Goal: Communication & Community: Answer question/provide support

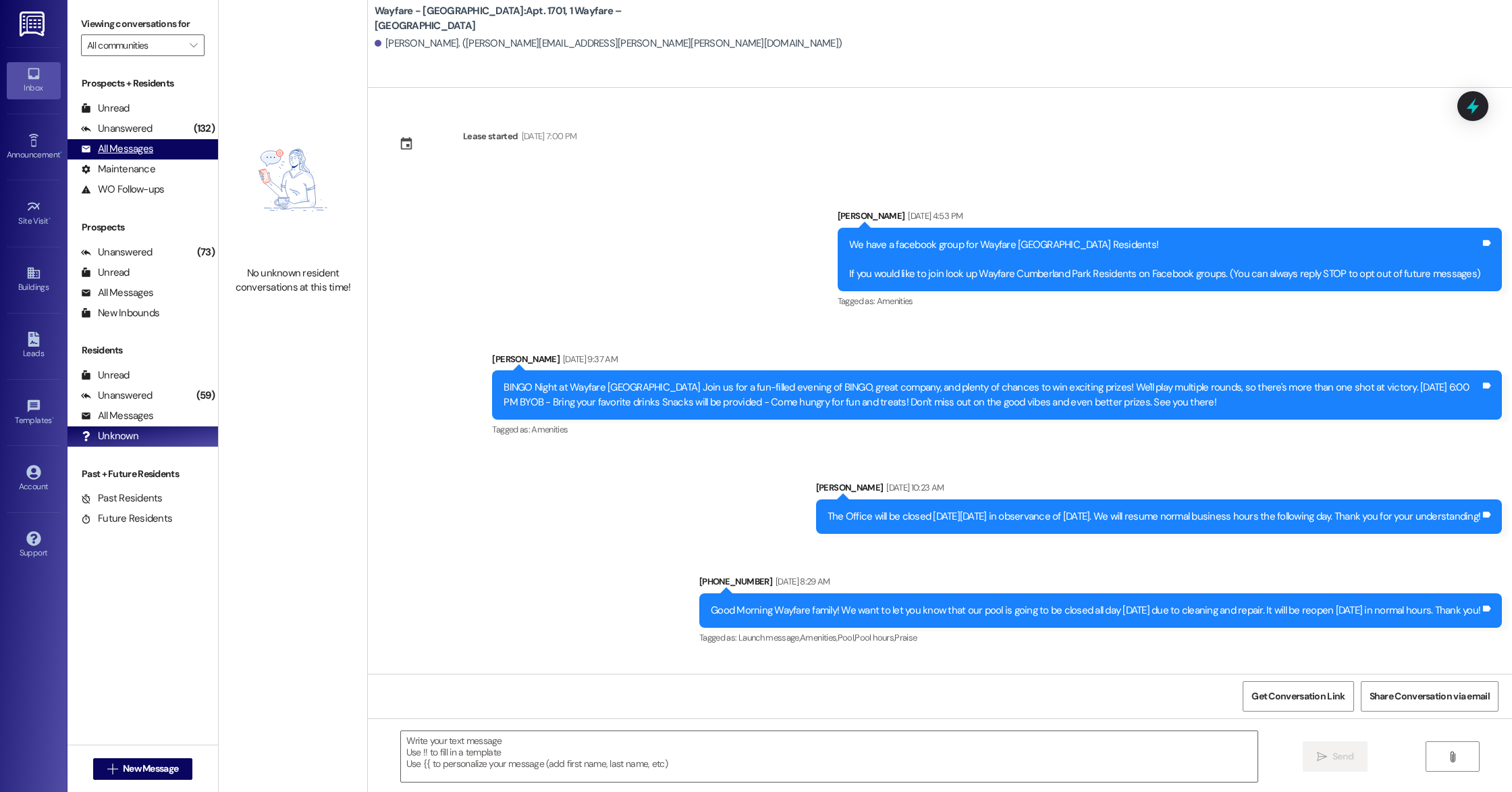
click at [133, 158] on div "All Messages (undefined)" at bounding box center [142, 149] width 150 height 20
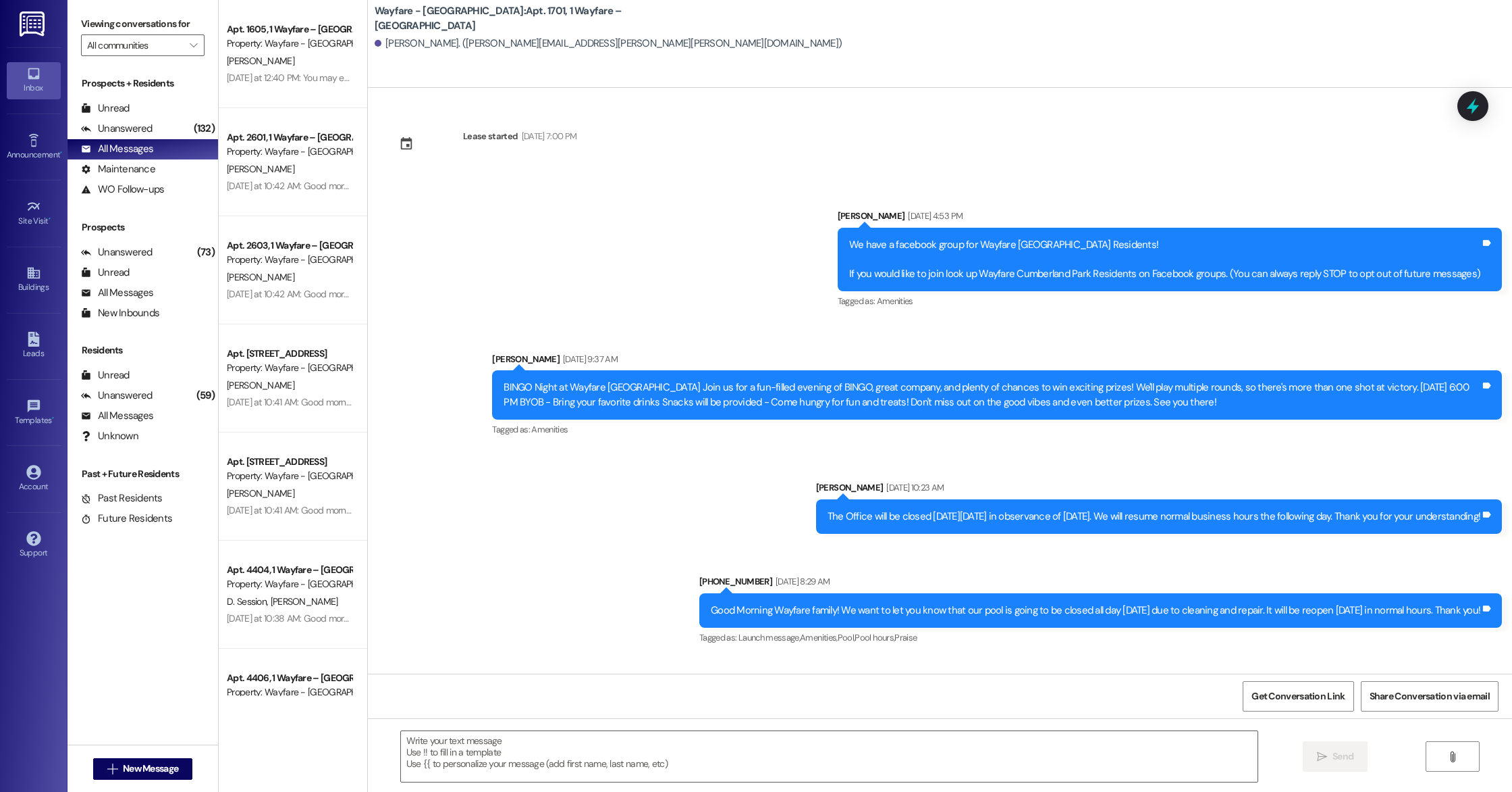
click at [44, 36] on link at bounding box center [33, 23] width 43 height 47
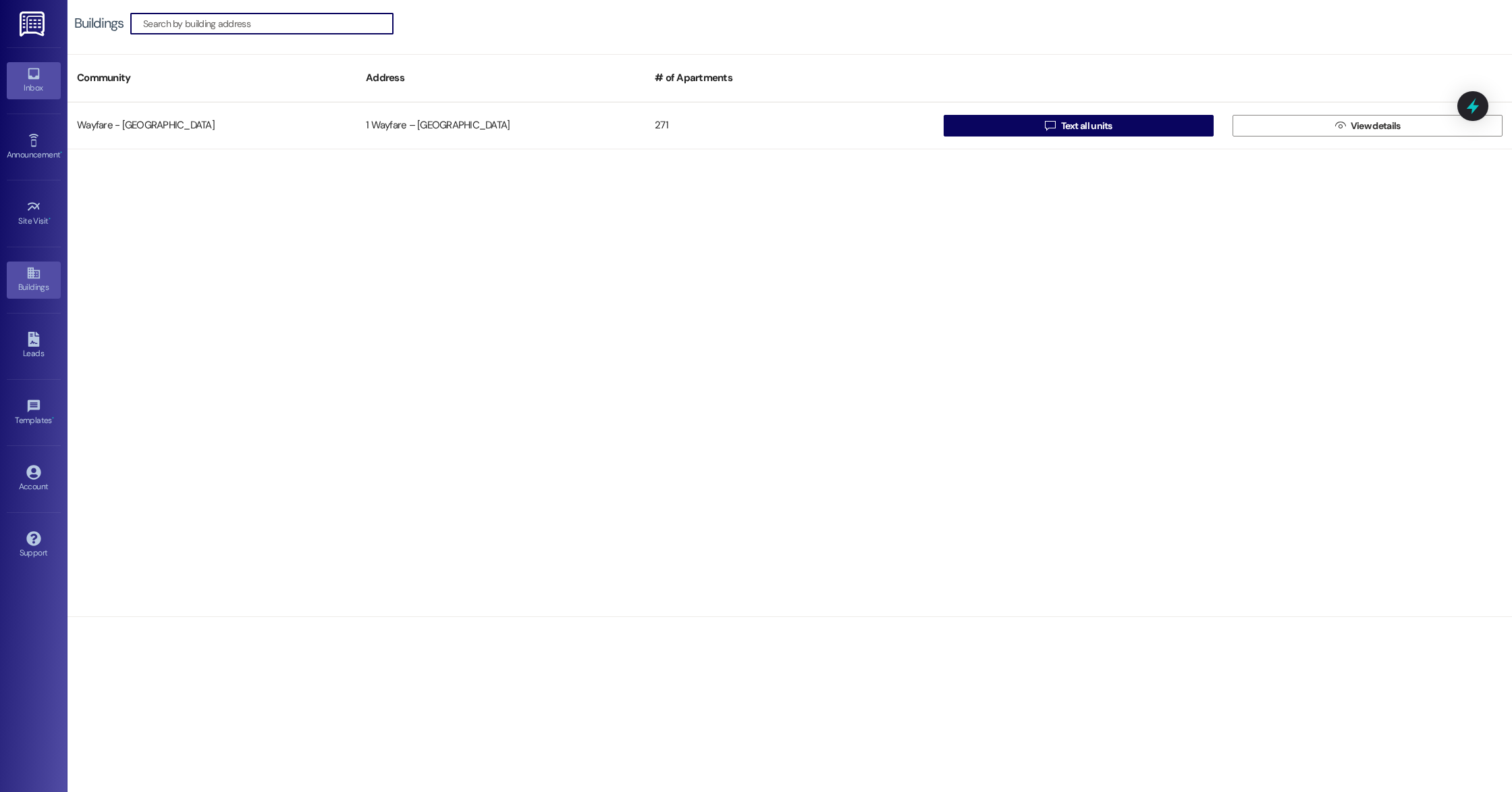
click at [39, 87] on div "Inbox" at bounding box center [33, 87] width 68 height 14
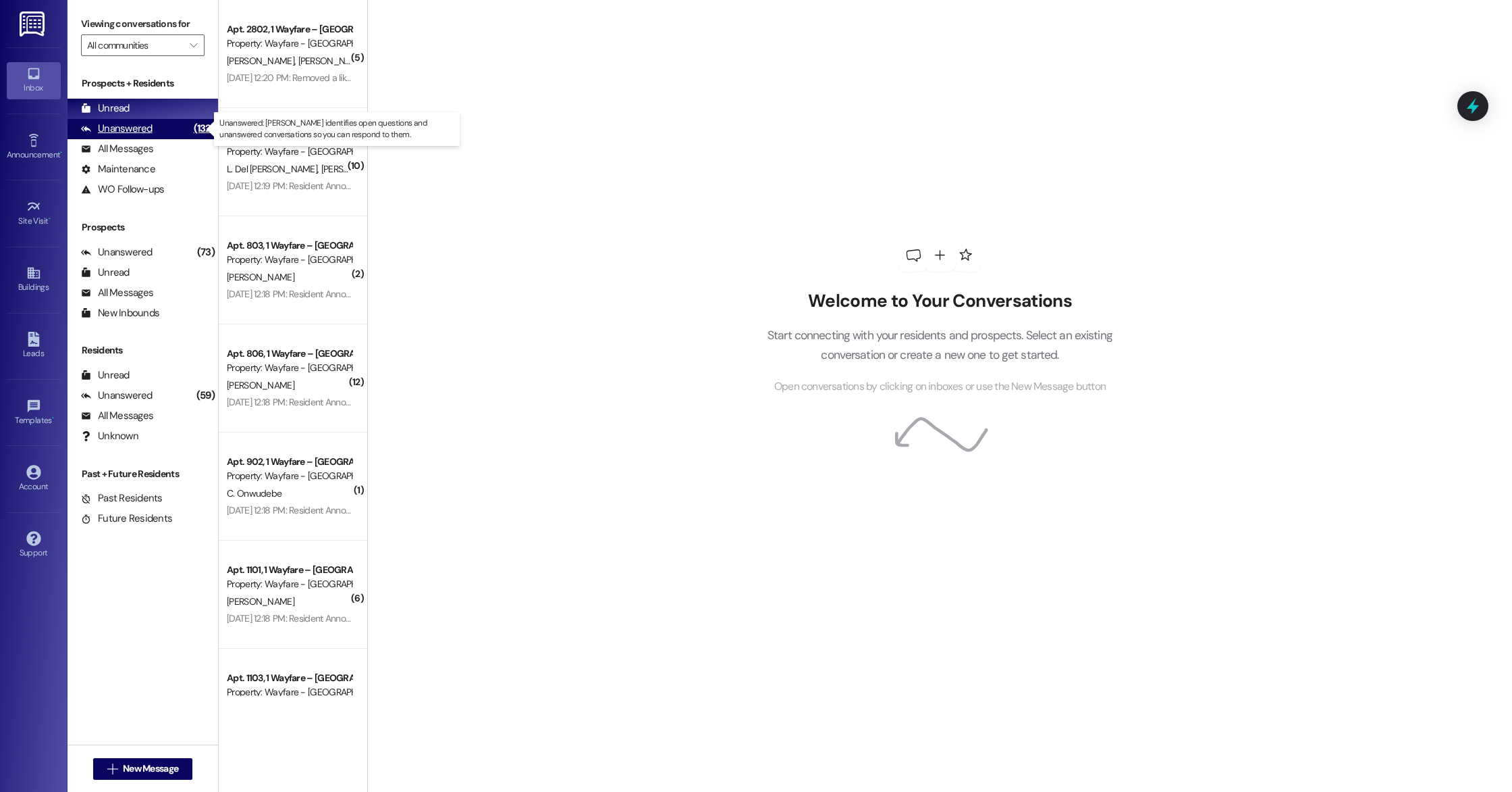
click at [155, 126] on div "Unanswered (132)" at bounding box center [142, 129] width 150 height 20
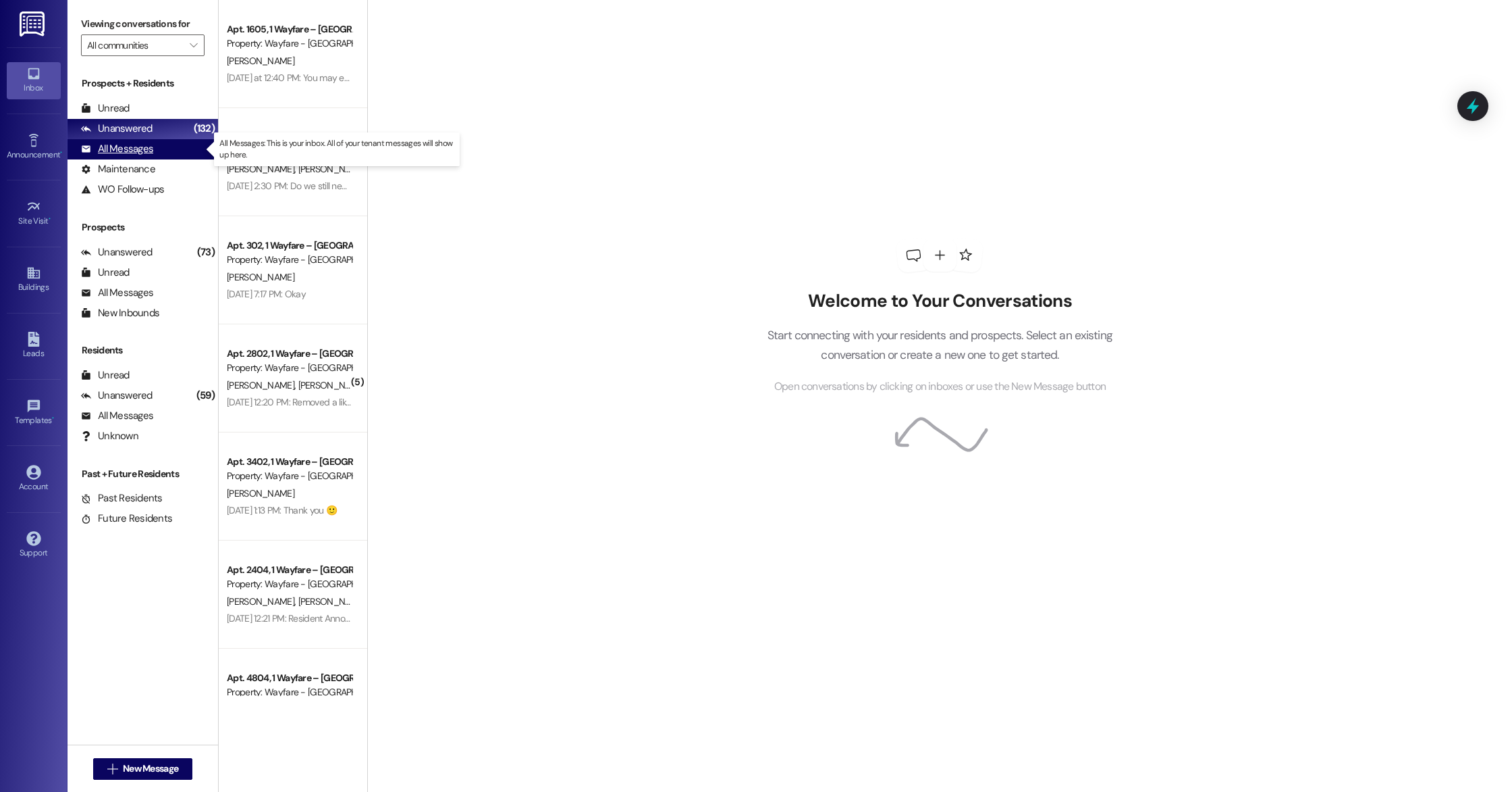
click at [143, 148] on div "All Messages" at bounding box center [117, 149] width 72 height 14
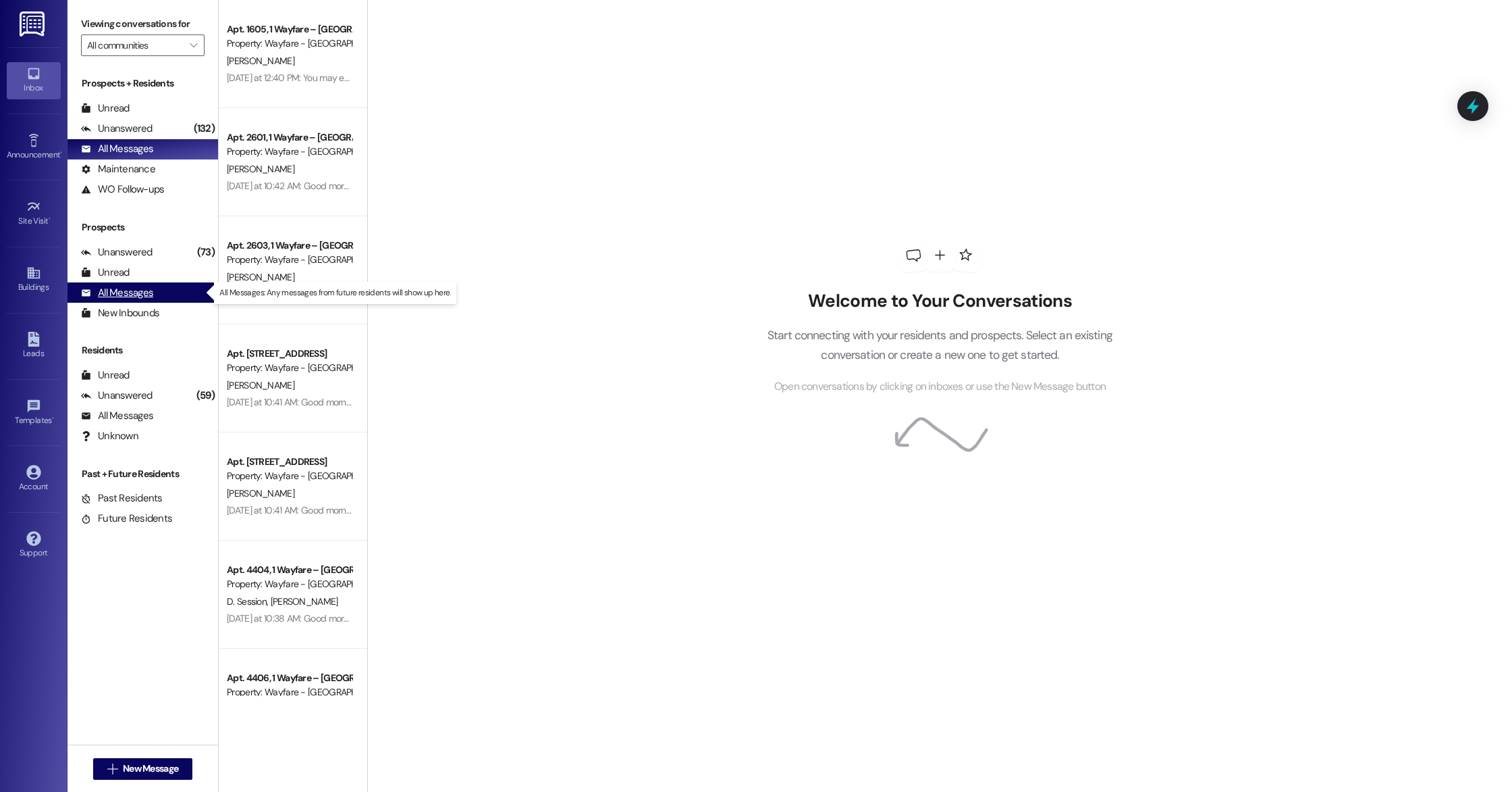
click at [146, 296] on div "All Messages" at bounding box center [117, 293] width 72 height 14
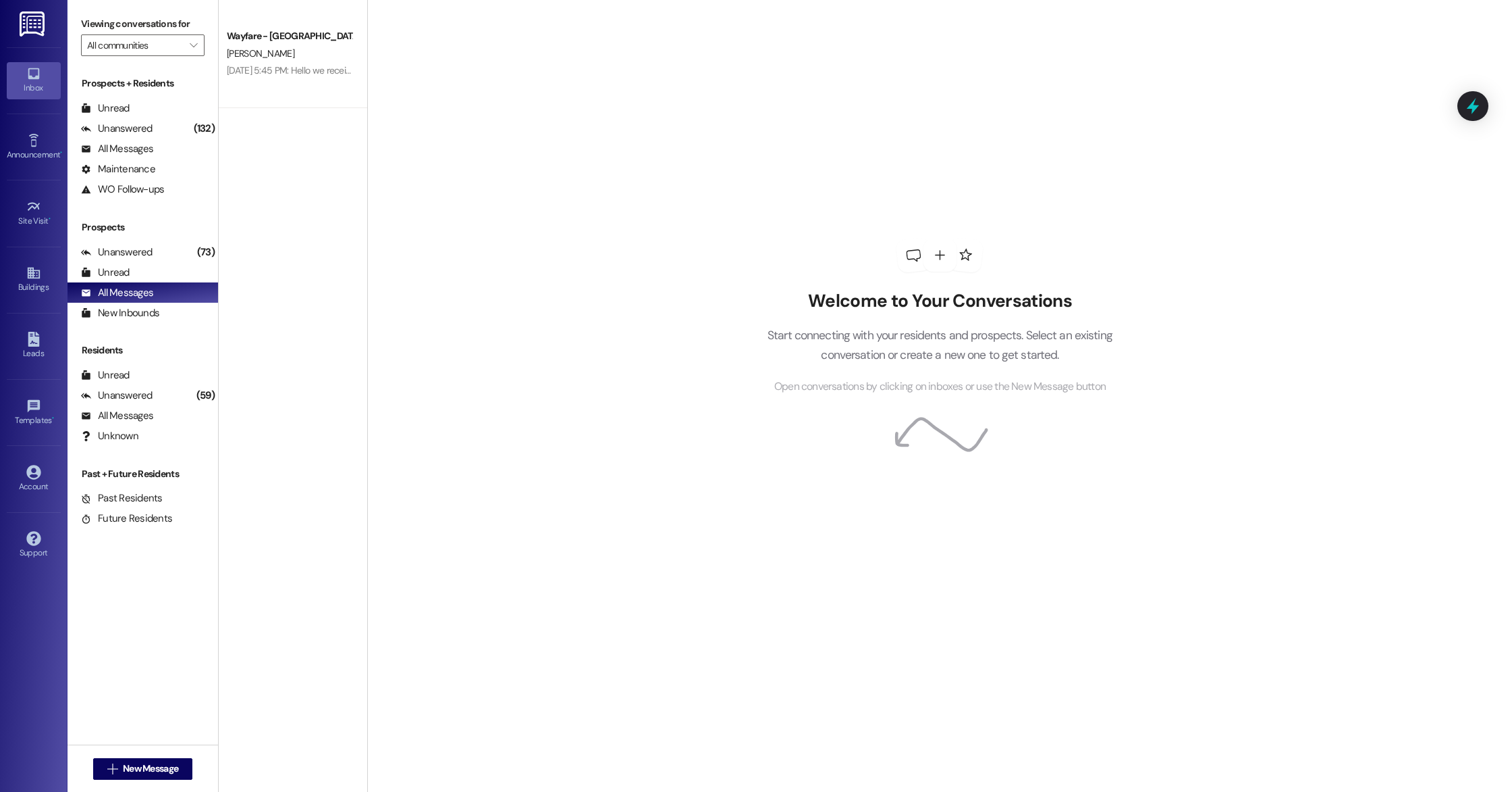
click at [120, 779] on div " New Message" at bounding box center [142, 768] width 100 height 33
click at [120, 776] on button " New Message" at bounding box center [142, 769] width 100 height 22
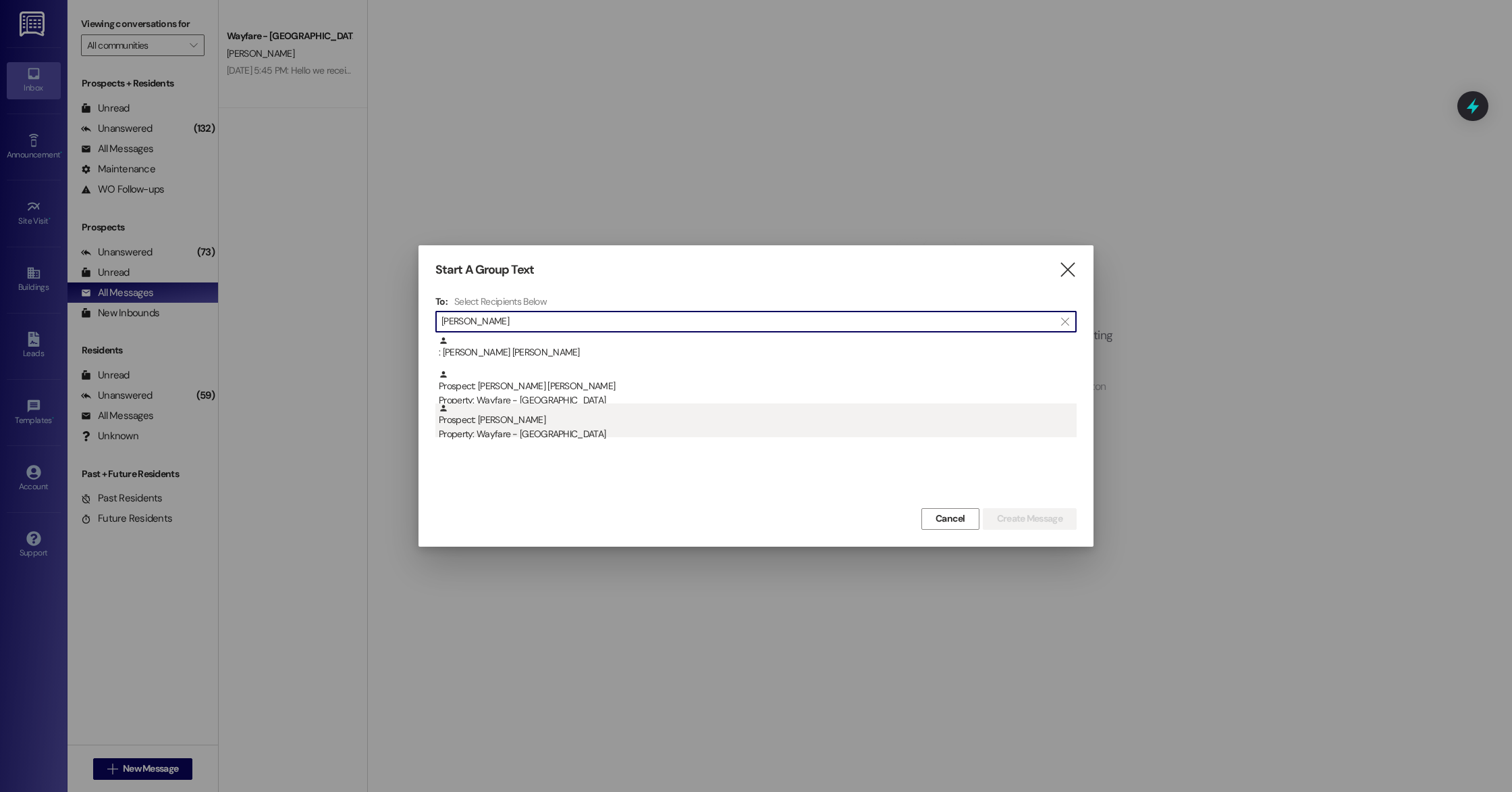
type input "sean"
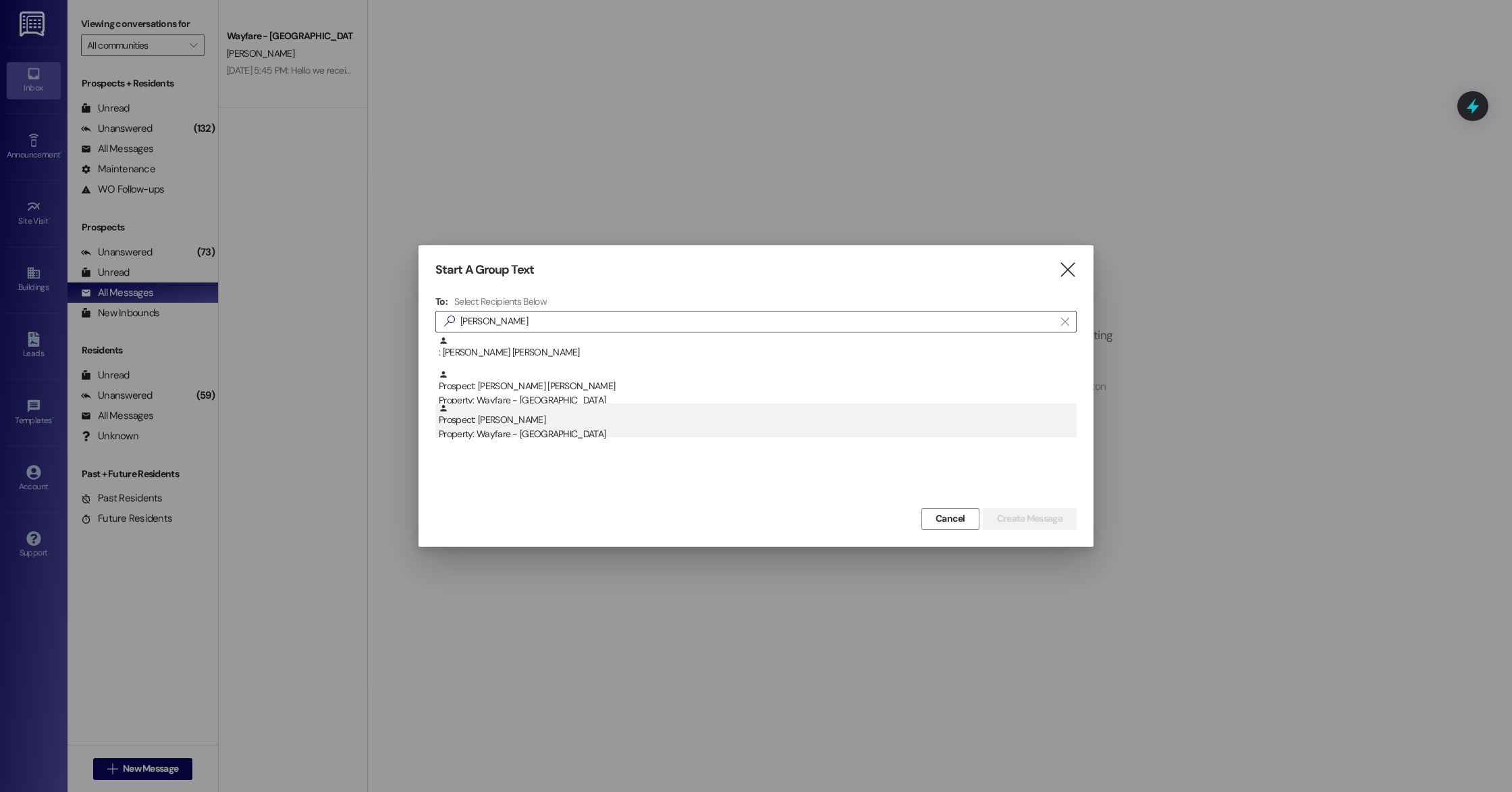
click at [491, 421] on div "Prospect: Sean Gibson Property: Wayfare - Cumberland Park" at bounding box center [757, 423] width 638 height 39
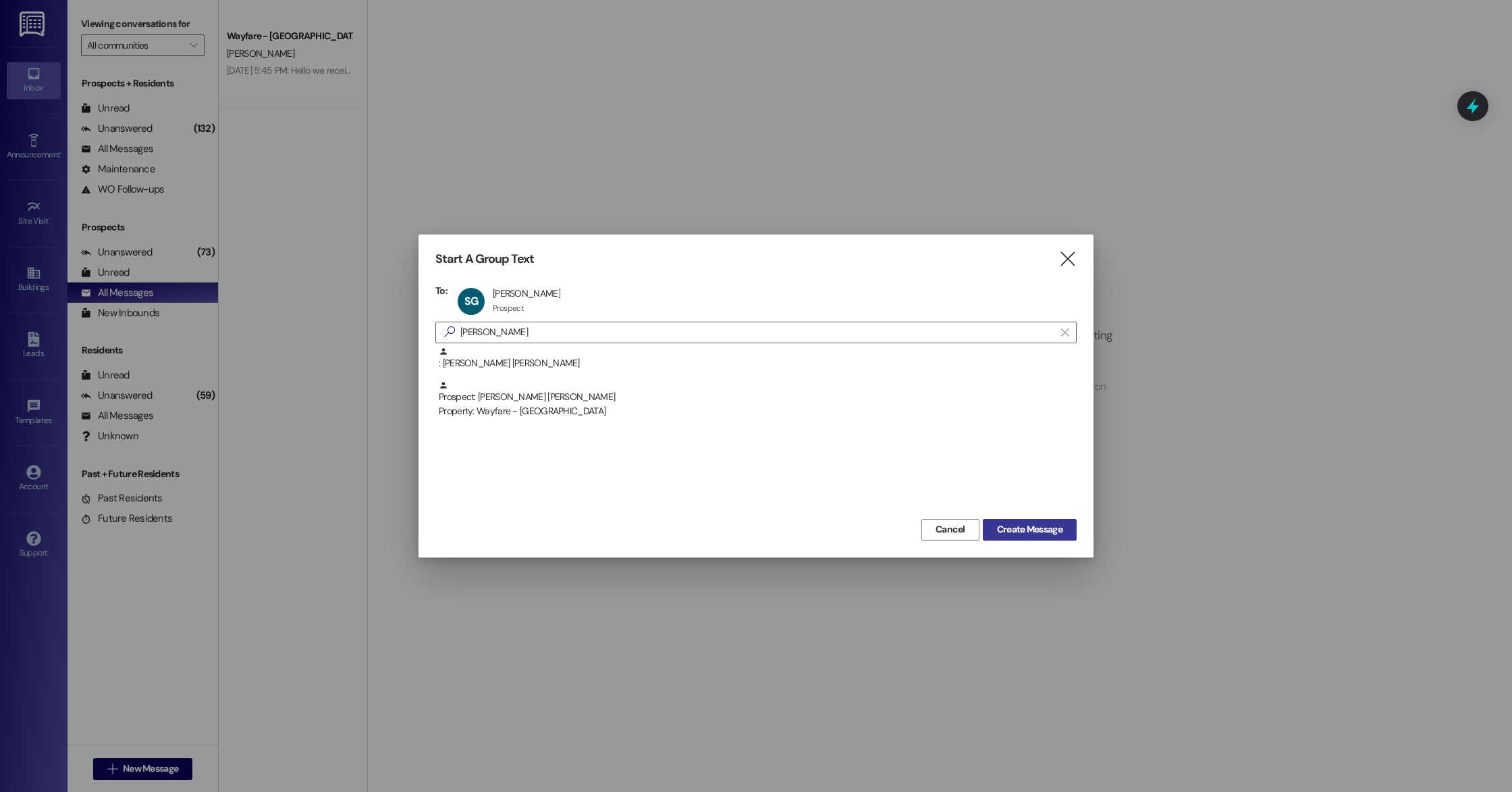
click at [1010, 535] on span "Create Message" at bounding box center [1029, 530] width 66 height 14
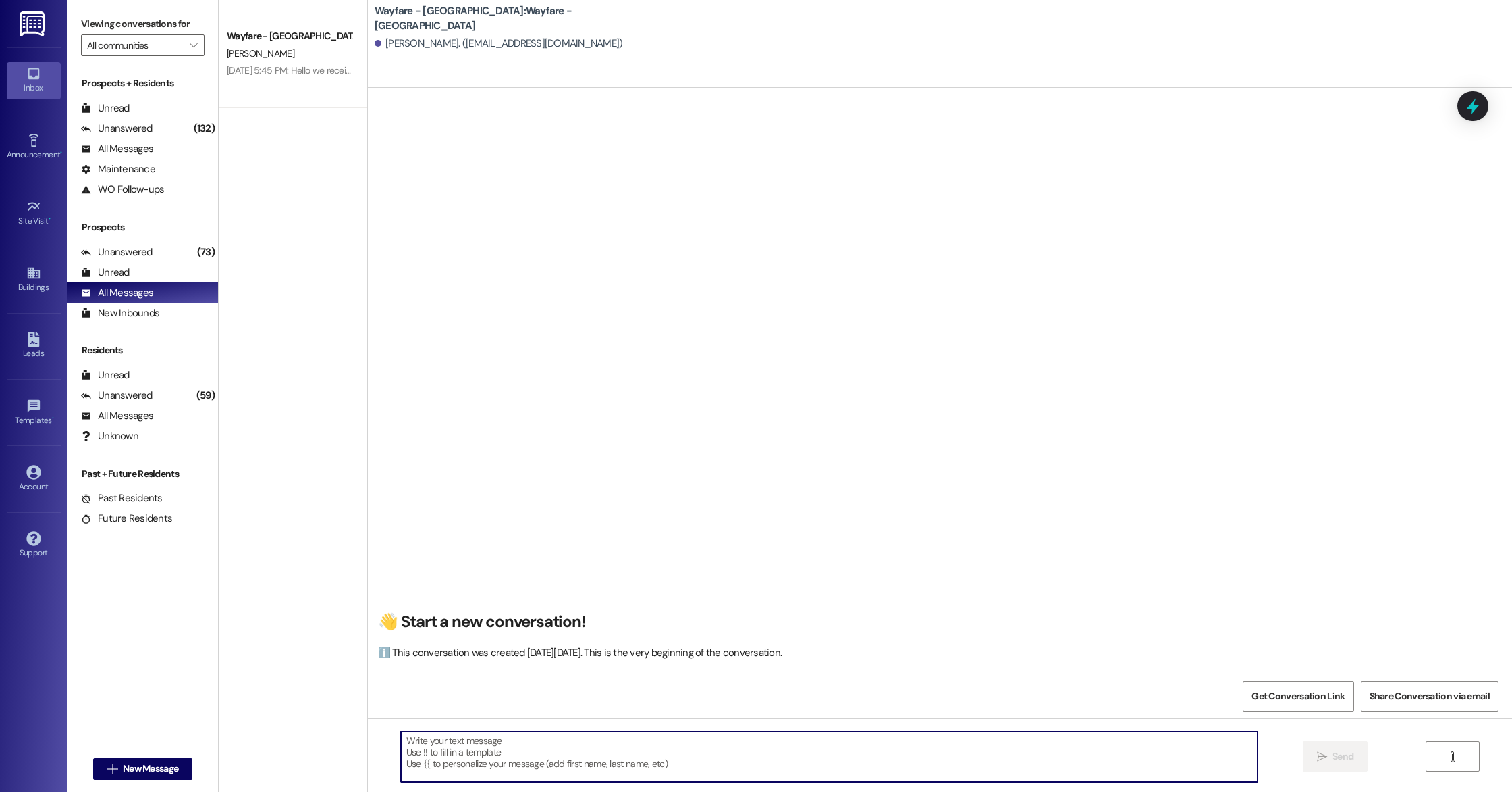
click at [612, 752] on textarea at bounding box center [828, 756] width 856 height 50
click at [552, 766] on textarea at bounding box center [828, 756] width 856 height 50
click at [517, 765] on textarea at bounding box center [828, 756] width 856 height 50
type textarea "g"
click at [166, 767] on span "New Message" at bounding box center [149, 769] width 55 height 14
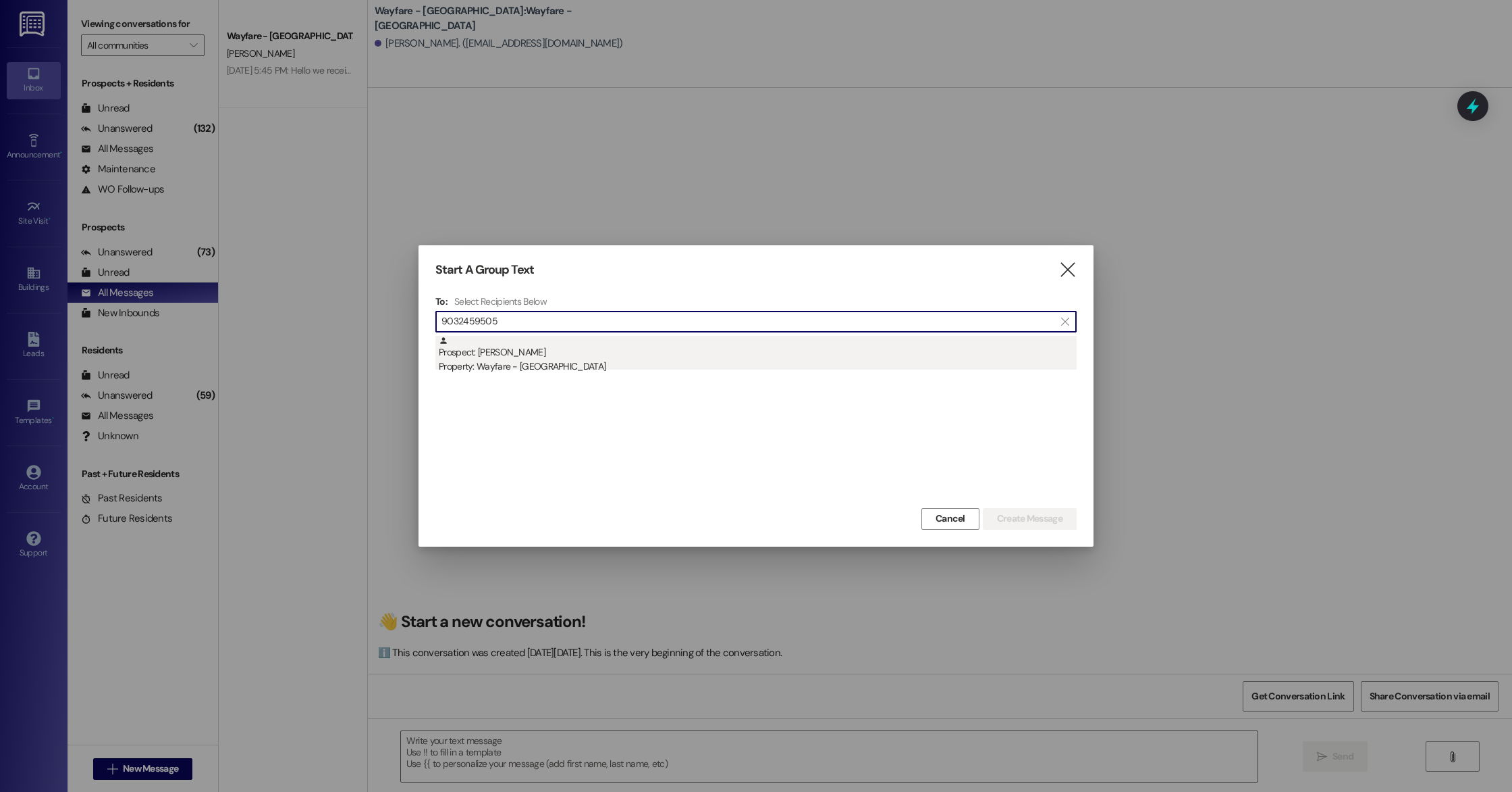
type input "9032459505"
click at [503, 364] on div "Property: Wayfare - [GEOGRAPHIC_DATA]" at bounding box center [757, 367] width 638 height 14
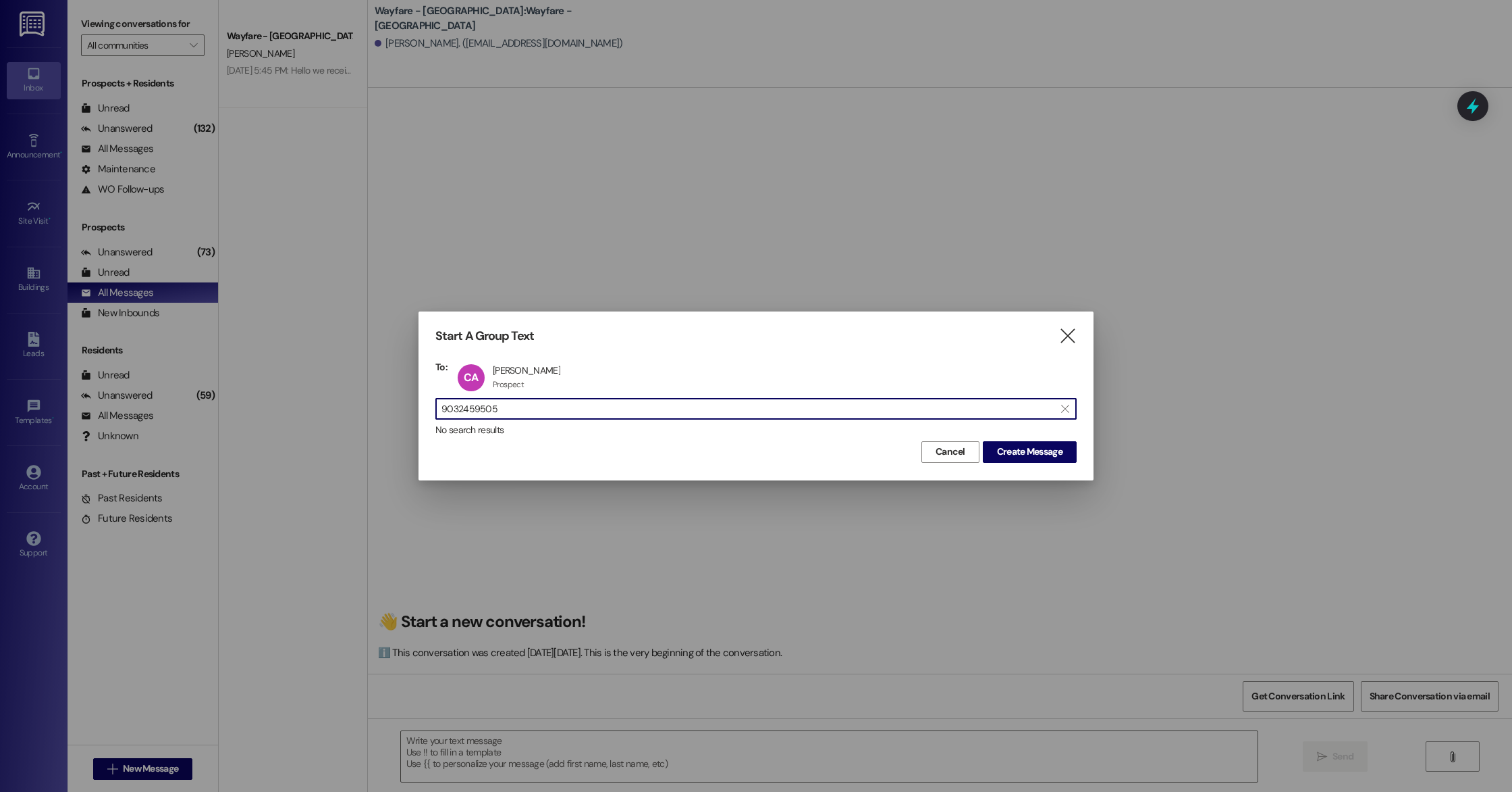
click at [516, 411] on input "9032459505" at bounding box center [747, 408] width 613 height 19
click at [1016, 455] on span "Create Message" at bounding box center [1029, 451] width 66 height 14
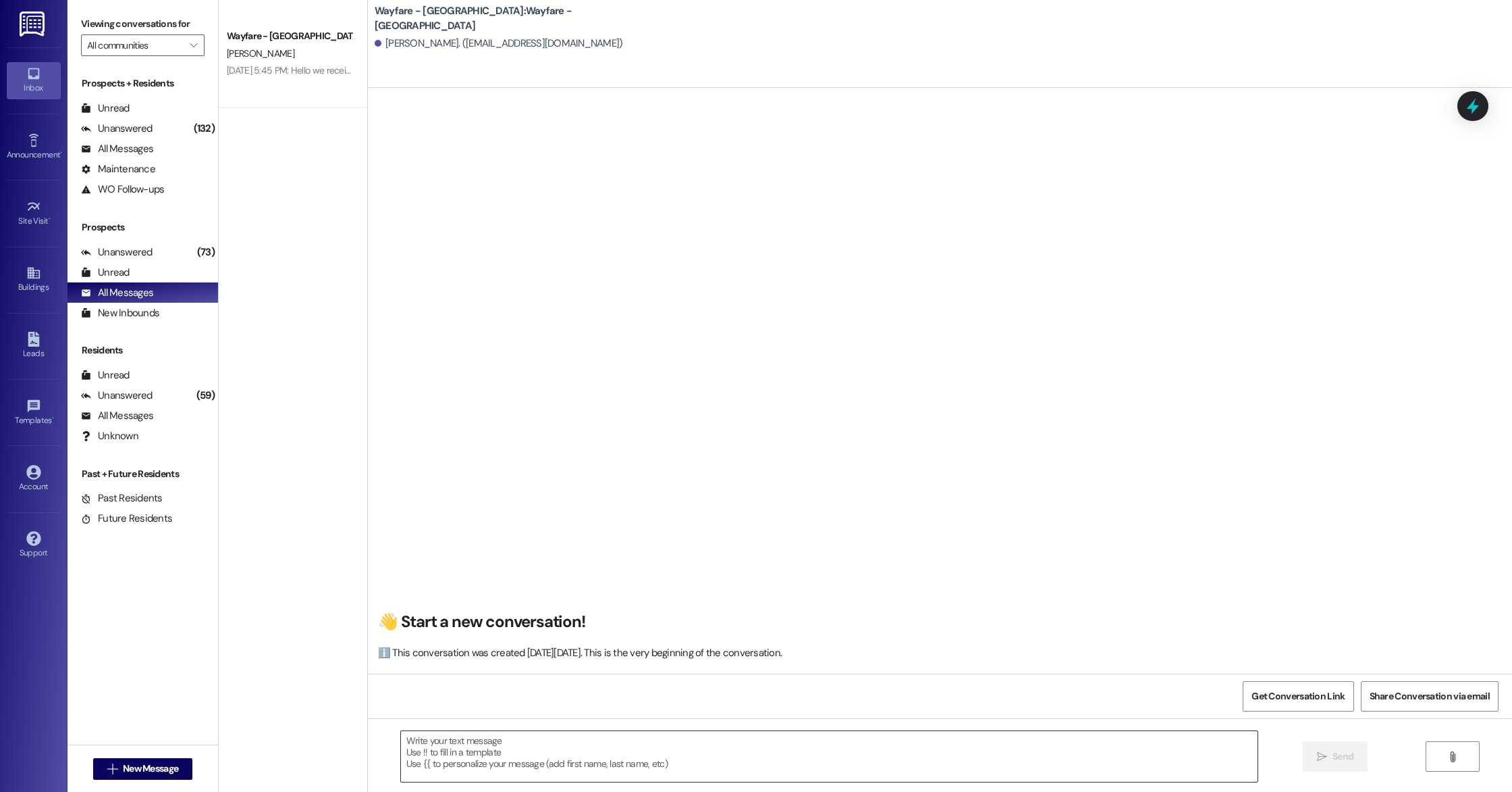
click at [557, 751] on textarea at bounding box center [828, 756] width 856 height 50
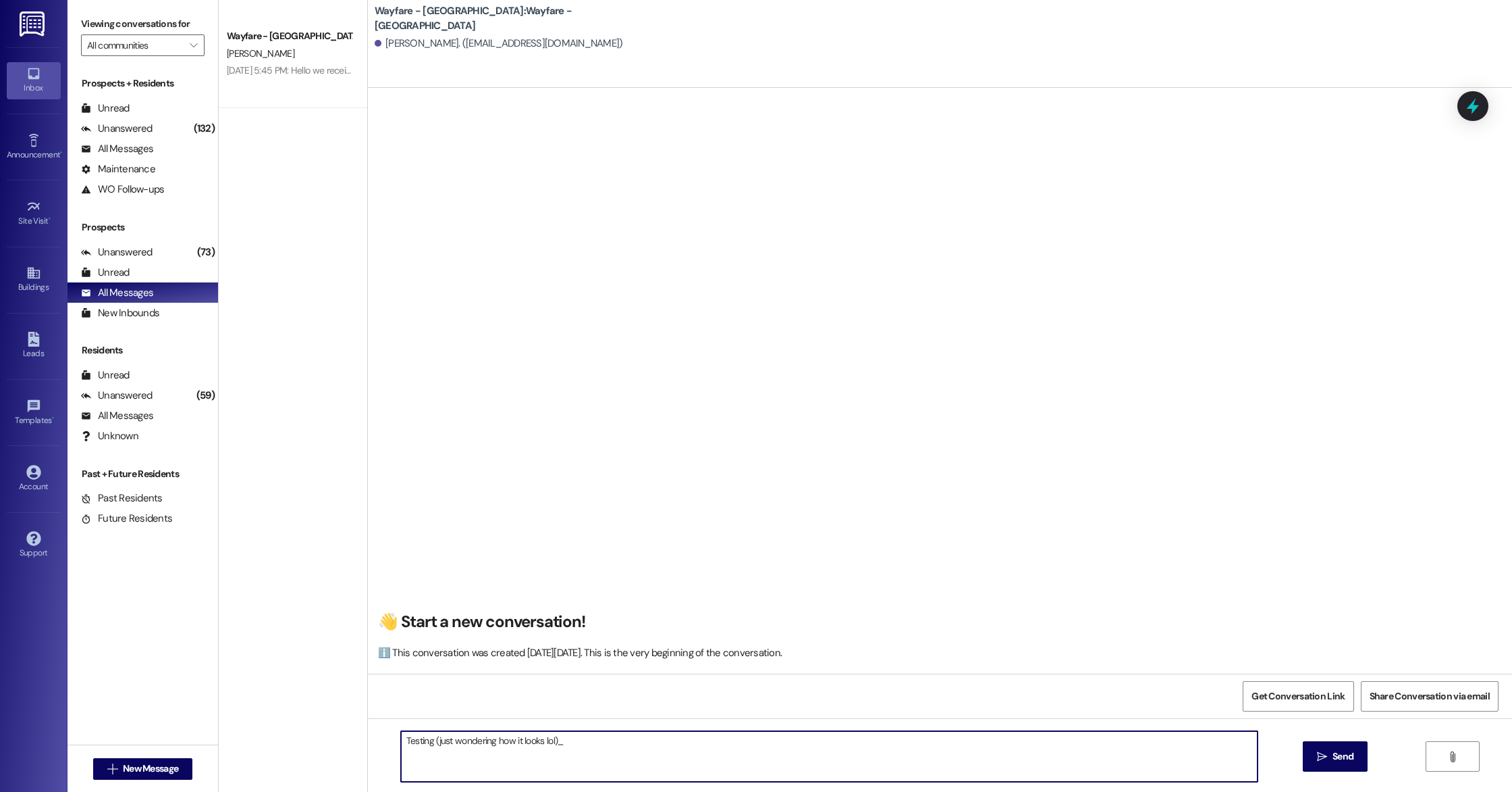
type textarea "Testing (just wondering how it looks lol)"
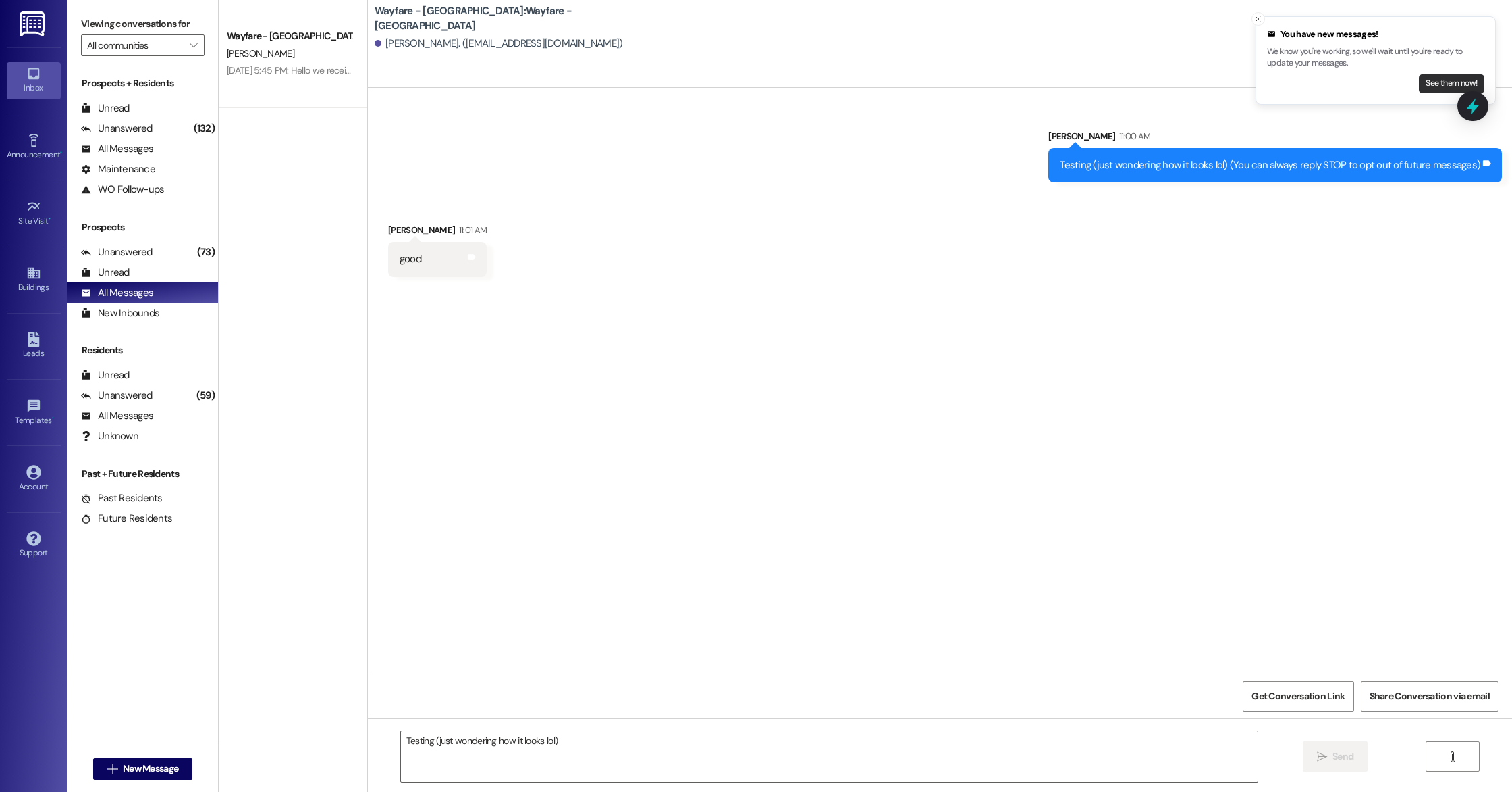
click at [1434, 78] on button "See them now!" at bounding box center [1452, 83] width 66 height 19
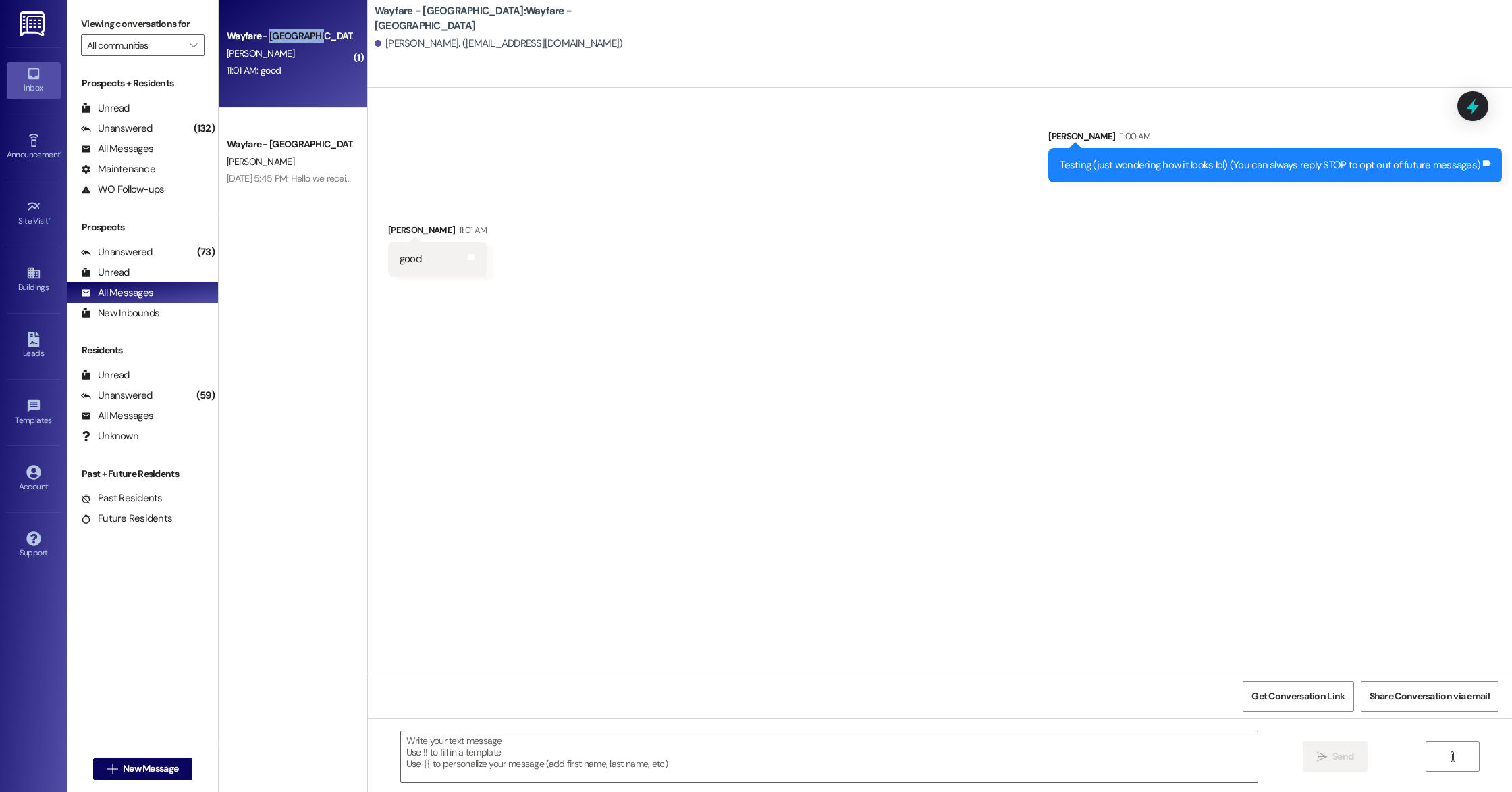
click at [271, 74] on div "11:01 AM: good 11:01 AM: good" at bounding box center [289, 70] width 128 height 17
click at [346, 56] on div "Wayfare - Cumberland Park Prospect C. alvarez 11:01 AM: good 11:01 AM: good" at bounding box center [293, 54] width 149 height 108
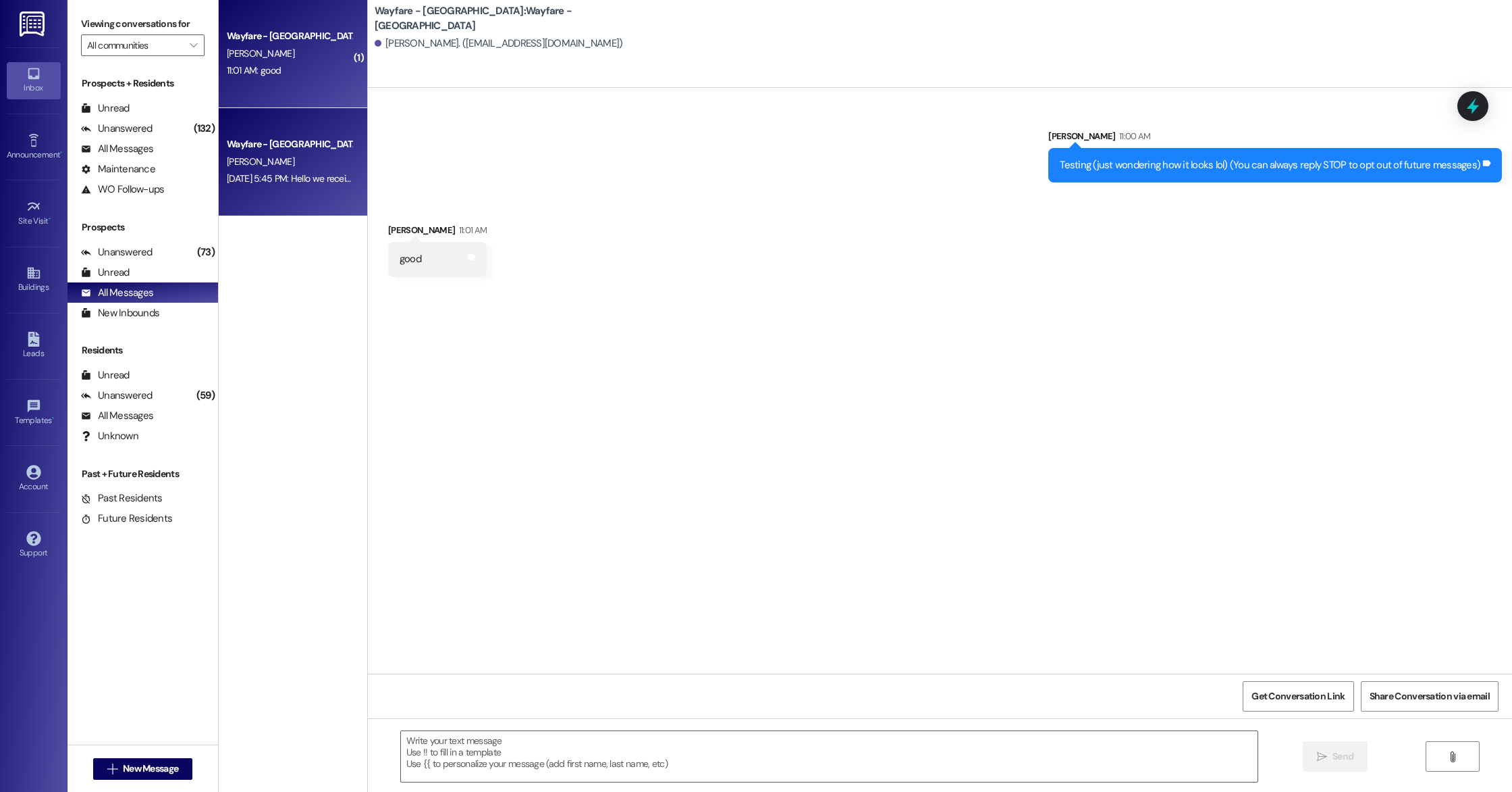
click at [303, 141] on div "Wayfare - [GEOGRAPHIC_DATA]" at bounding box center [289, 144] width 125 height 14
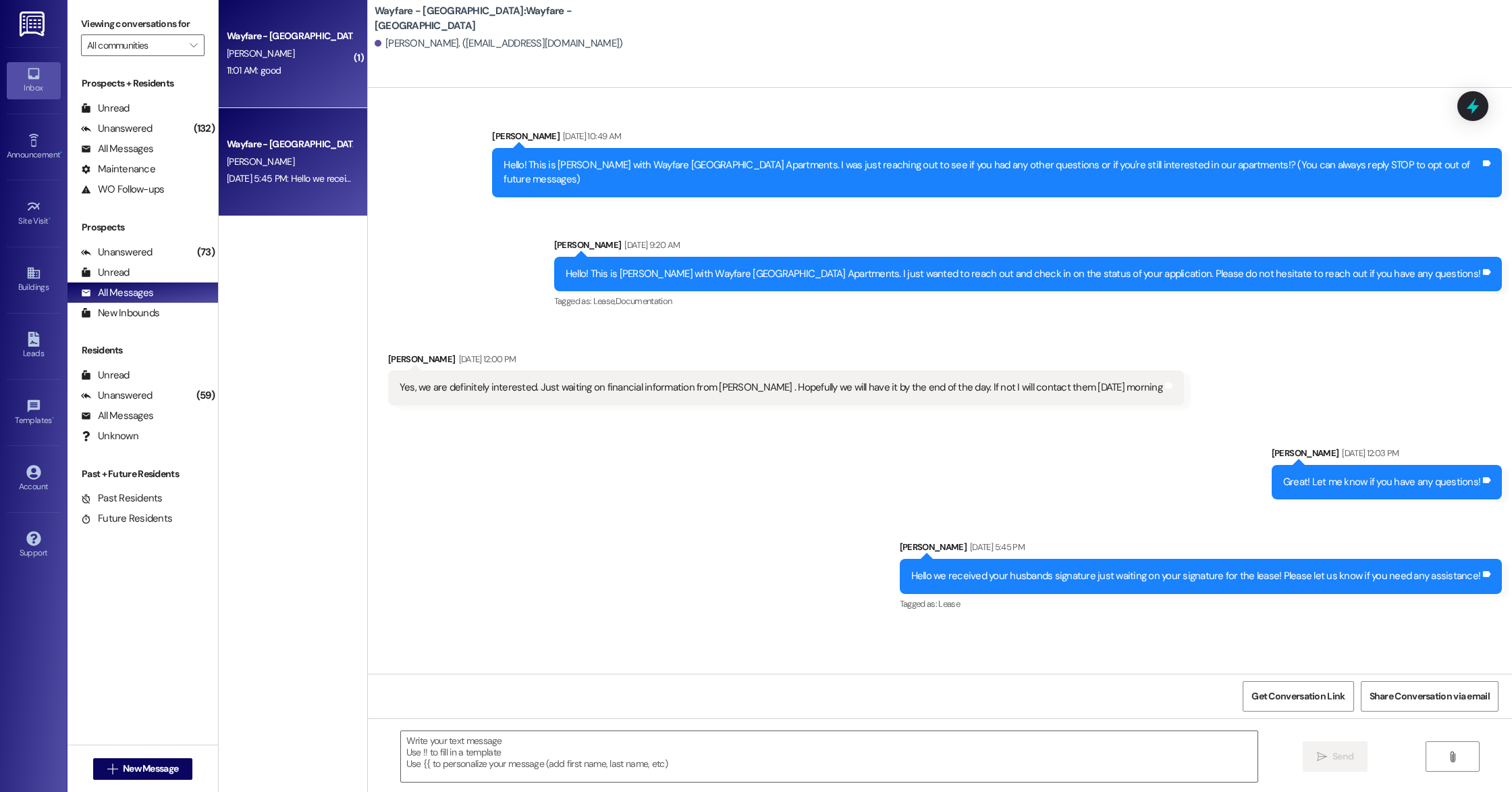
click at [309, 55] on div "[PERSON_NAME]" at bounding box center [289, 53] width 128 height 17
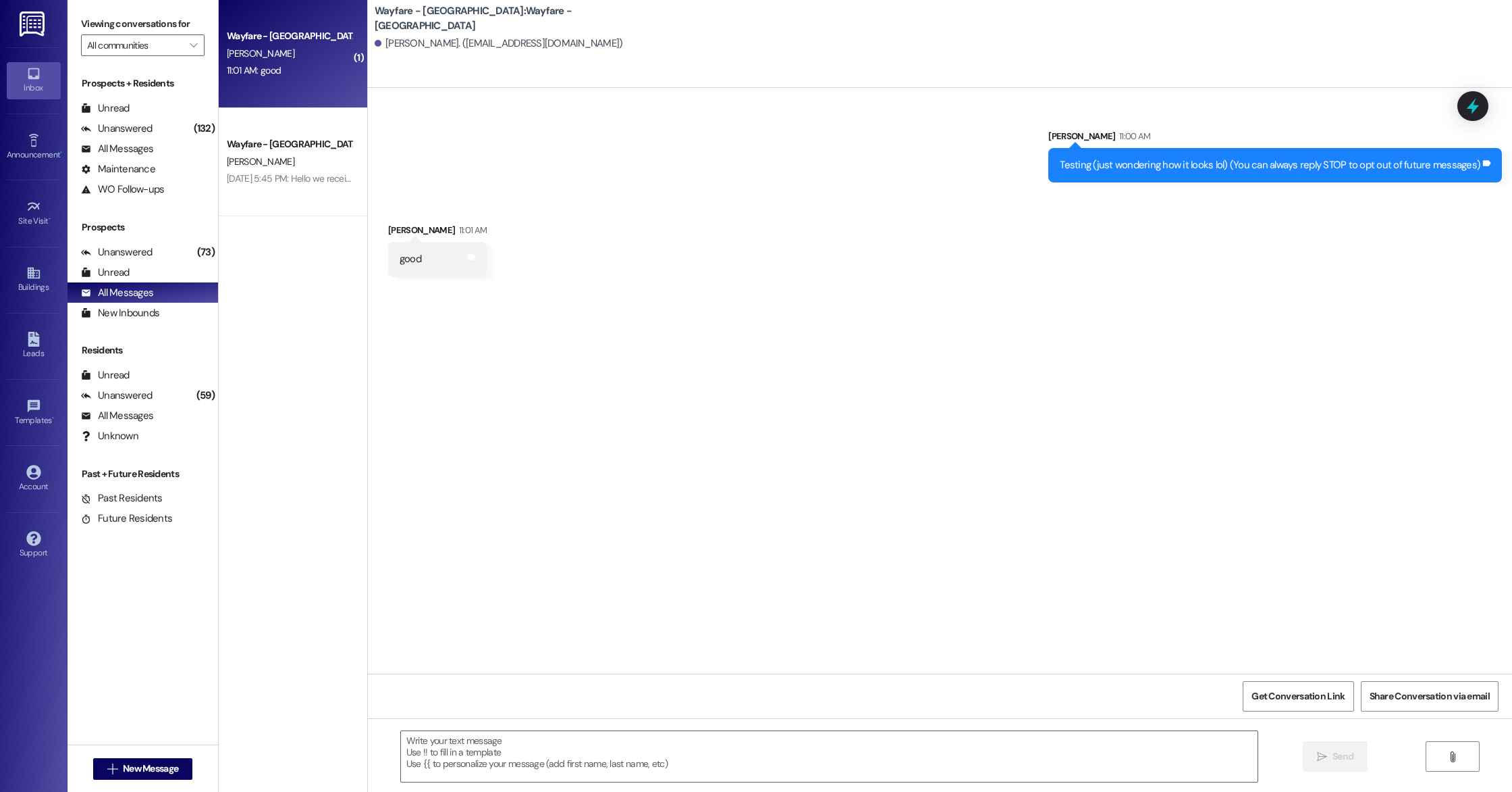
click at [387, 19] on b "Wayfare - Cumberland Park: Wayfare - Cumberland Park Prospect" at bounding box center [510, 18] width 270 height 29
click at [387, 41] on div "cindy alvarez. (cindyalvarez245@icloud.com)" at bounding box center [499, 43] width 249 height 14
click at [346, 55] on div "Wayfare - Cumberland Park Prospect C. alvarez 11:01 AM: good 11:01 AM: good" at bounding box center [293, 54] width 149 height 108
click at [1472, 107] on icon at bounding box center [1473, 105] width 16 height 21
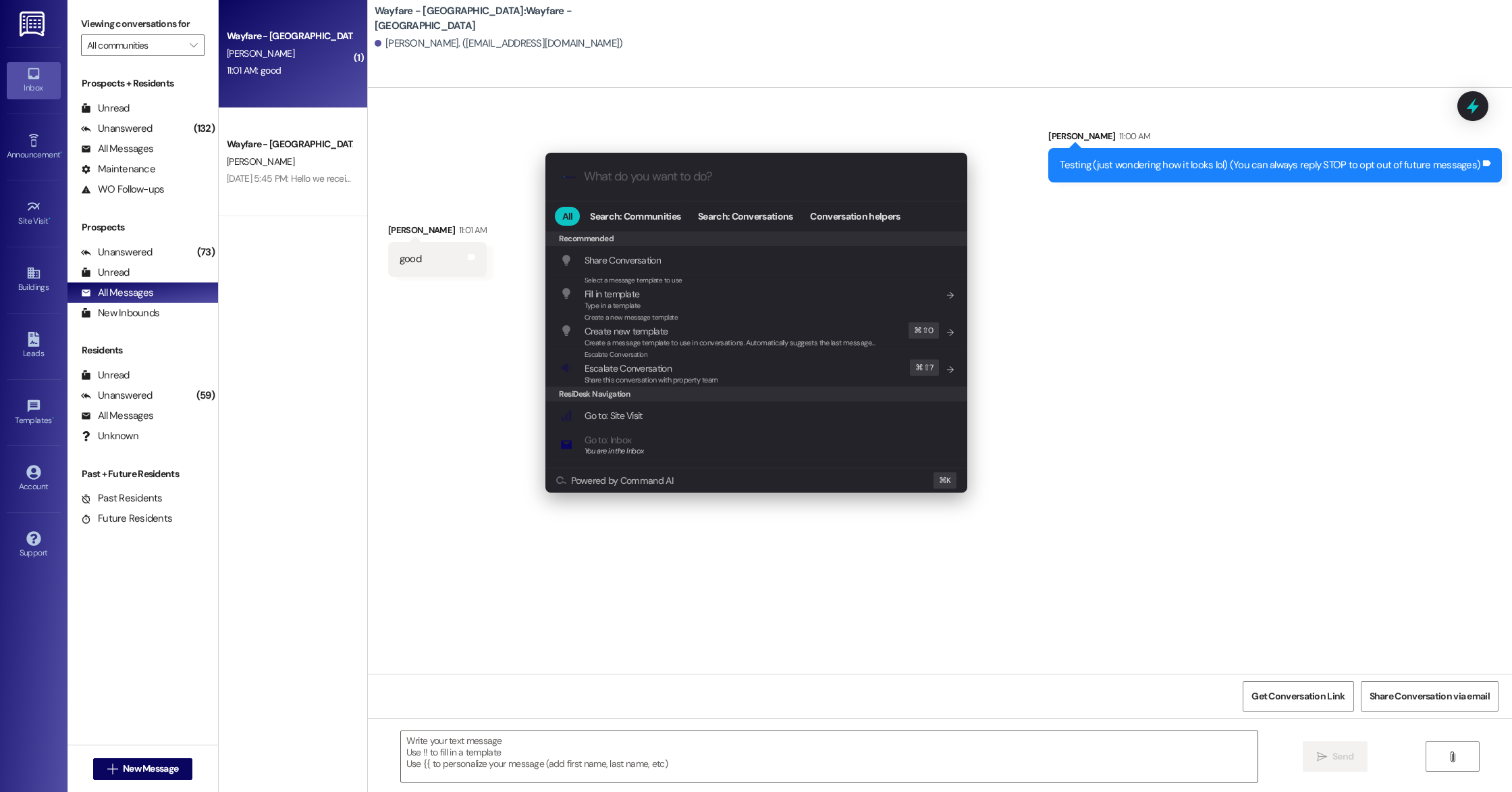
click at [1038, 489] on div ".cls-1{fill:#0a055f;}.cls-2{fill:#0cc4c4;} resideskLogoBlueOrange All Search: C…" at bounding box center [756, 396] width 1512 height 792
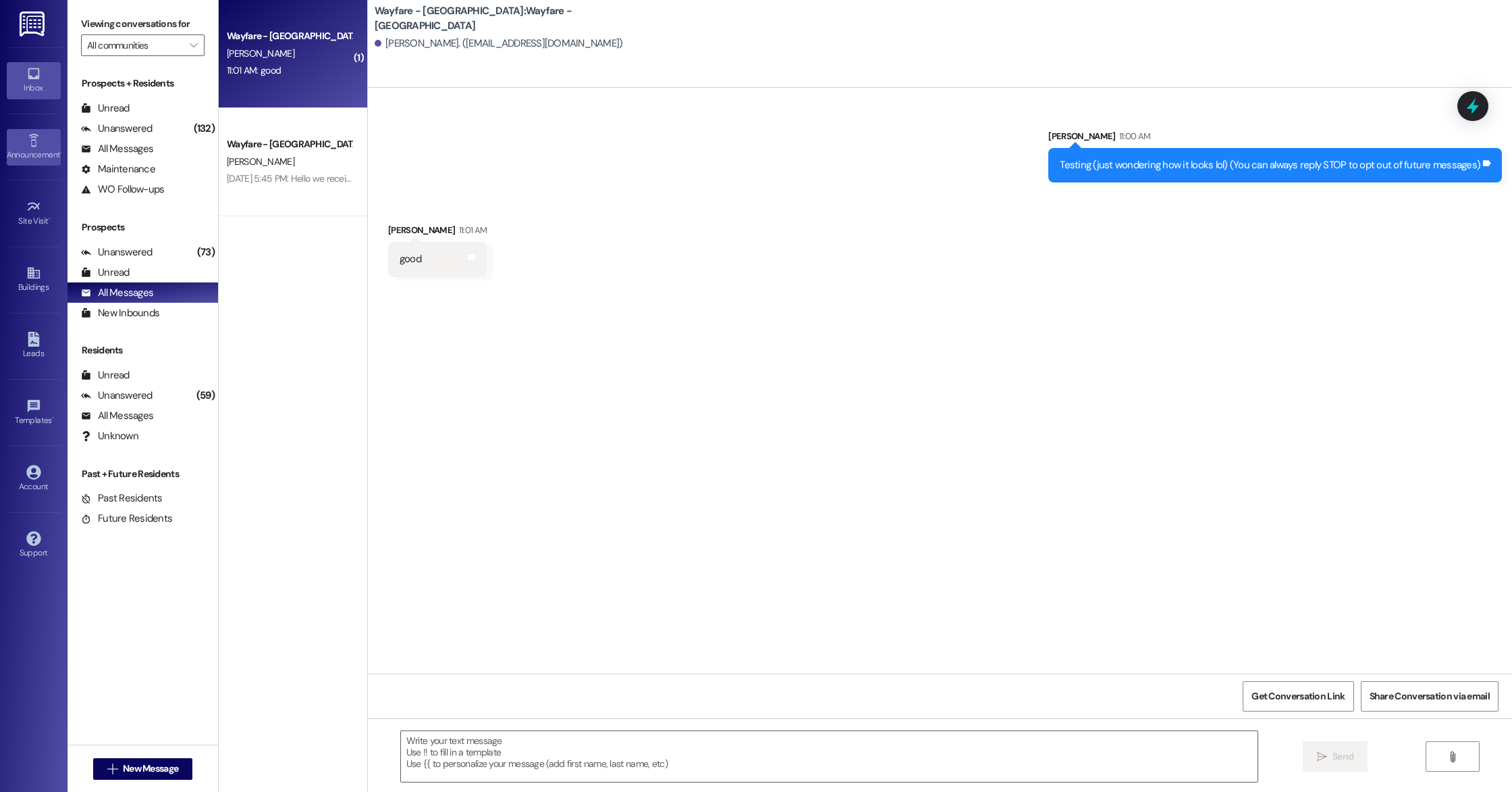
click at [35, 148] on div "Announcement •" at bounding box center [33, 154] width 68 height 14
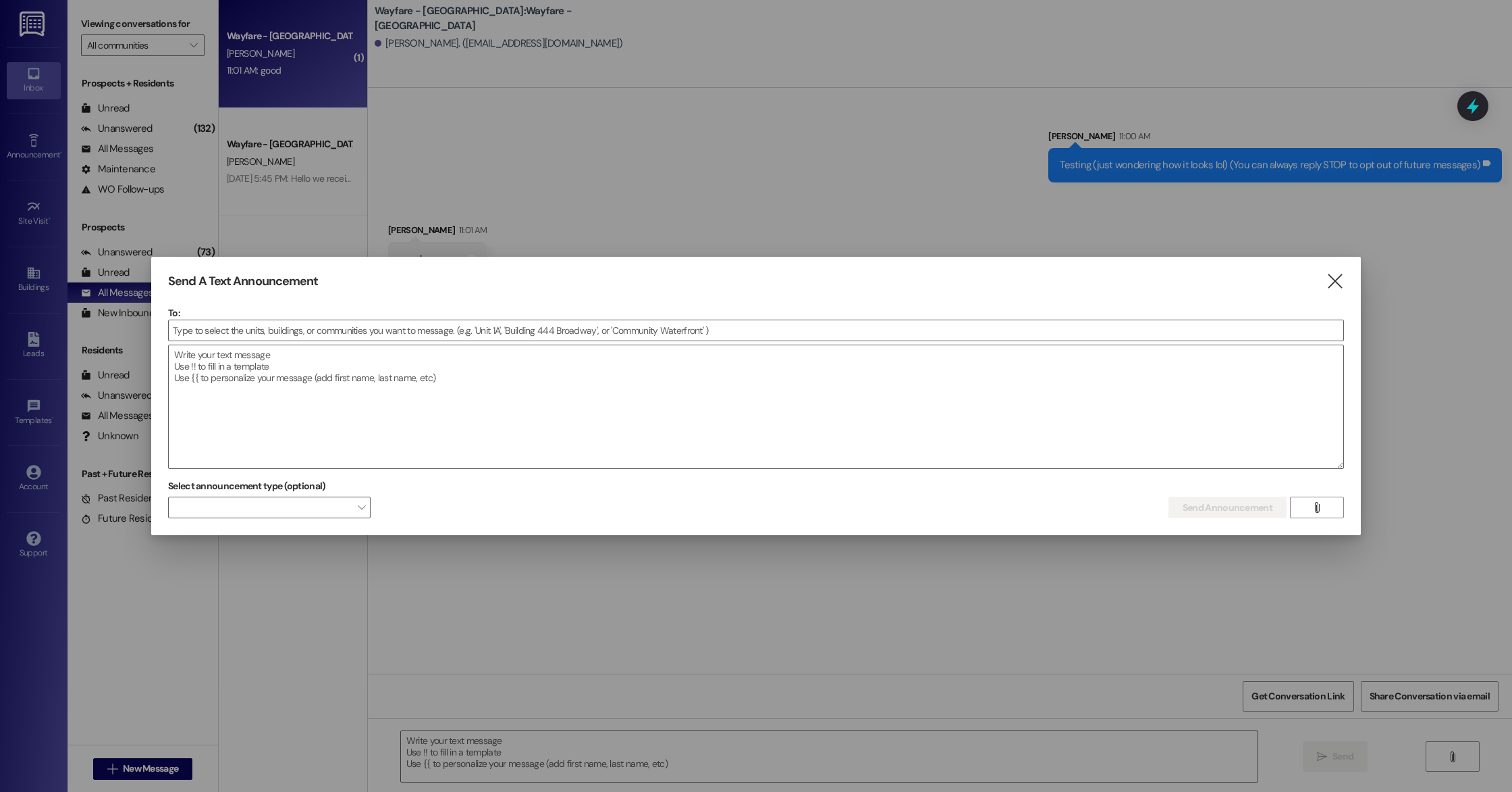
click at [171, 239] on div at bounding box center [756, 396] width 1512 height 792
click at [1330, 283] on icon "" at bounding box center [1335, 281] width 18 height 14
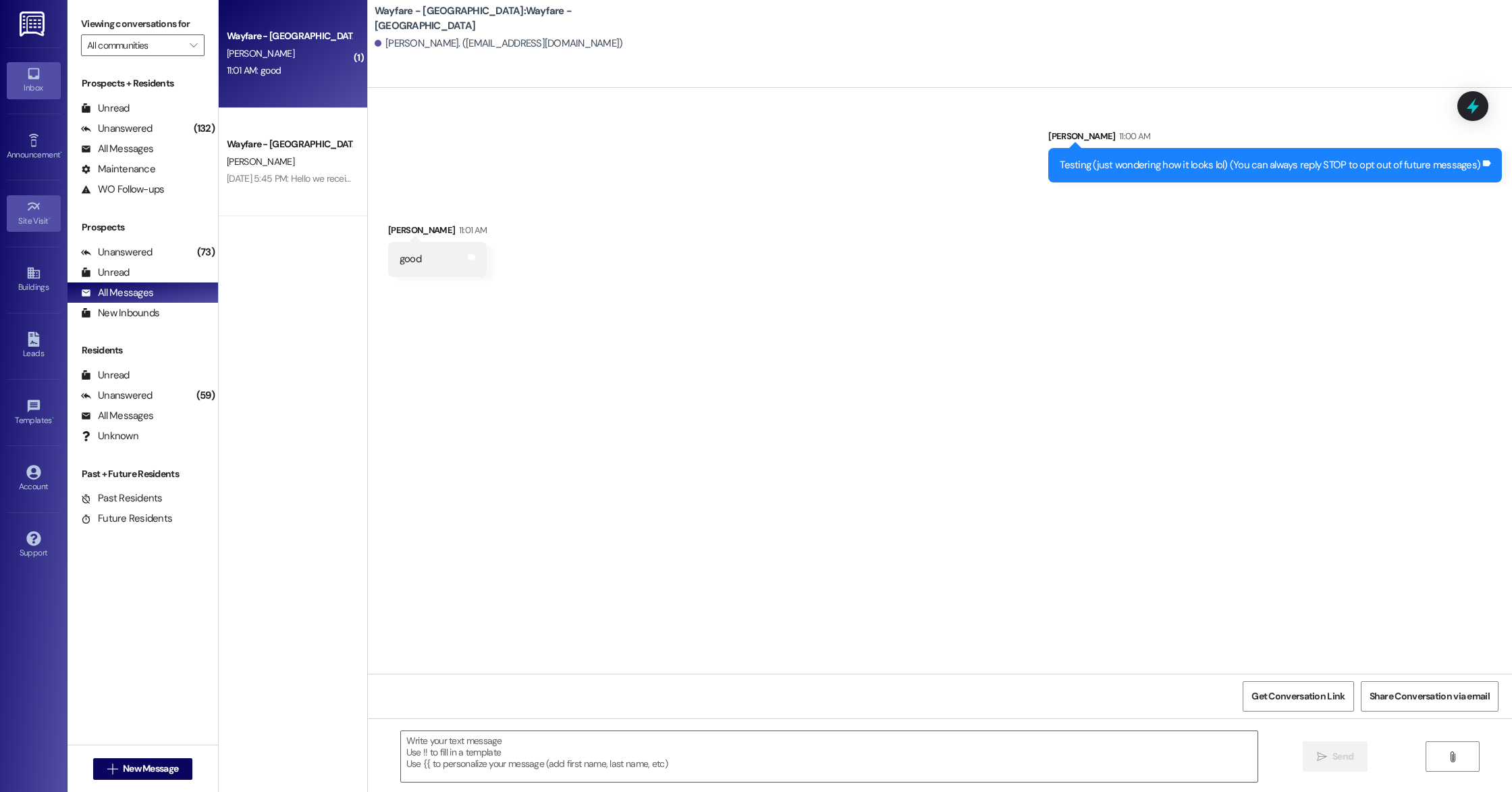
click at [30, 229] on link "Site Visit •" at bounding box center [33, 214] width 54 height 36
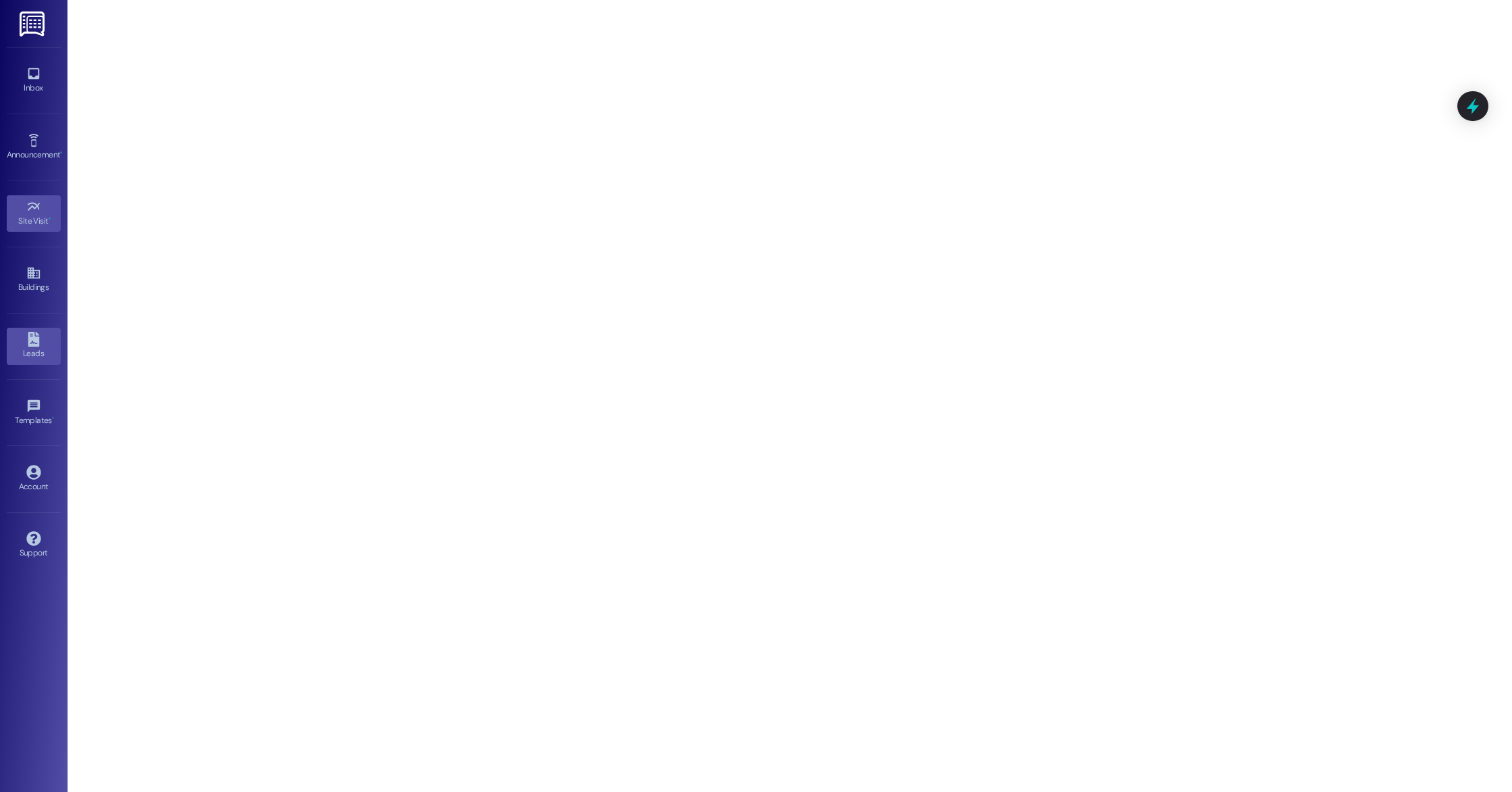
click at [43, 358] on div "Leads" at bounding box center [33, 353] width 68 height 14
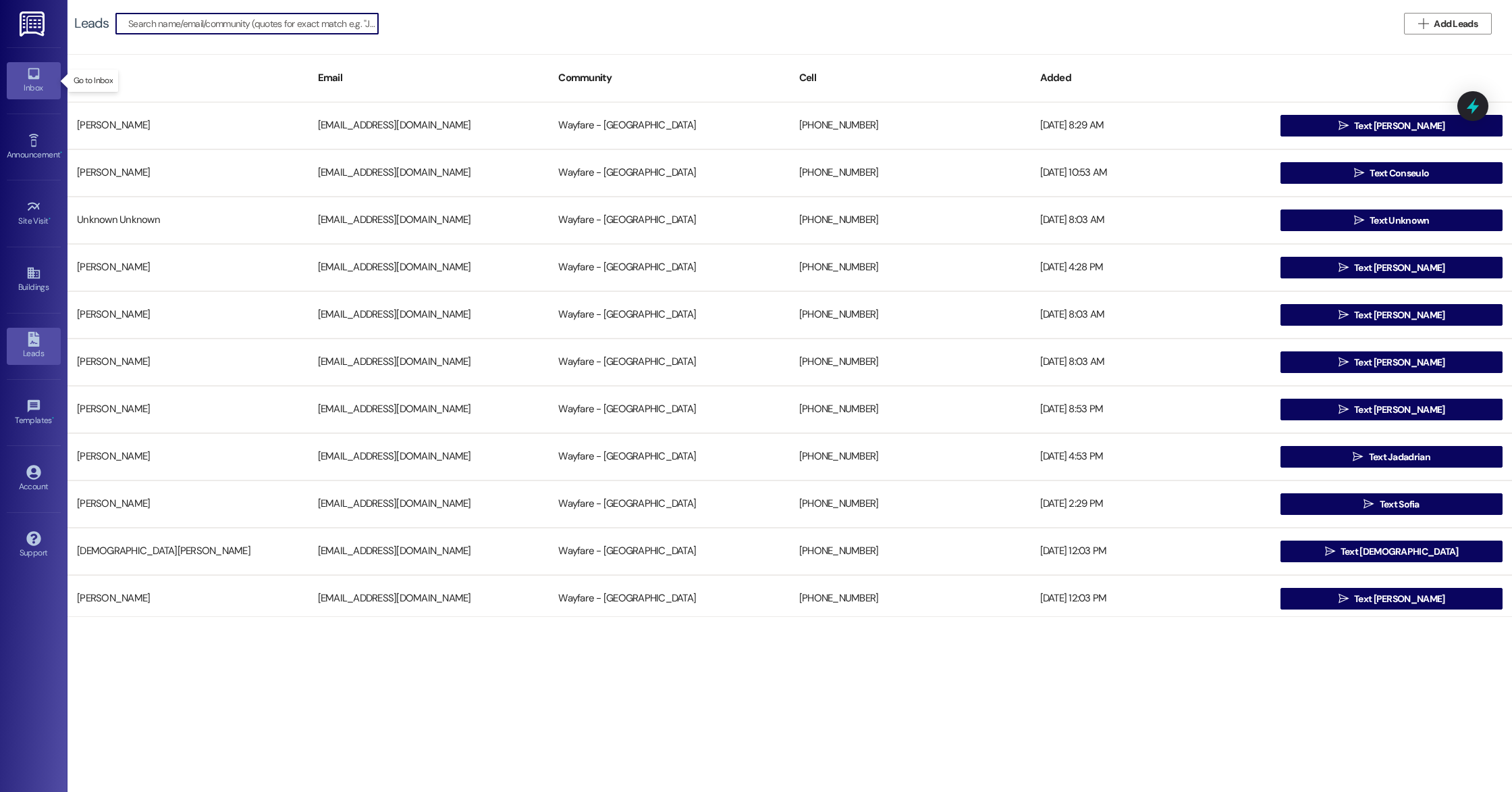
click at [43, 92] on div "Inbox" at bounding box center [33, 87] width 68 height 14
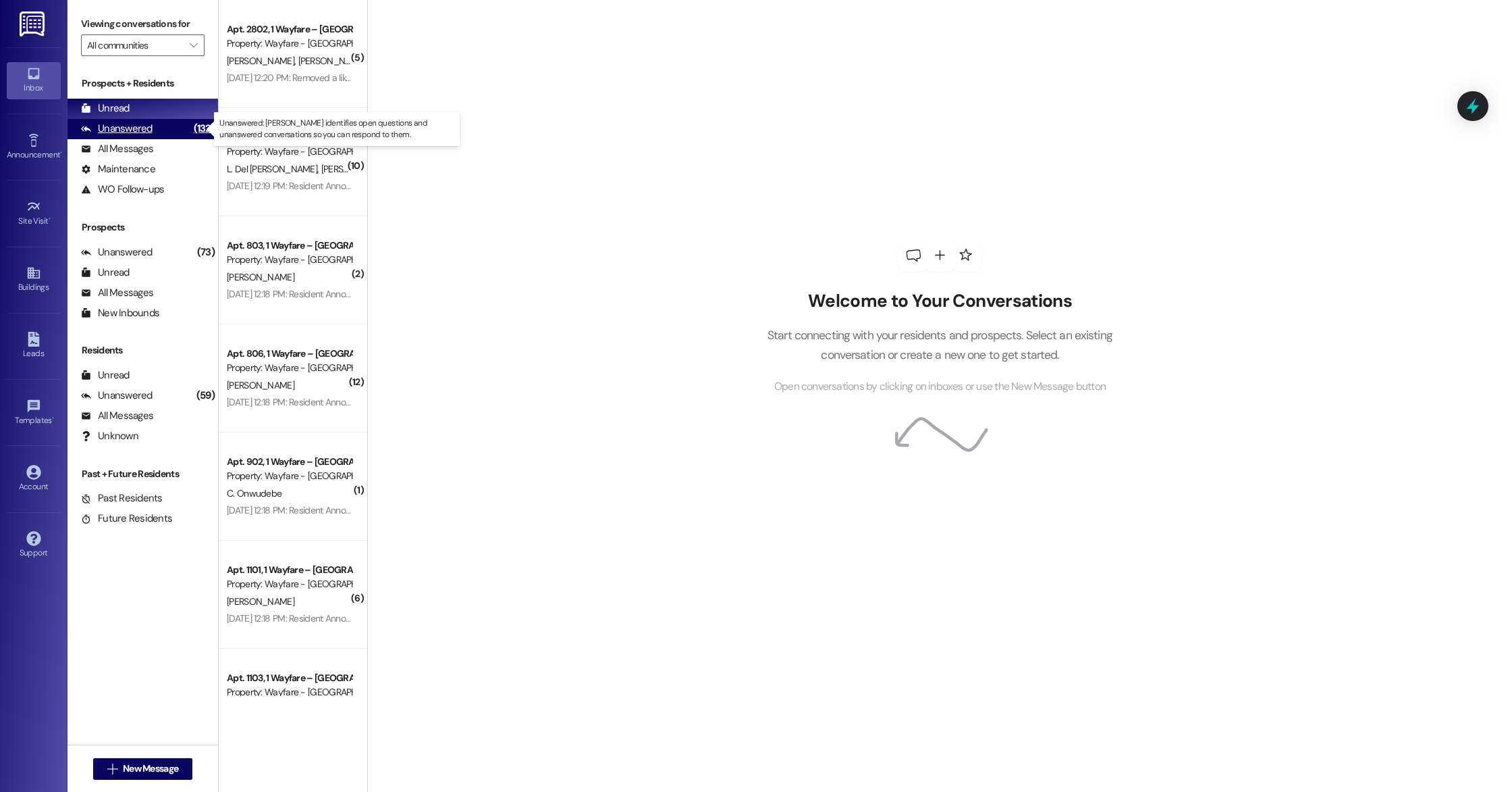
click at [128, 133] on div "Unanswered" at bounding box center [116, 129] width 71 height 14
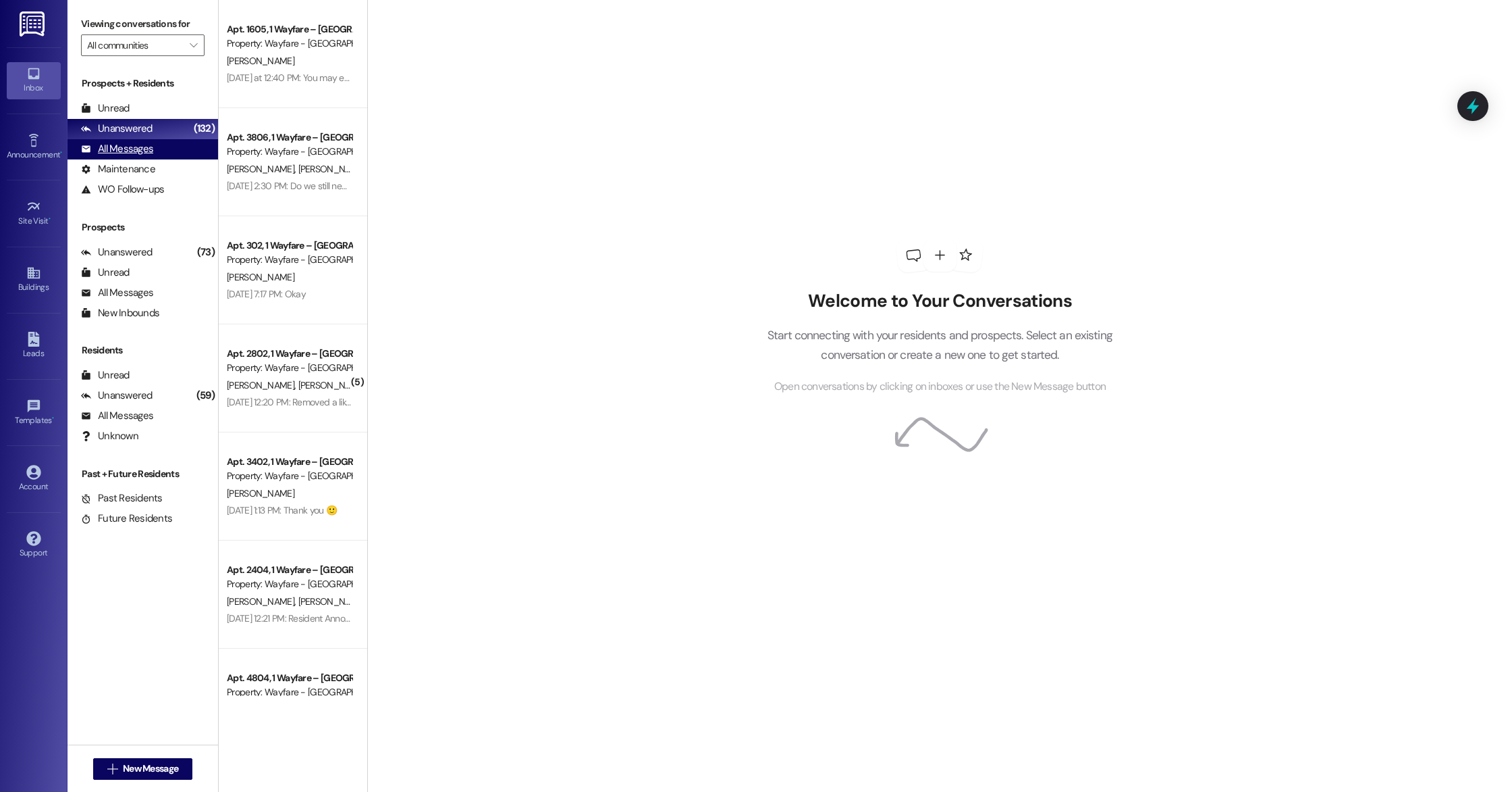
click at [118, 149] on div "All Messages" at bounding box center [117, 149] width 72 height 14
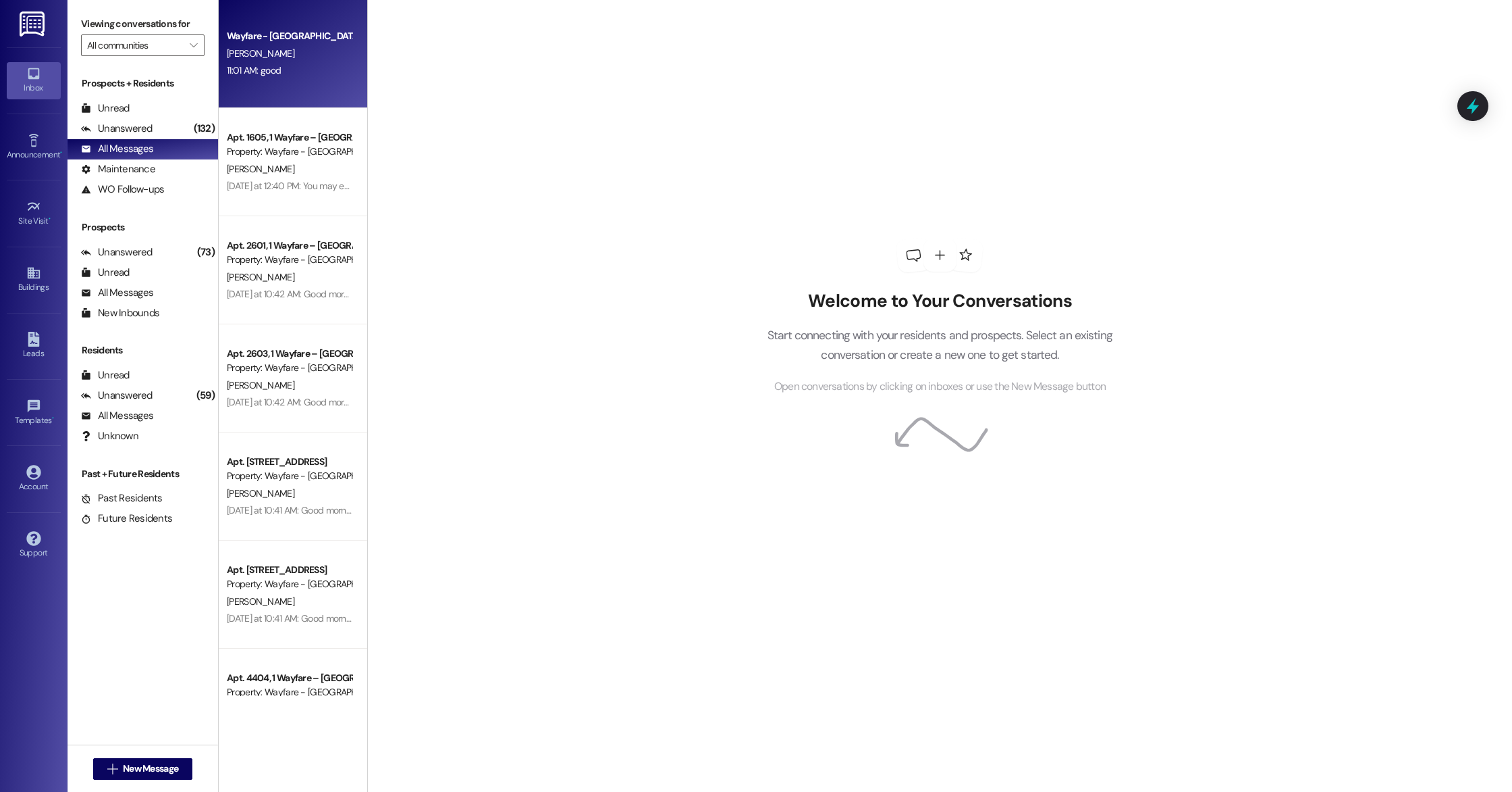
click at [316, 67] on div "11:01 AM: good 11:01 AM: good" at bounding box center [289, 70] width 128 height 17
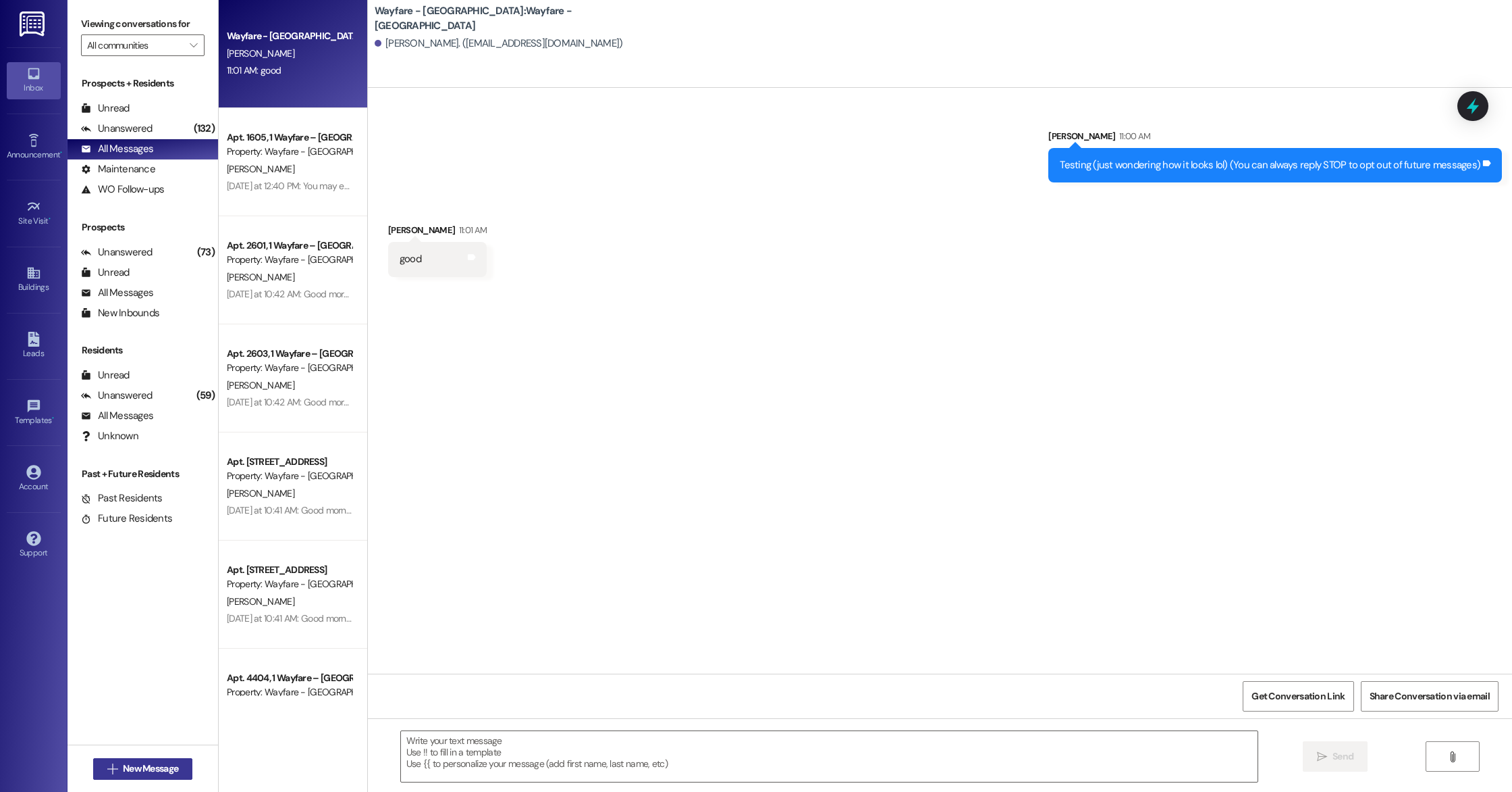
click at [134, 770] on span "New Message" at bounding box center [149, 769] width 55 height 14
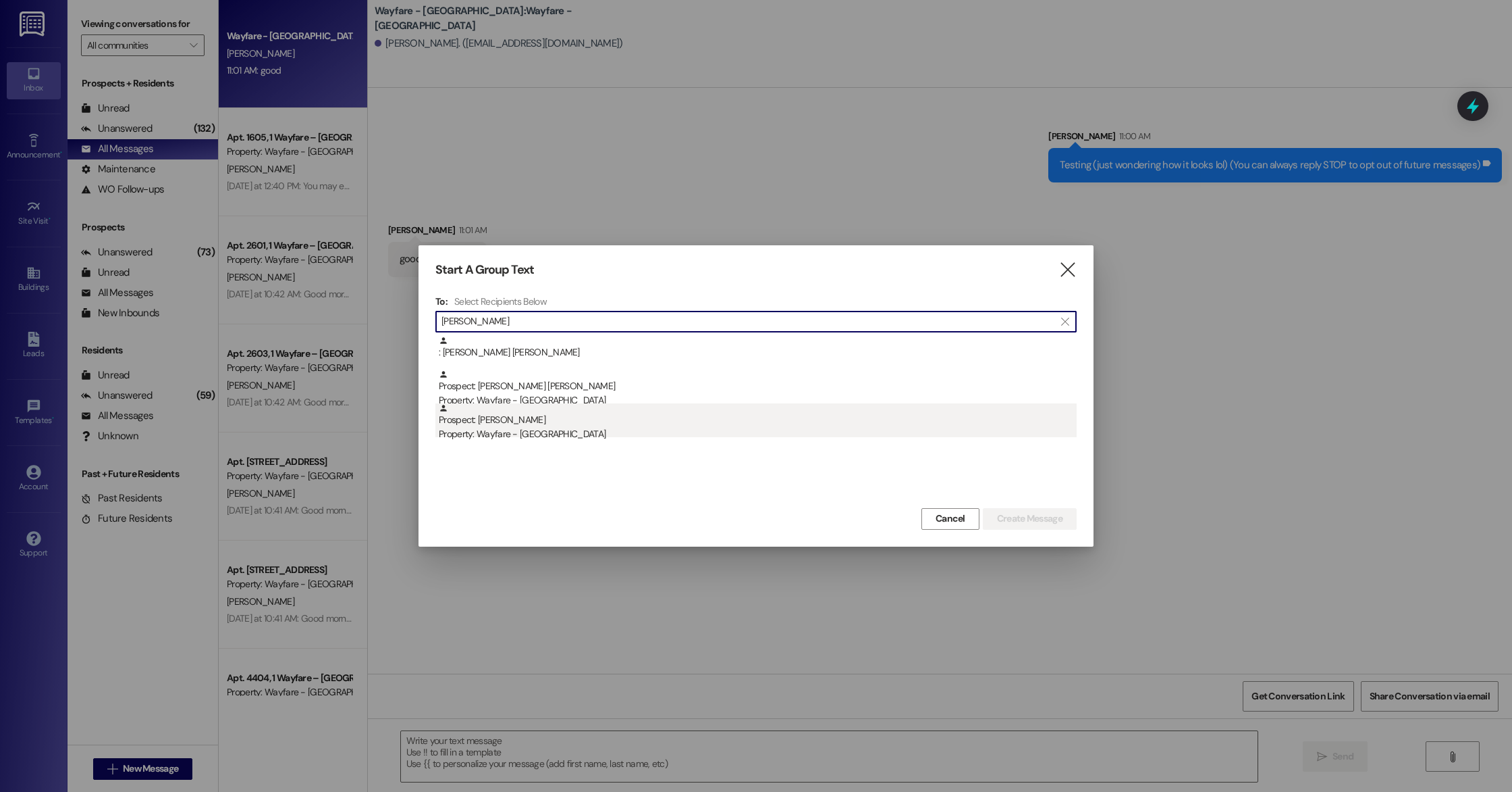
type input "sean"
click at [481, 417] on div "Prospect: Sean Gibson Property: Wayfare - Cumberland Park" at bounding box center [757, 423] width 638 height 39
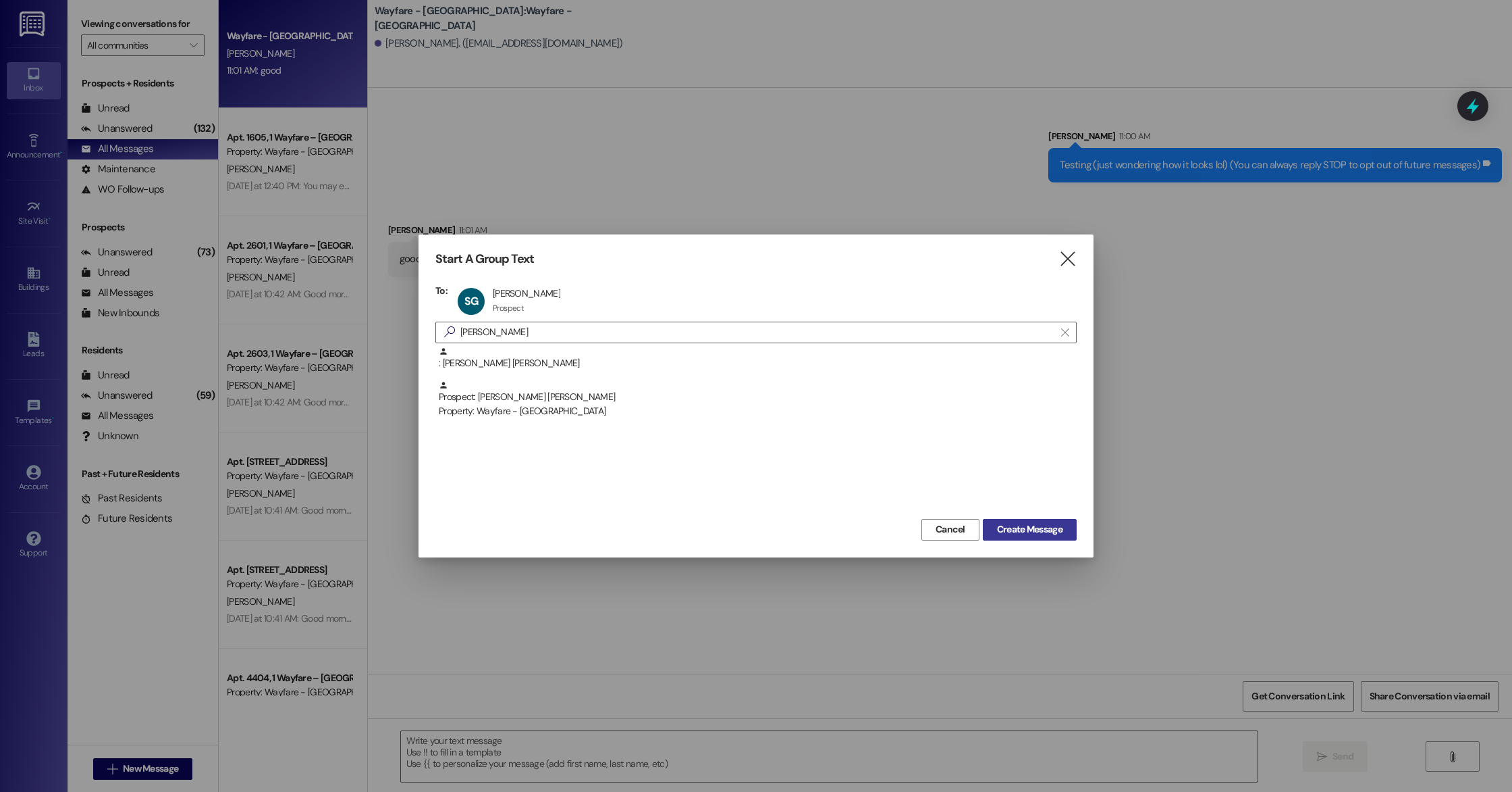
click at [1045, 532] on span "Create Message" at bounding box center [1029, 530] width 66 height 14
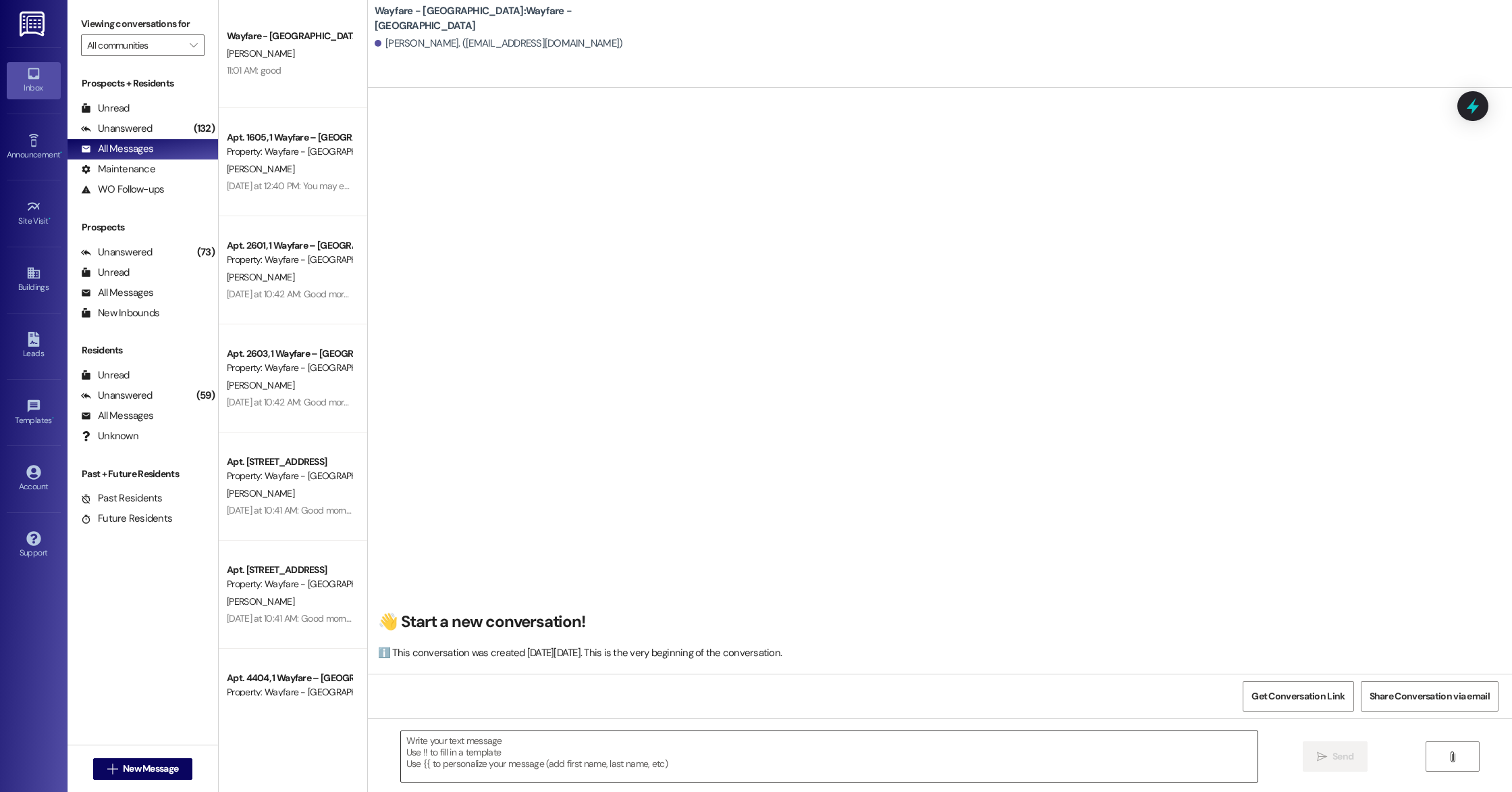
click at [484, 754] on textarea at bounding box center [828, 756] width 856 height 50
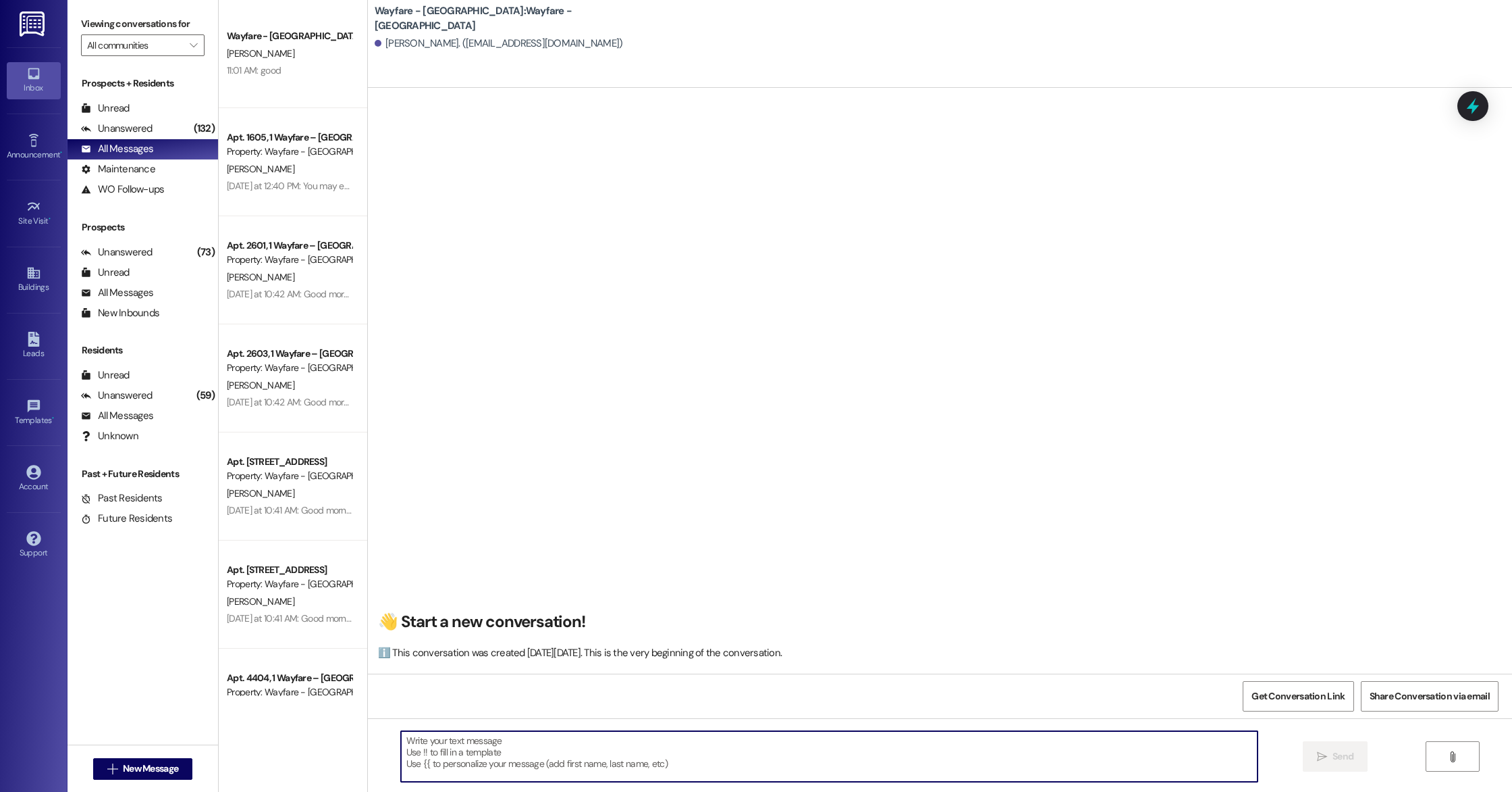
paste textarea "Hi [Name], I hope this message finds you both well! I just wanted to follow up …"
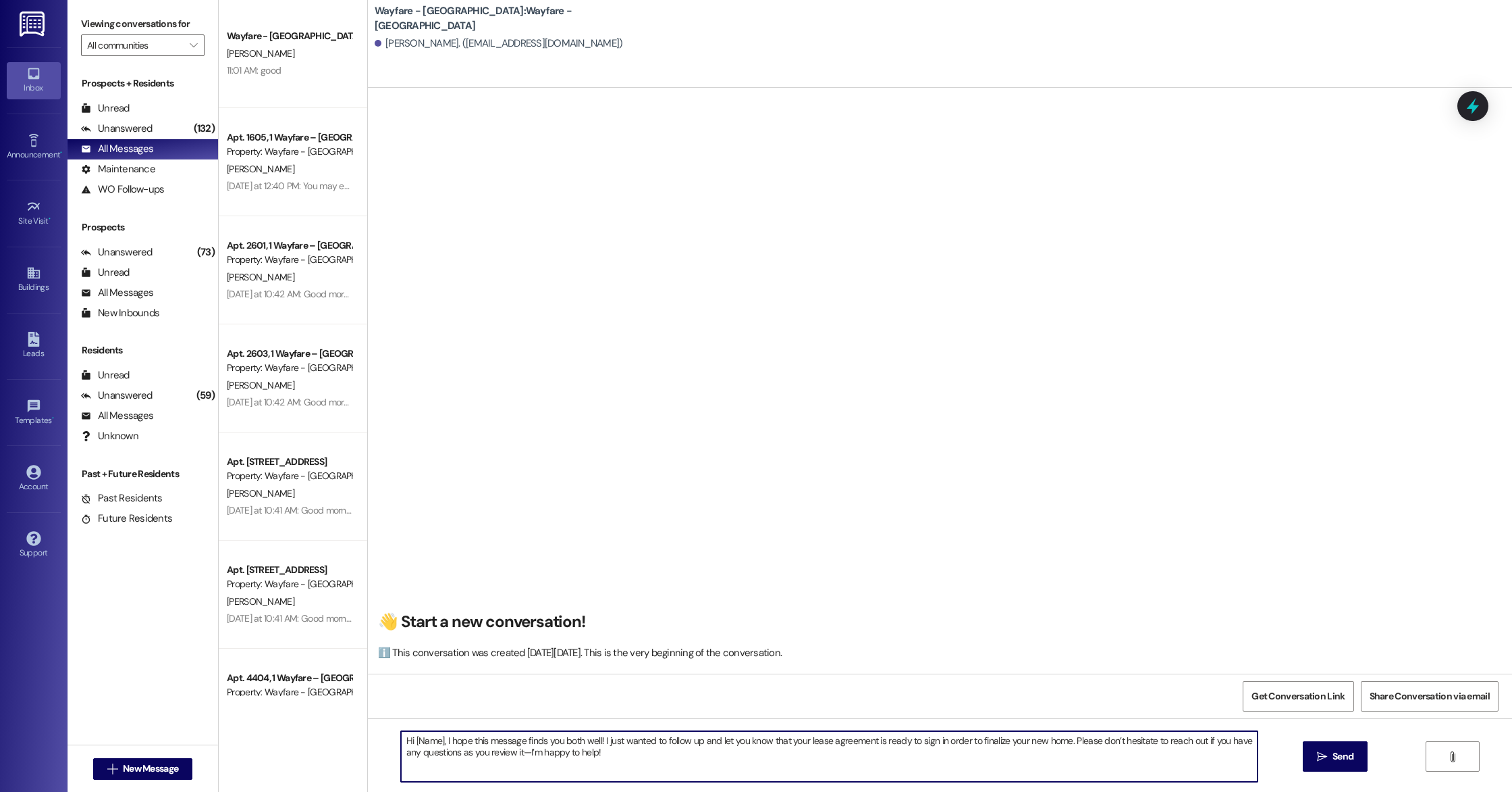
click at [432, 741] on textarea "Hi [Name], I hope this message finds you both well! I just wanted to follow up …" at bounding box center [828, 756] width 856 height 50
click at [637, 759] on textarea "Hi Sean and Callie, I hope this message finds you both well! I just wanted to f…" at bounding box center [828, 756] width 856 height 50
click at [1092, 741] on textarea "Hi Sean and Callie, I hope this message finds you both well! I just wanted to f…" at bounding box center [828, 756] width 856 height 50
click at [1097, 743] on textarea "Hi Sean and Callie, I hope this message finds you both well! I just wanted to f…" at bounding box center [828, 756] width 856 height 50
click at [1094, 740] on textarea "Hi Sean and Callie, I hope this message finds you both well! I just wanted to f…" at bounding box center [828, 756] width 856 height 50
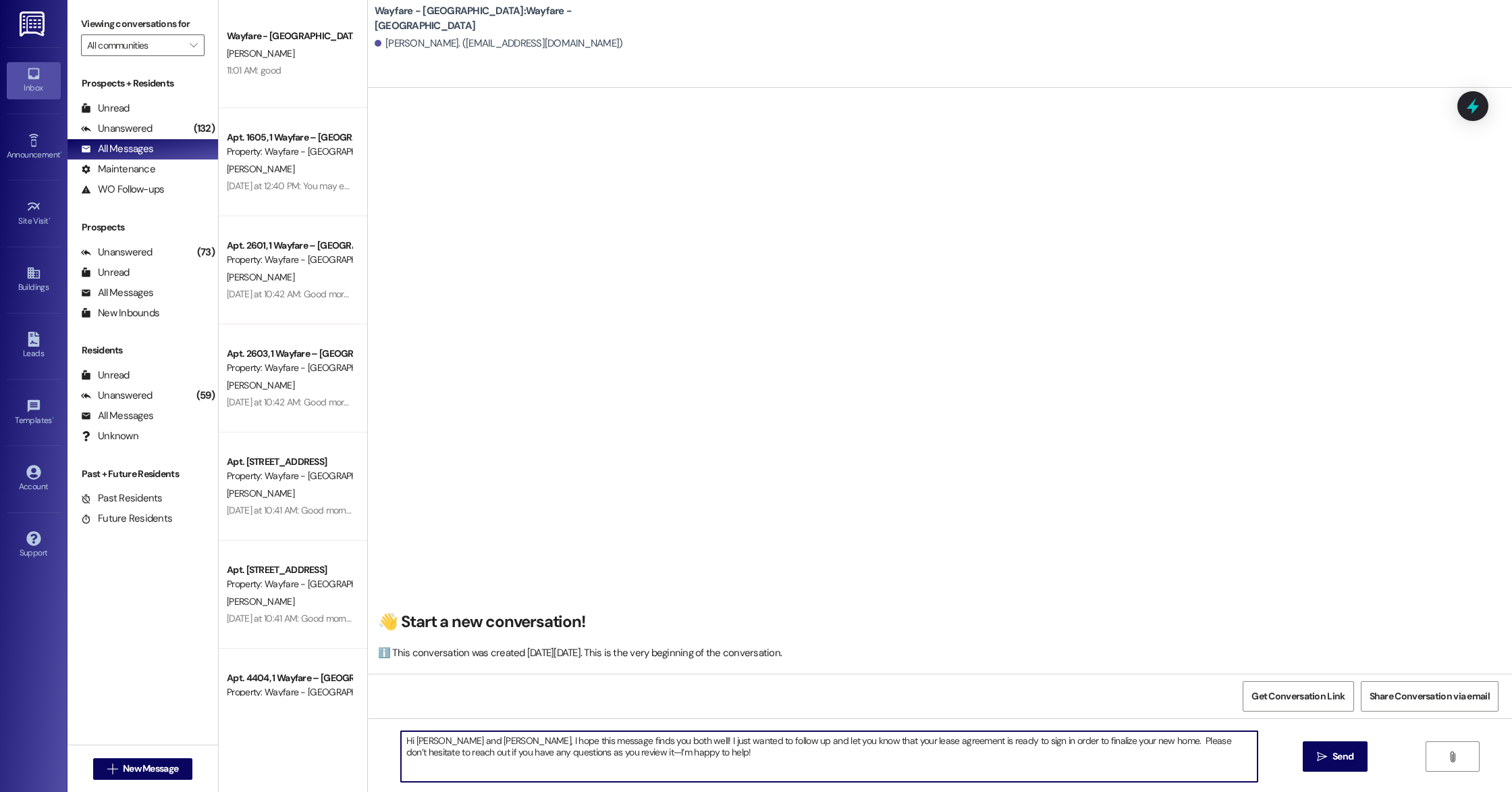
paste textarea "Just following up to let you know your lease agreement is sitting in your email…"
drag, startPoint x: 1091, startPoint y: 741, endPoint x: 629, endPoint y: 739, distance: 462.0
click at [629, 739] on textarea "Hi Sean and Callie, I hope this message finds you both well! I just wanted to f…" at bounding box center [828, 756] width 856 height 50
click at [659, 751] on textarea "Hi Sean and Callie, I hope this message finds you both well! Just following up …" at bounding box center [828, 756] width 856 height 50
click at [1069, 214] on div "👋 Start a new conversation! ℹ️ This conversation was created on Thursday, Septe…" at bounding box center [940, 386] width 1145 height 575
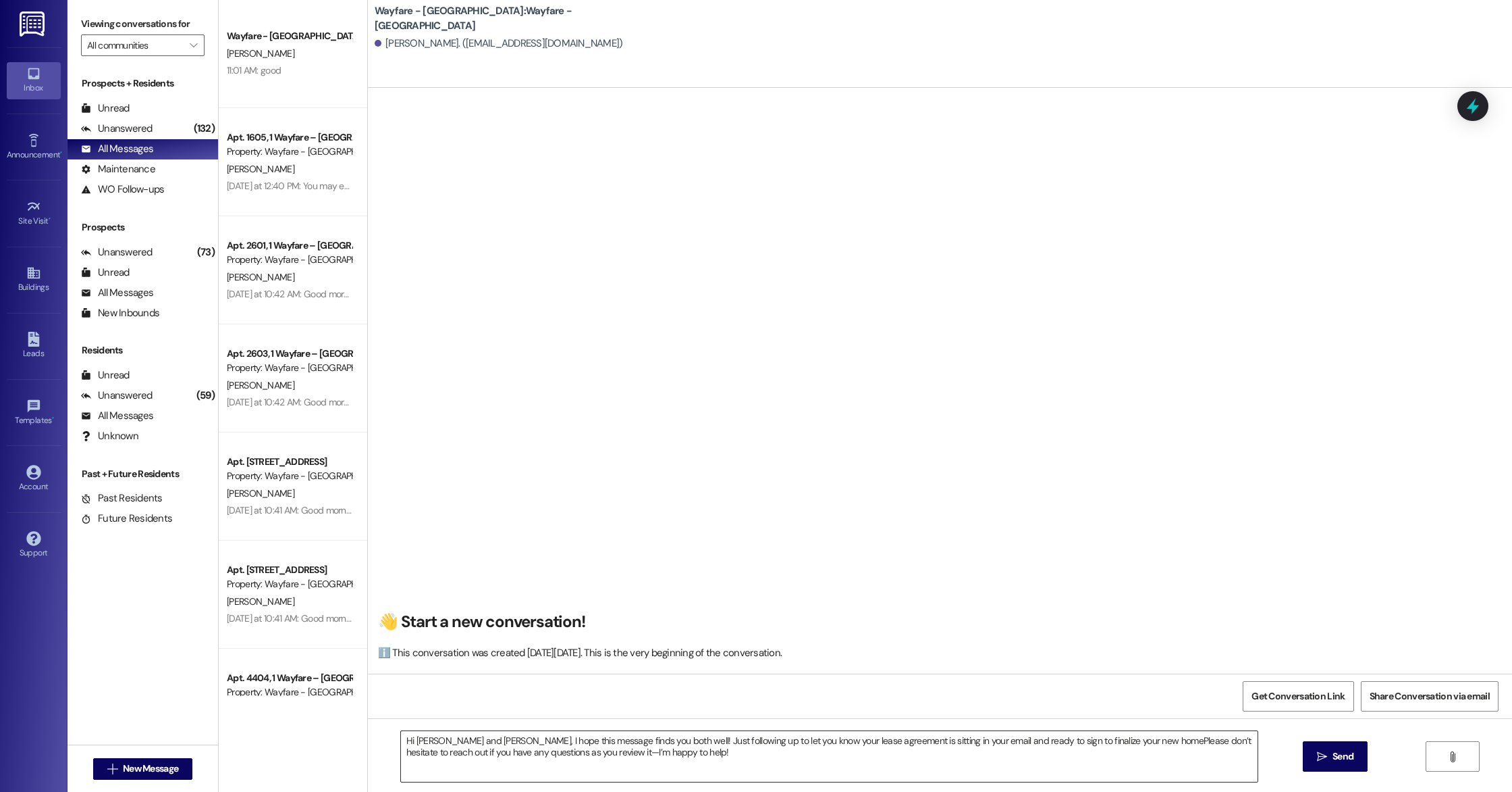
click at [1097, 743] on textarea "Hi Sean and Callie, I hope this message finds you both well! Just following up …" at bounding box center [828, 756] width 856 height 50
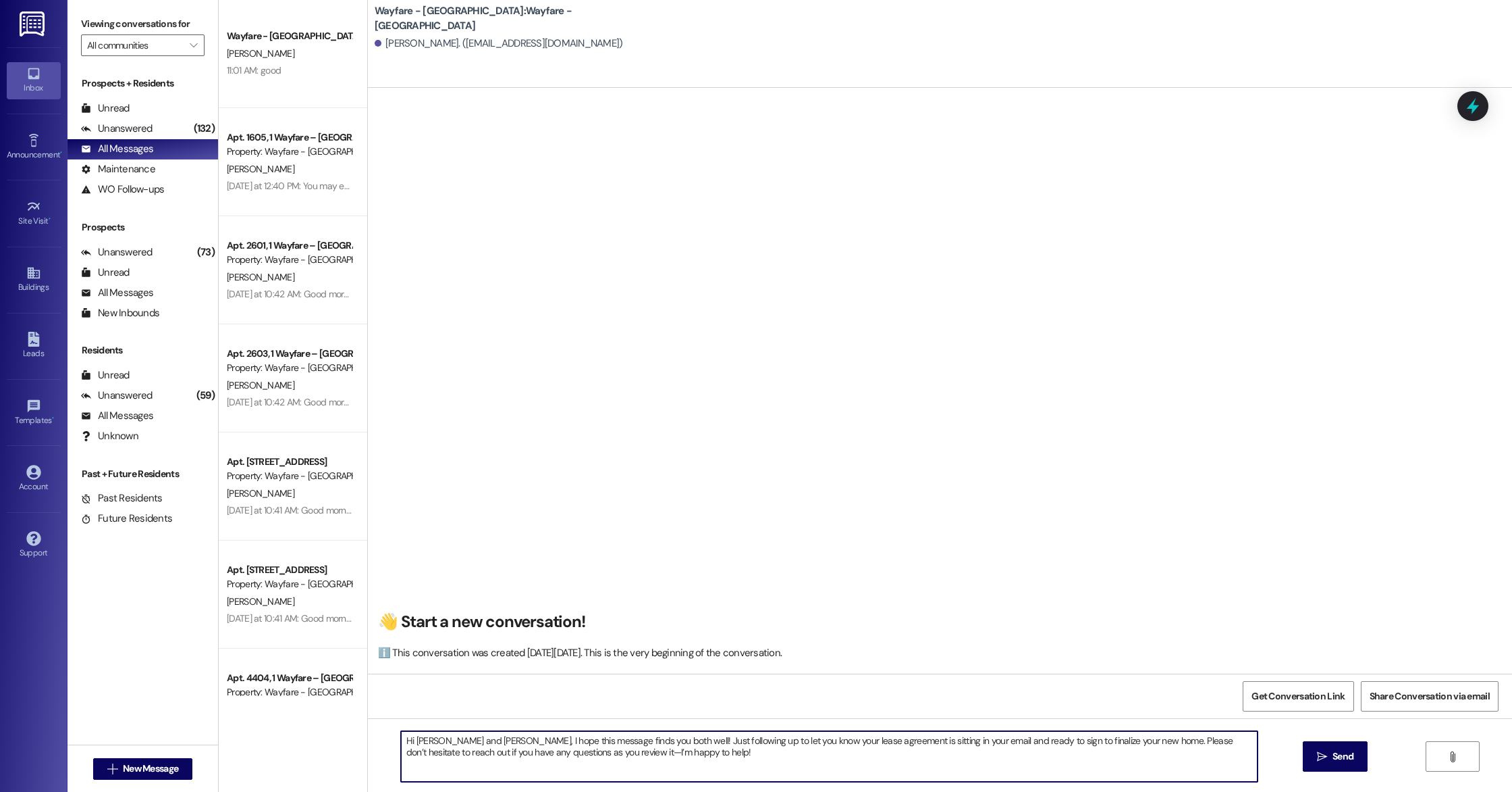
click at [889, 765] on textarea "Hi Sean and Callie, I hope this message finds you both well! Just following up …" at bounding box center [828, 756] width 856 height 50
type textarea "Hi Sean and Callie, I hope this message finds you both well! Just following up …"
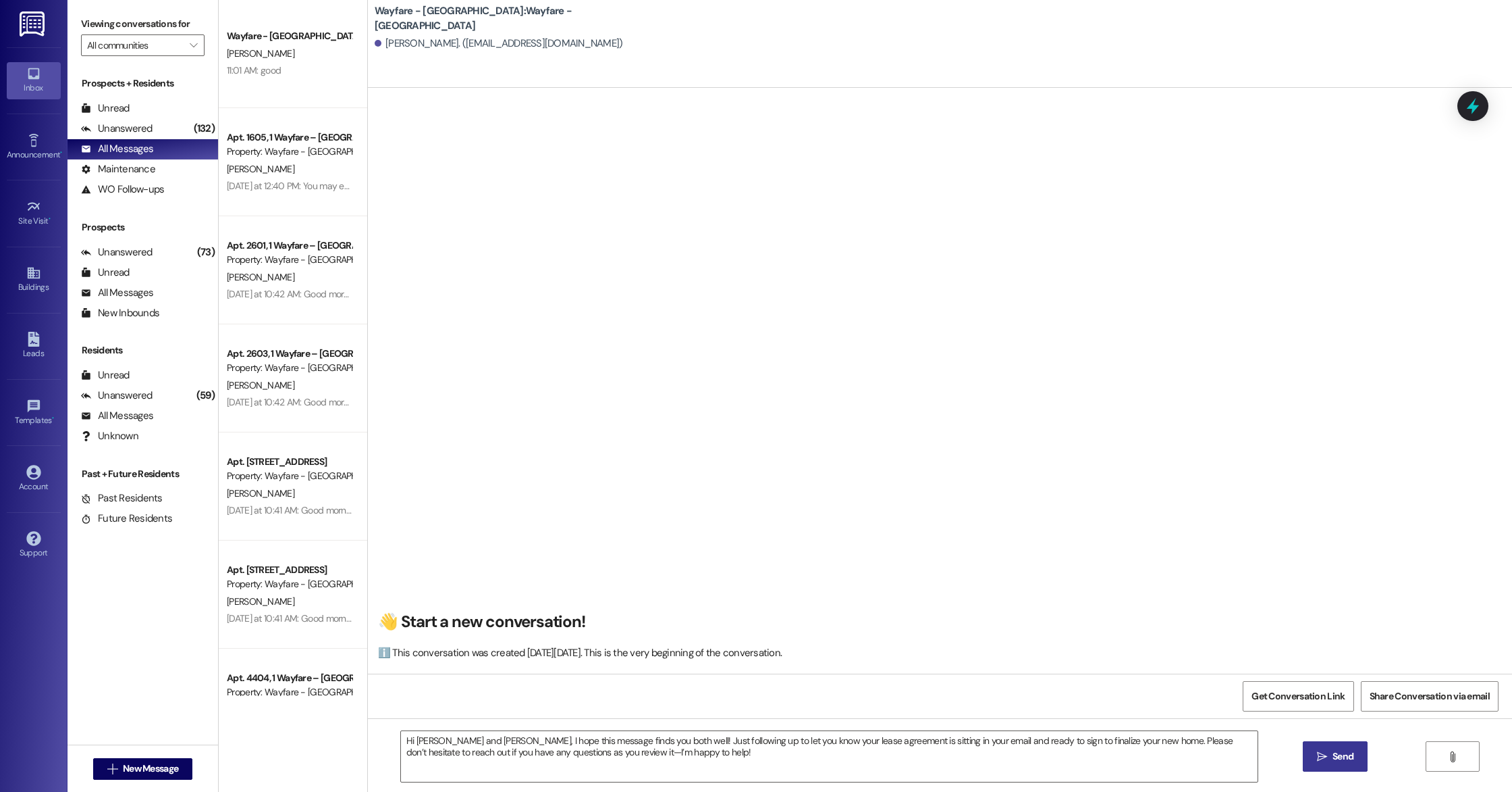
click at [1310, 760] on button " Send" at bounding box center [1335, 756] width 66 height 31
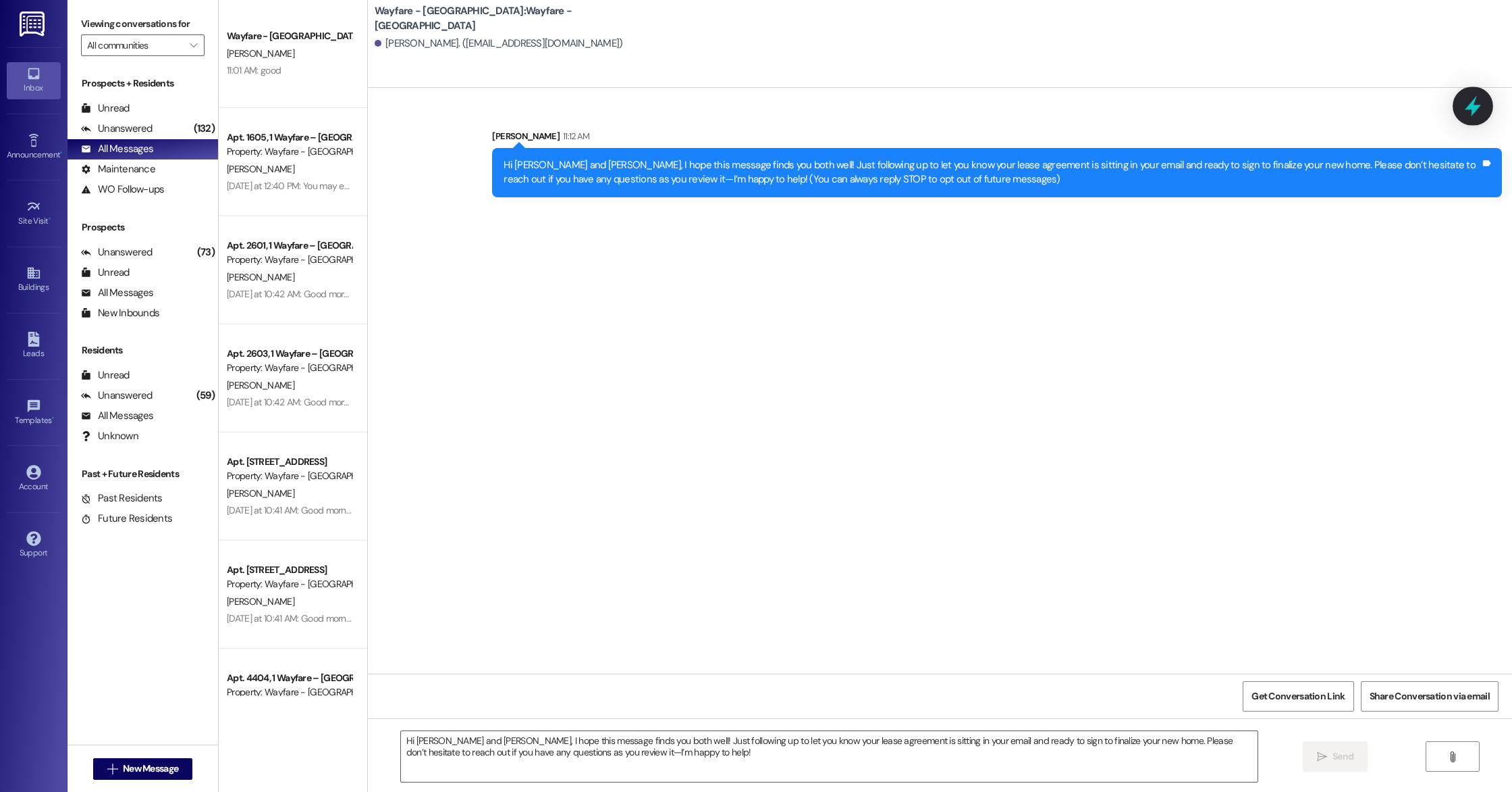
click at [1465, 108] on icon at bounding box center [1472, 105] width 23 height 23
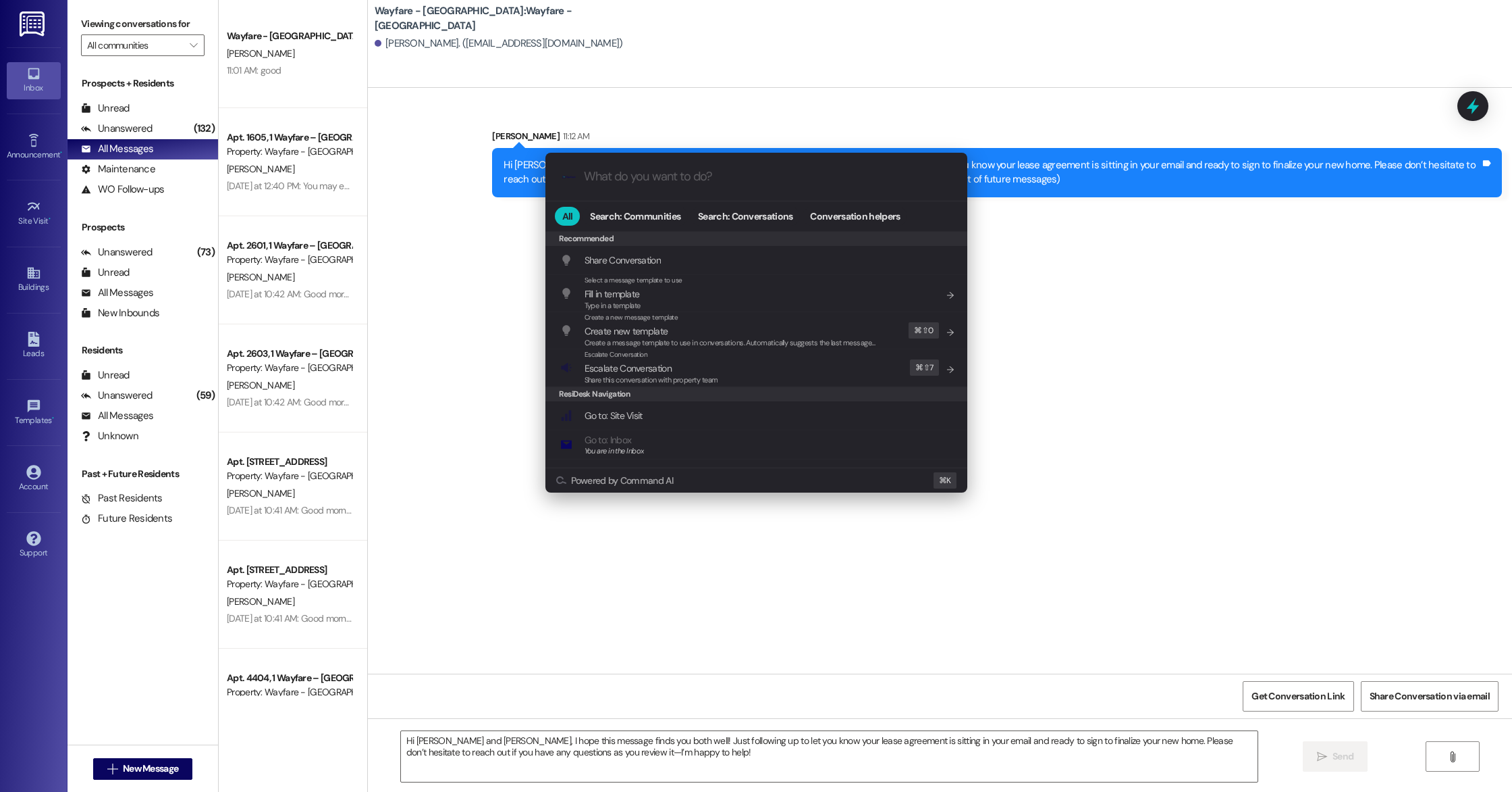
click at [829, 522] on div ".cls-1{fill:#0a055f;}.cls-2{fill:#0cc4c4;} resideskLogoBlueOrange All Search: C…" at bounding box center [756, 396] width 1512 height 792
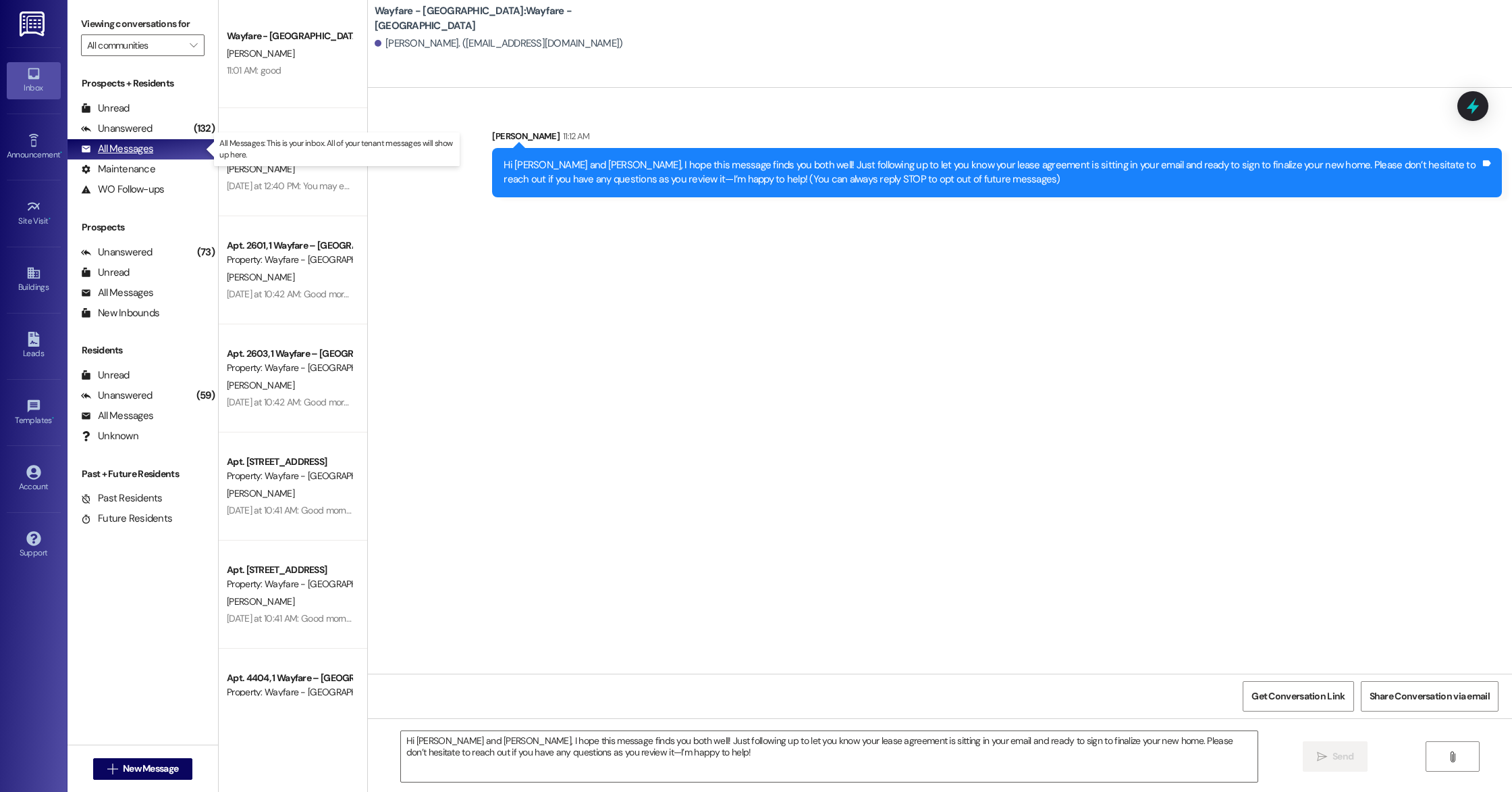
click at [151, 147] on div "All Messages" at bounding box center [117, 149] width 72 height 14
click at [123, 132] on div "Unanswered" at bounding box center [116, 129] width 71 height 14
click at [126, 149] on div "All Messages" at bounding box center [117, 149] width 72 height 14
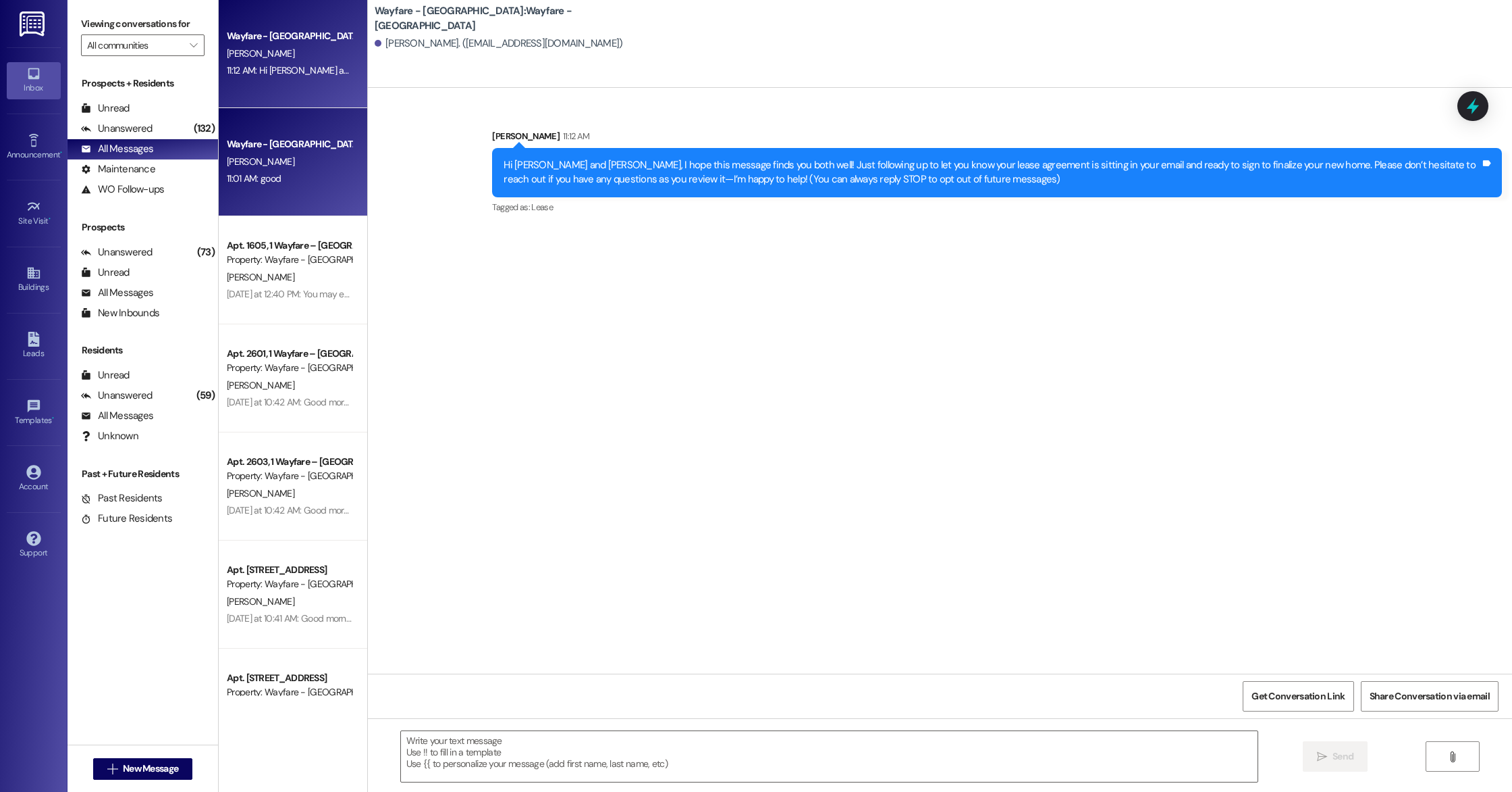
click at [292, 150] on div "Wayfare - [GEOGRAPHIC_DATA]" at bounding box center [289, 144] width 125 height 14
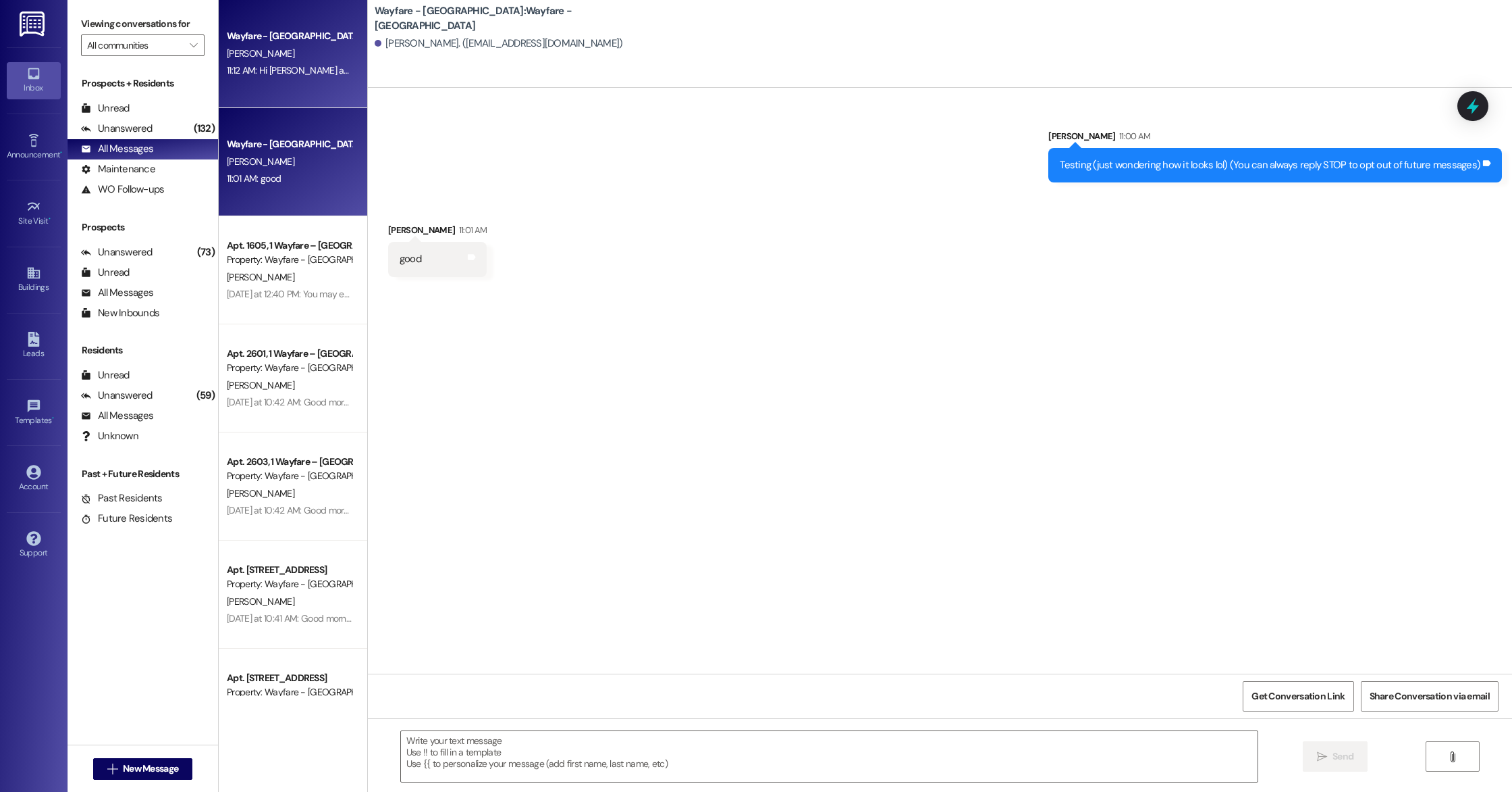
click at [263, 82] on div "Wayfare - [GEOGRAPHIC_DATA] [PERSON_NAME] 11:12 AM: Hi [PERSON_NAME] and [PERSO…" at bounding box center [293, 54] width 149 height 108
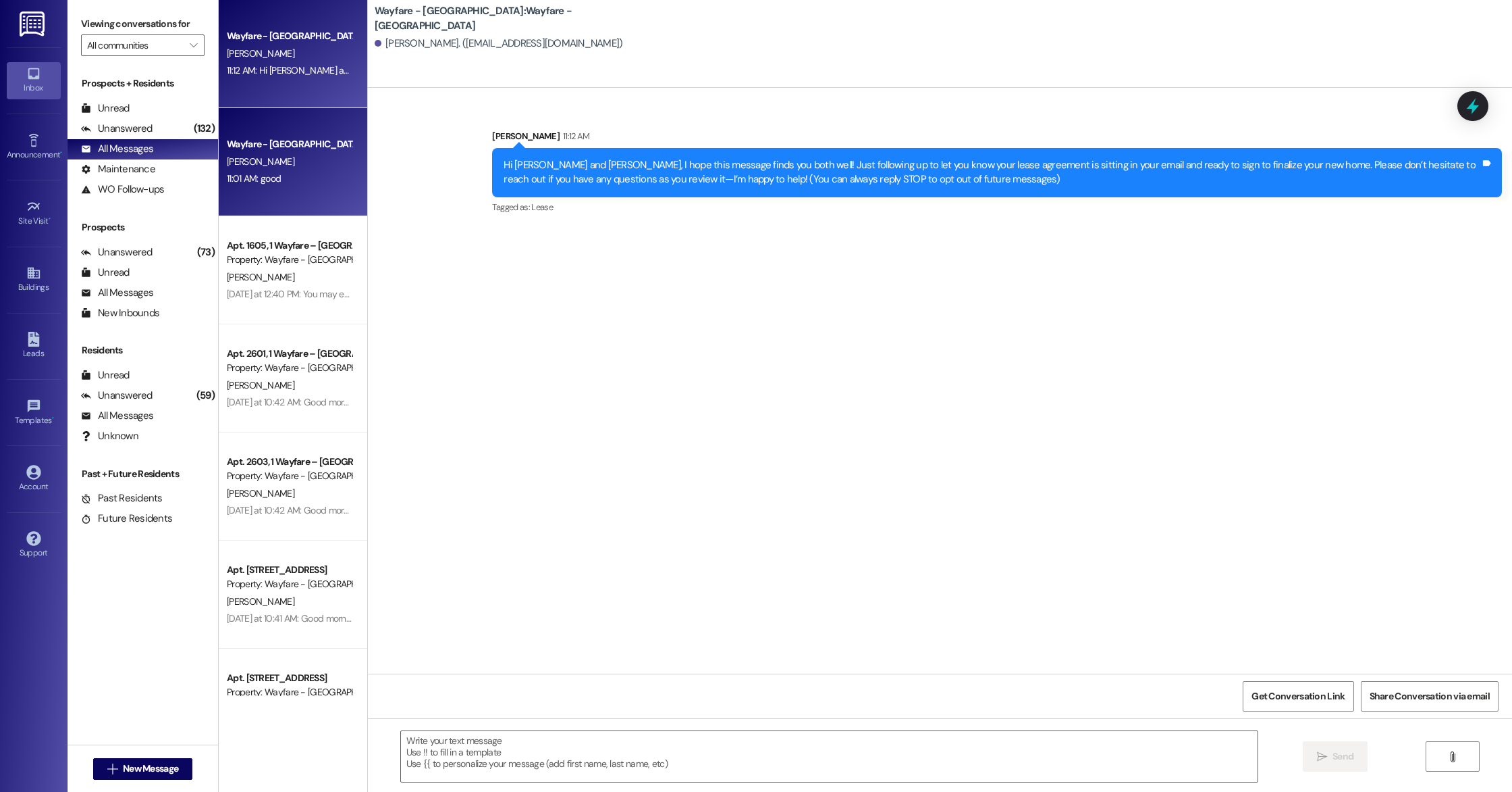
click at [286, 165] on div "[PERSON_NAME]" at bounding box center [289, 161] width 128 height 17
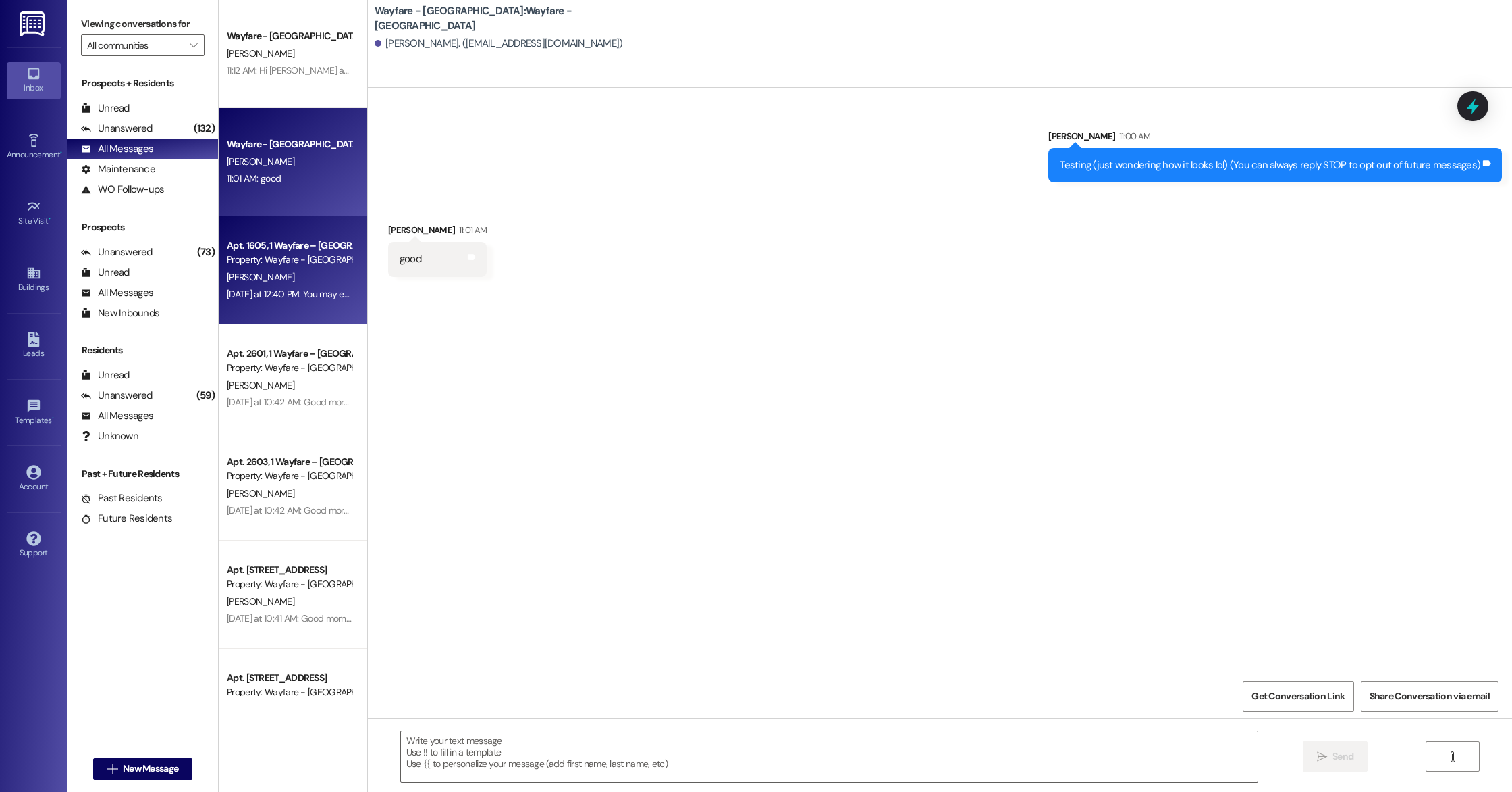
click at [291, 265] on div "Property: Wayfare - [GEOGRAPHIC_DATA]" at bounding box center [289, 259] width 125 height 14
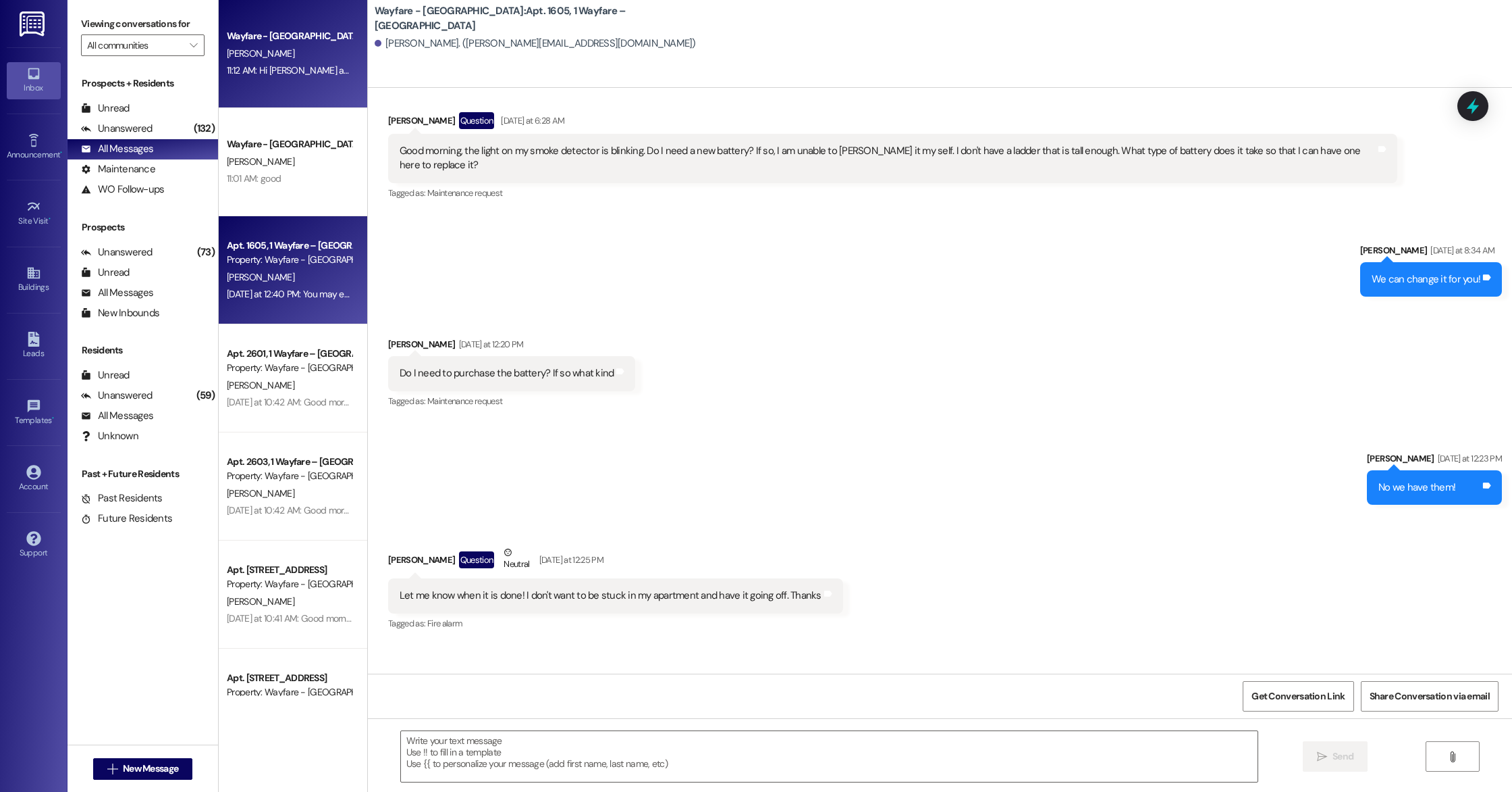
scroll to position [9746, 0]
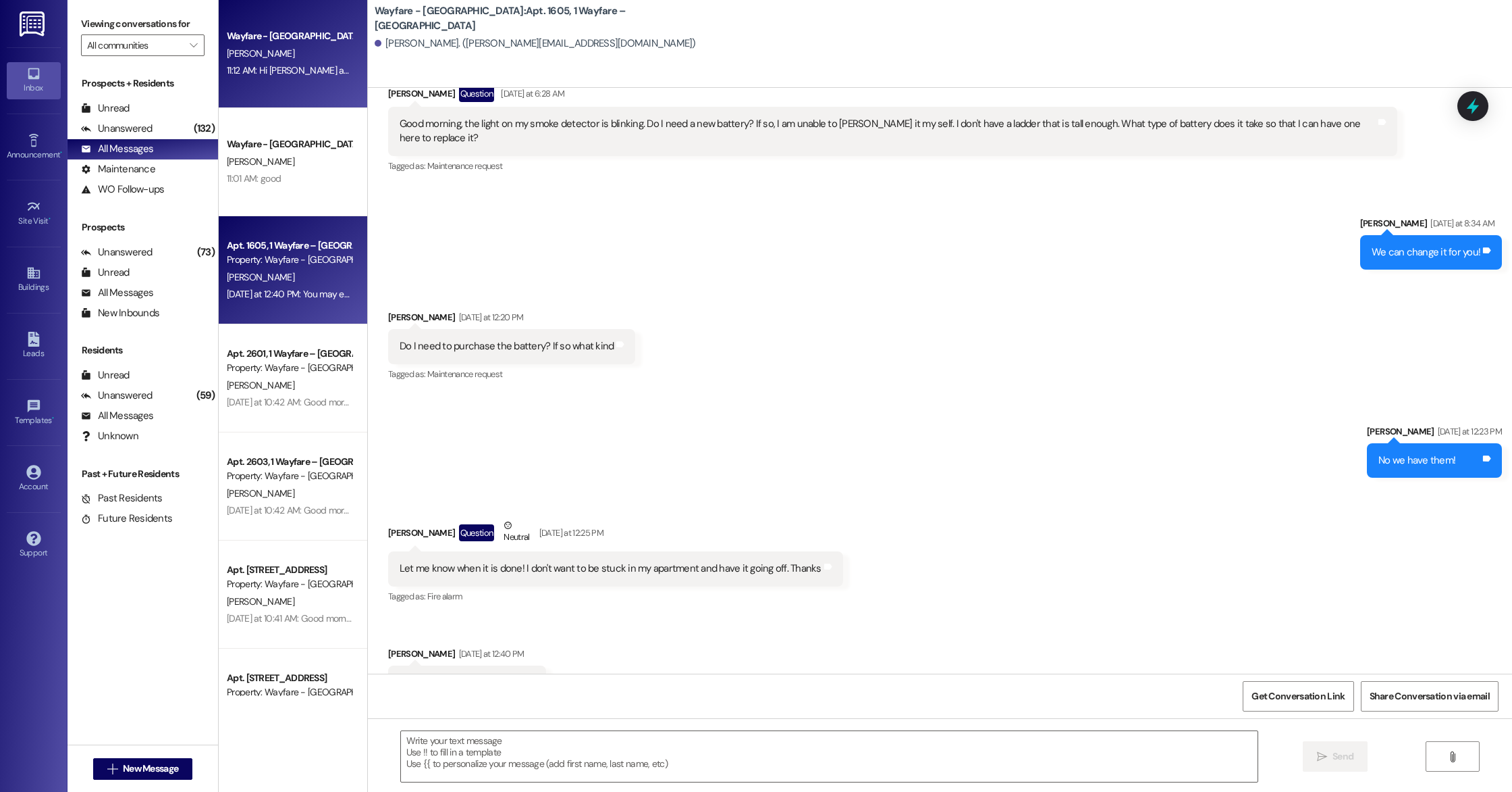
click at [269, 66] on div "11:12 AM: Hi Sean and Callie, I hope this message finds you both well! Just fol…" at bounding box center [946, 69] width 1439 height 12
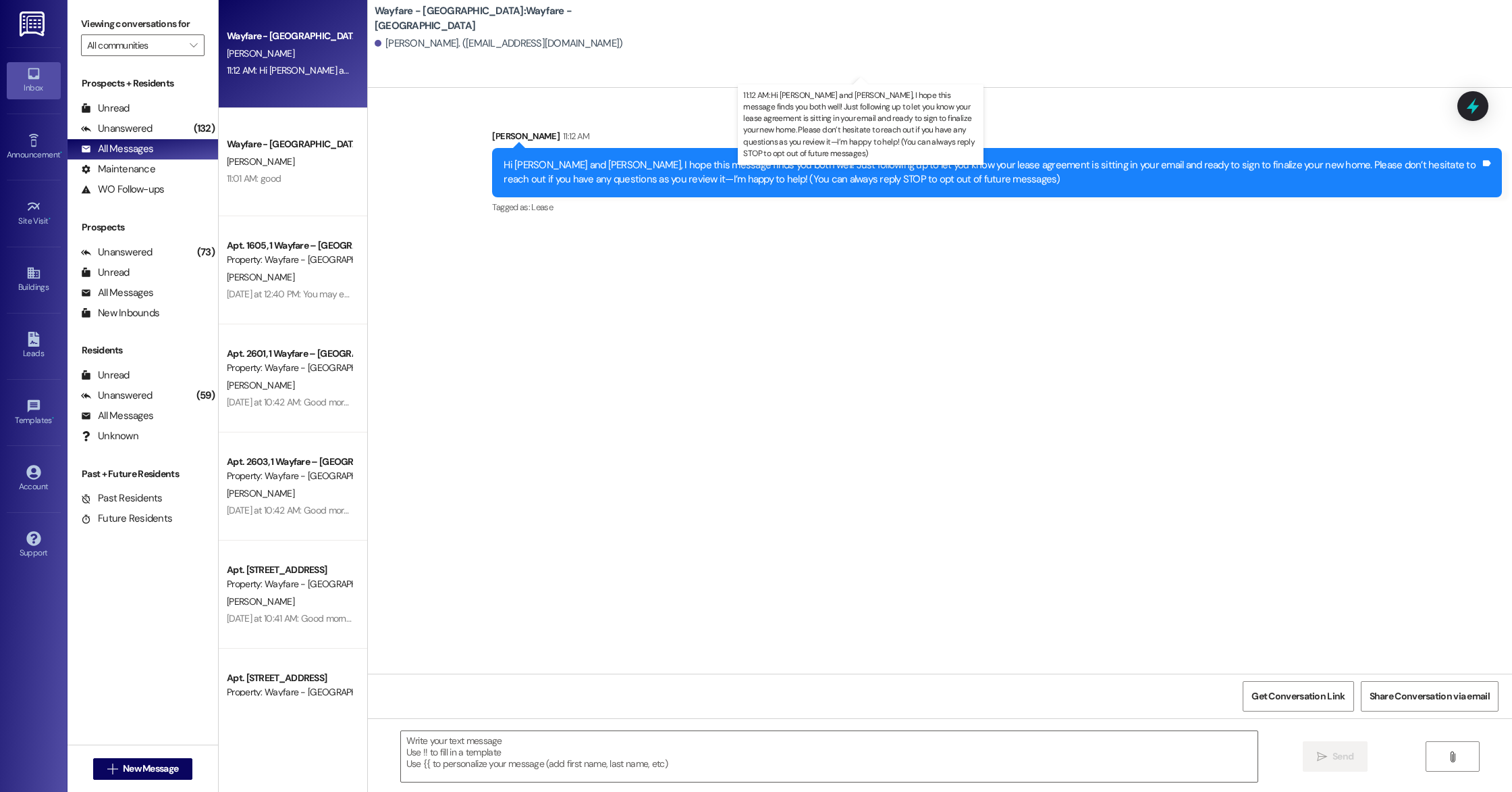
scroll to position [0, 0]
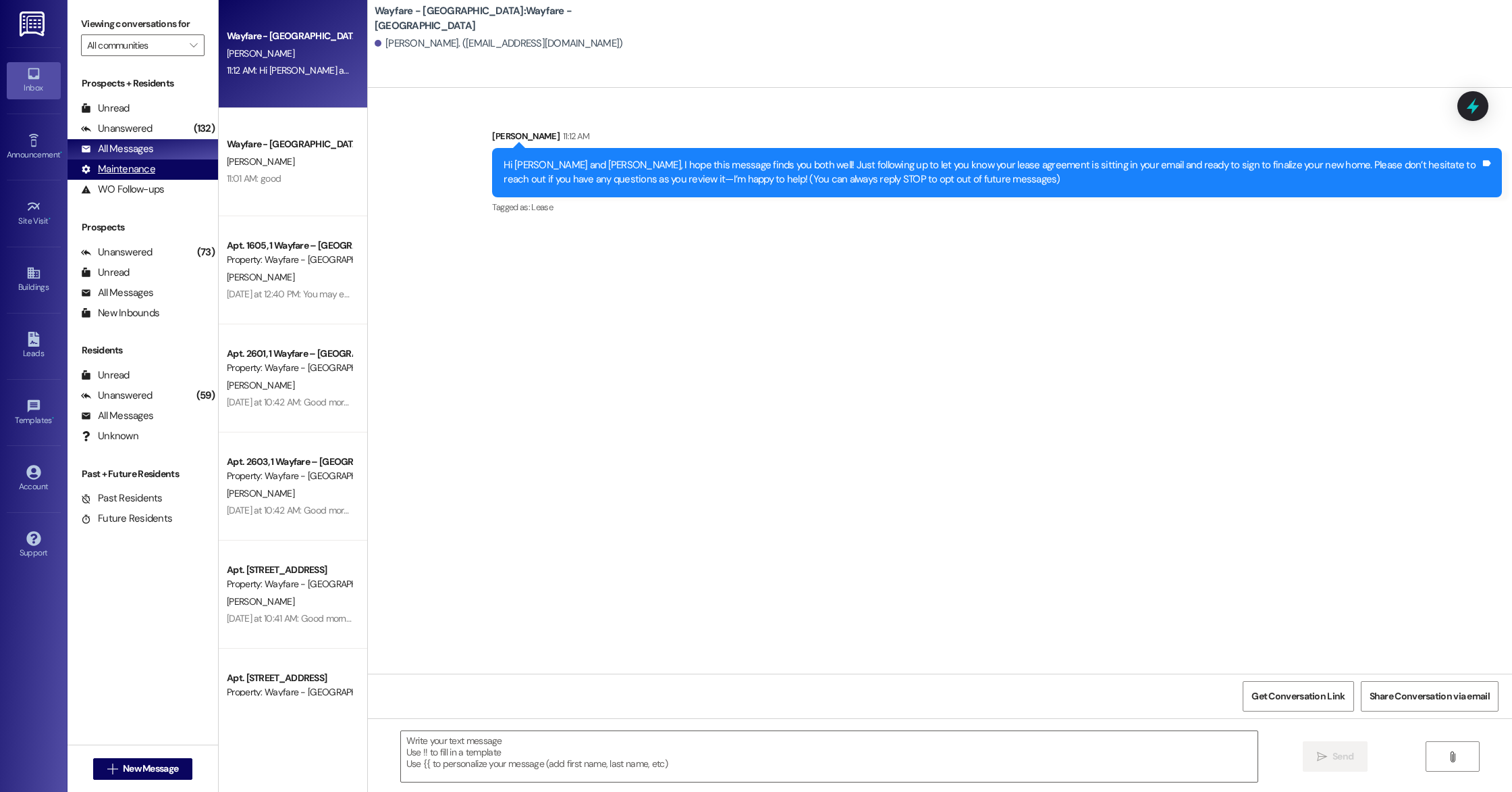
click at [132, 170] on div "Maintenance" at bounding box center [118, 169] width 74 height 14
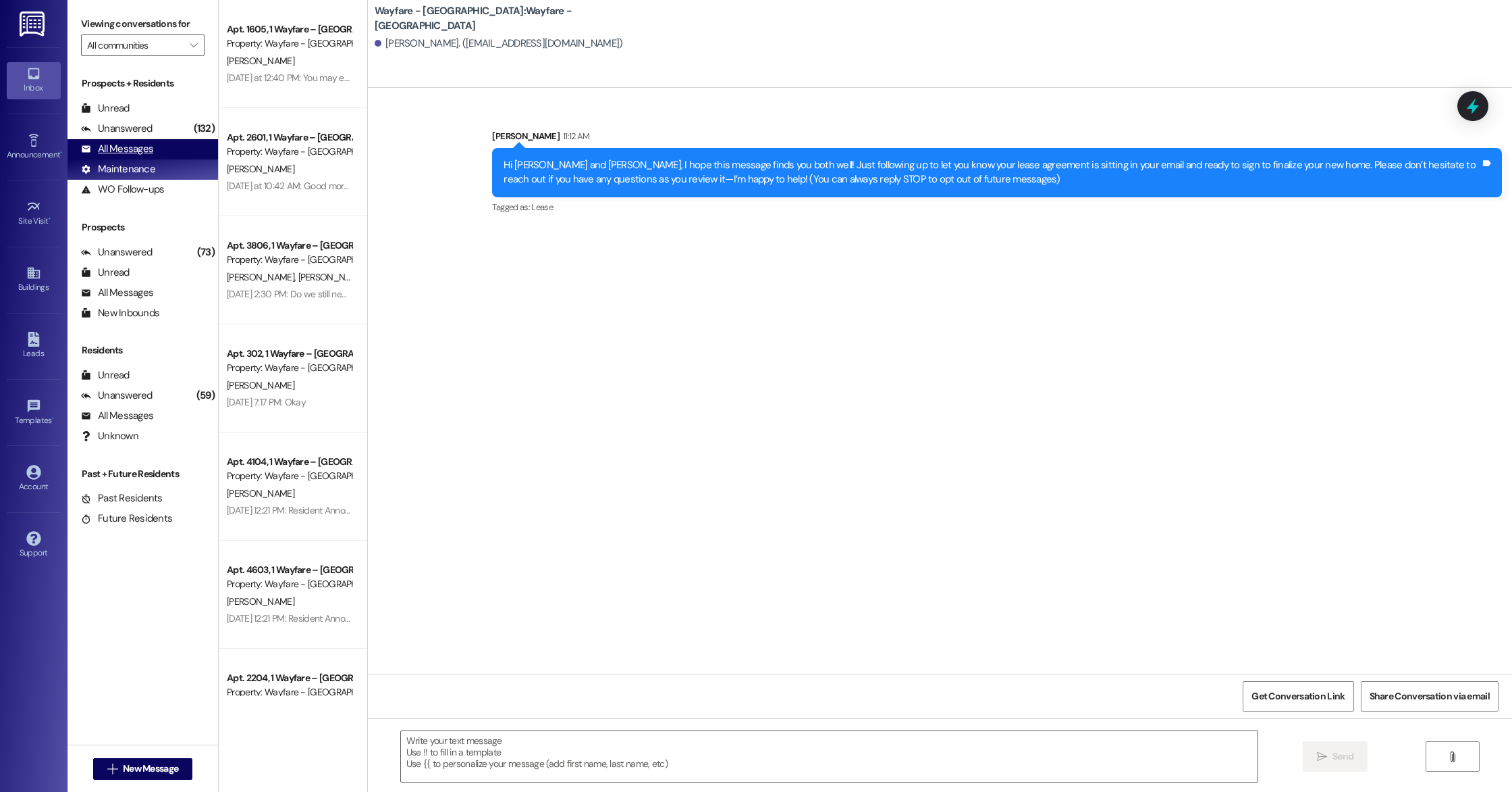
click at [113, 155] on div "All Messages" at bounding box center [117, 149] width 72 height 14
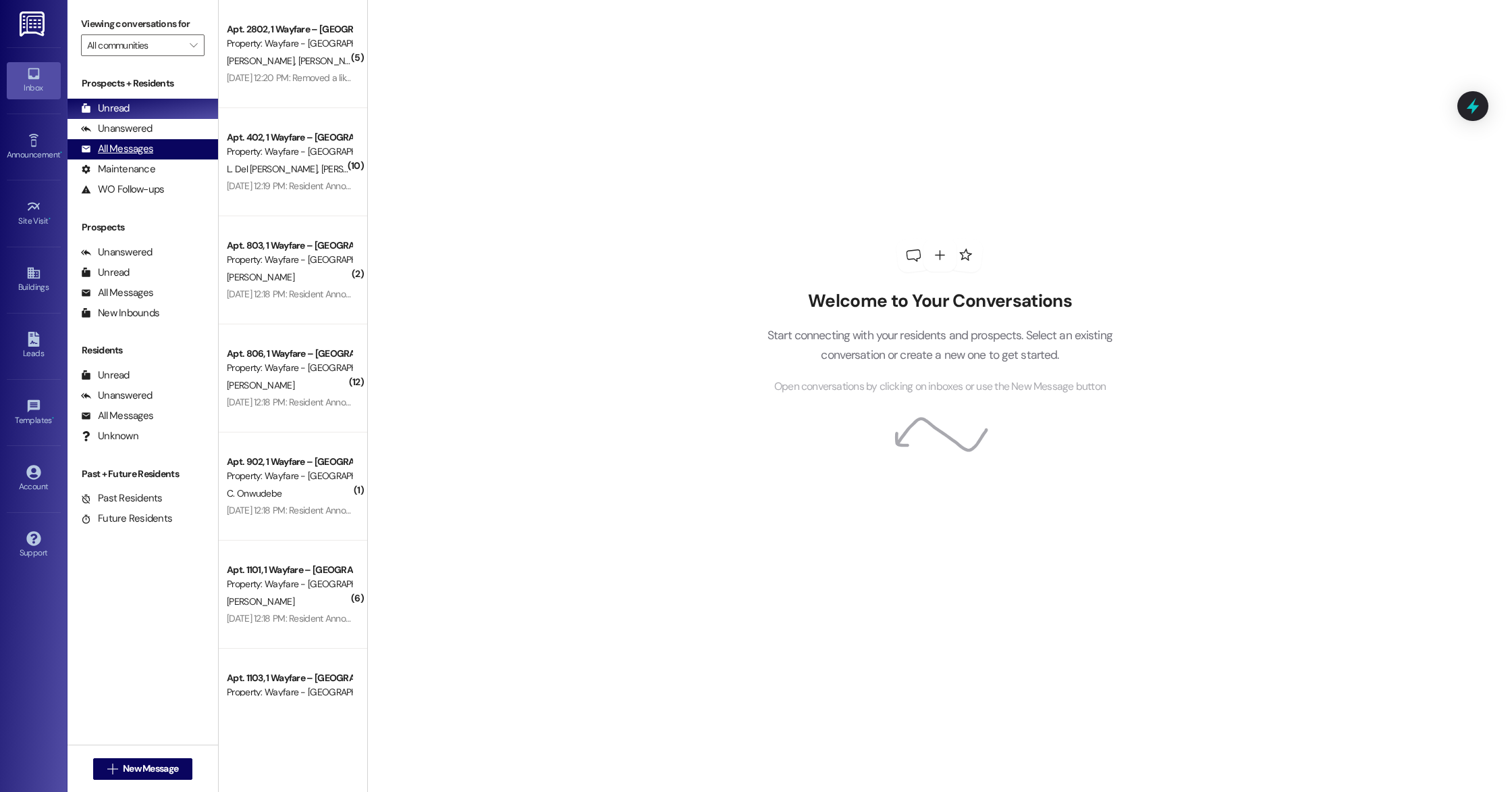
click at [160, 152] on div "All Messages (undefined)" at bounding box center [142, 149] width 150 height 20
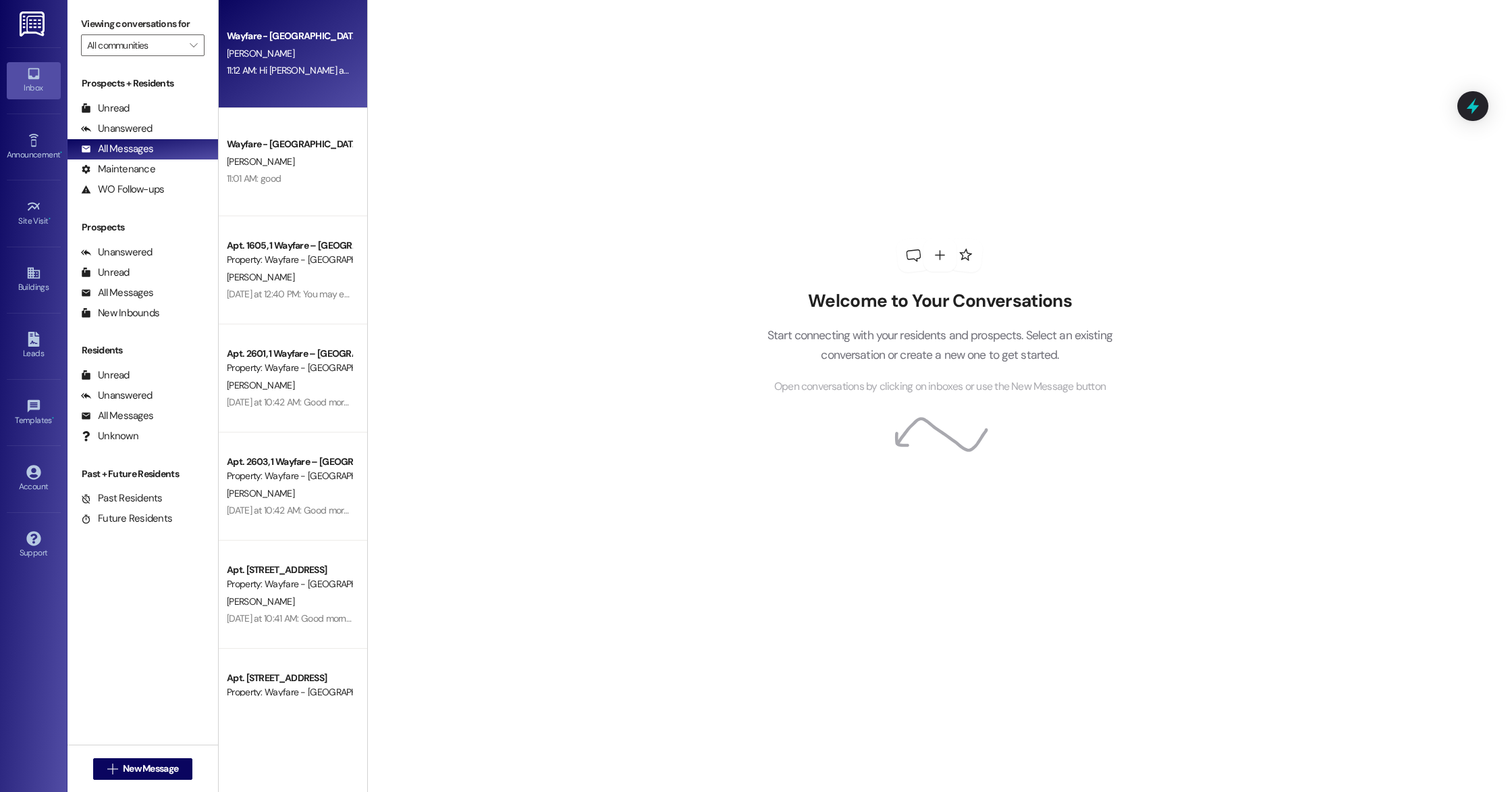
click at [225, 71] on div "11:12 AM: Hi Sean and Callie, I hope this message finds you both well! Just fol…" at bounding box center [289, 70] width 128 height 17
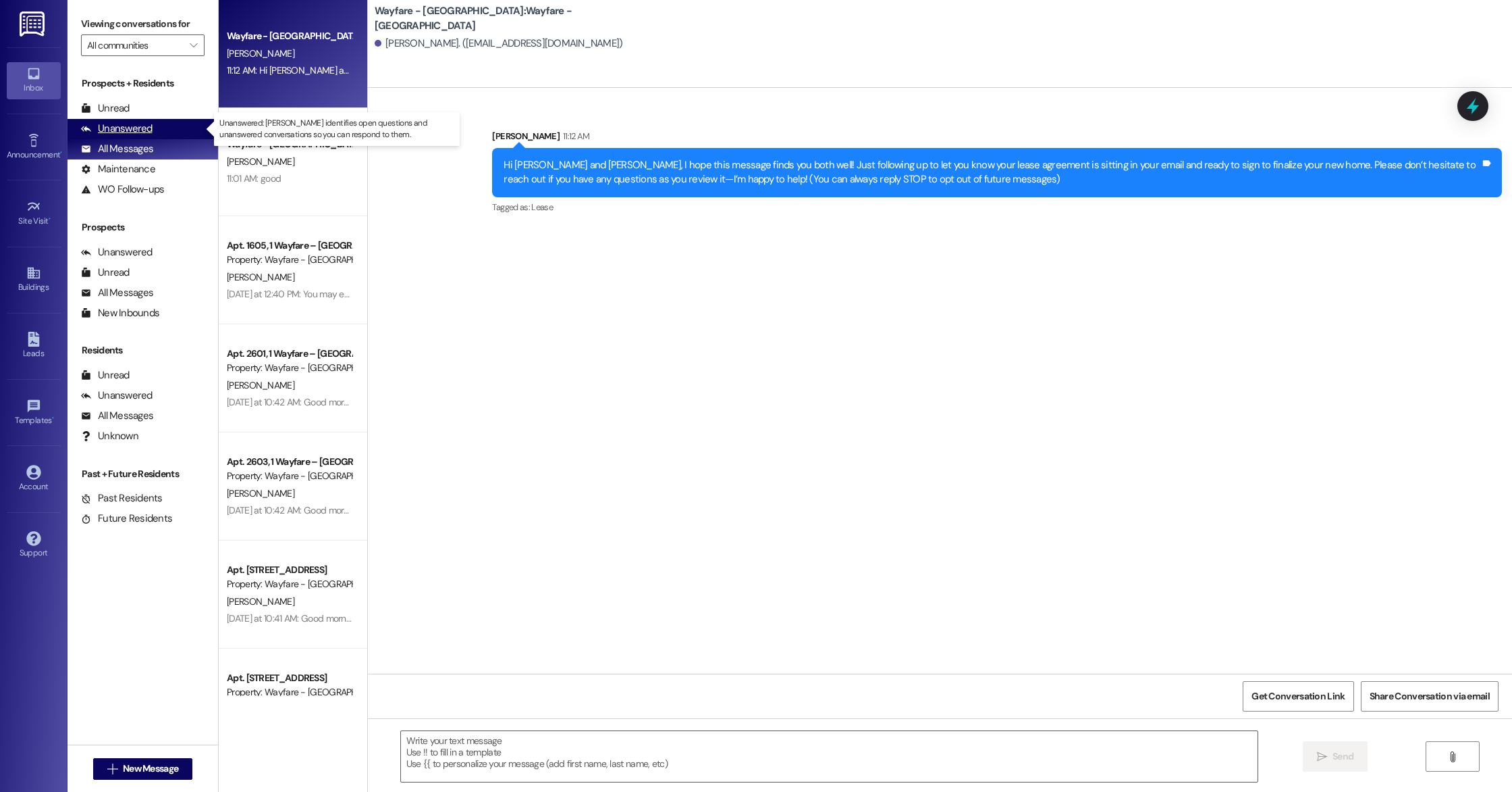
click at [90, 125] on icon at bounding box center [86, 128] width 10 height 10
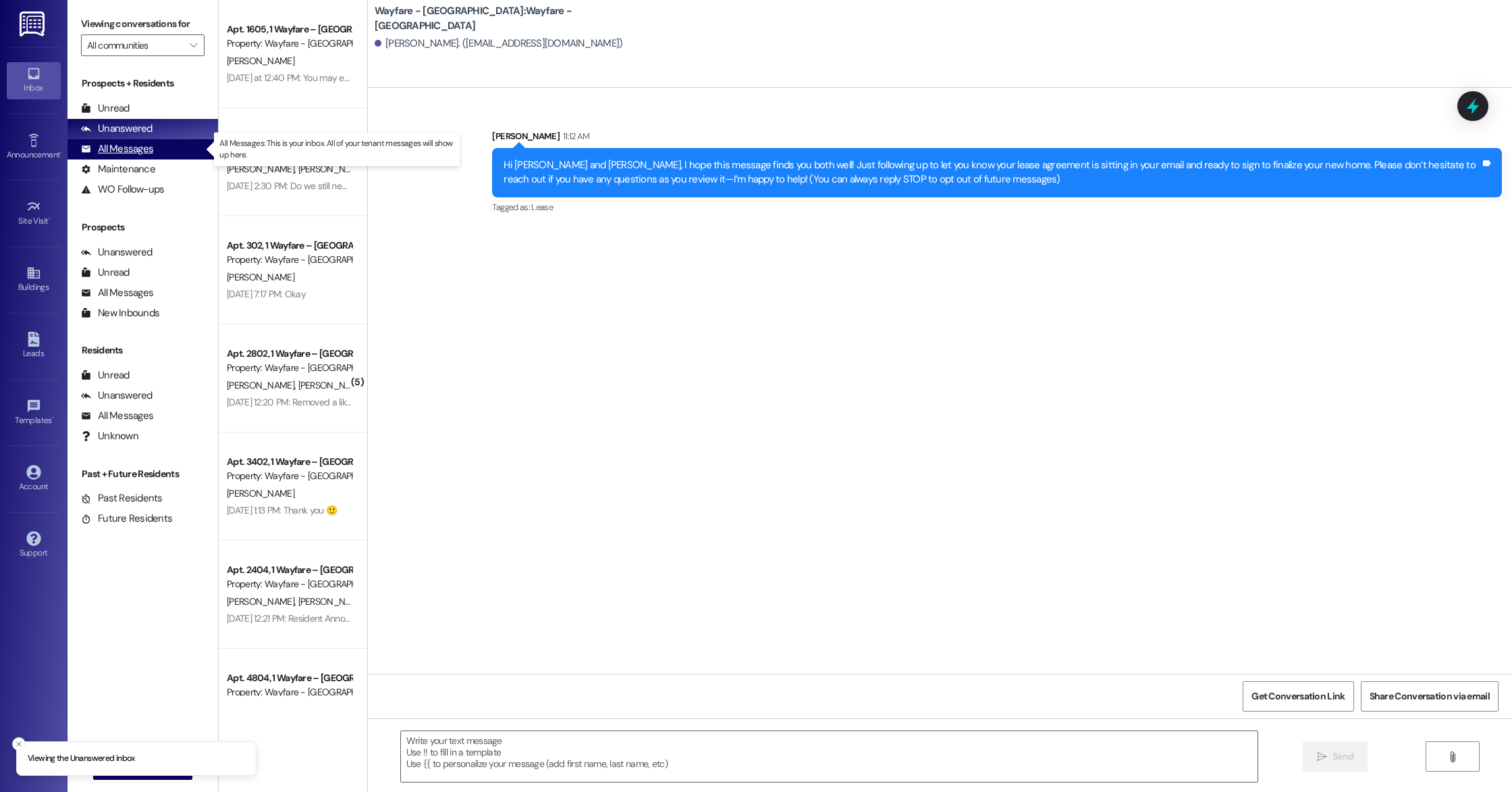
click at [113, 146] on div "All Messages" at bounding box center [117, 149] width 72 height 14
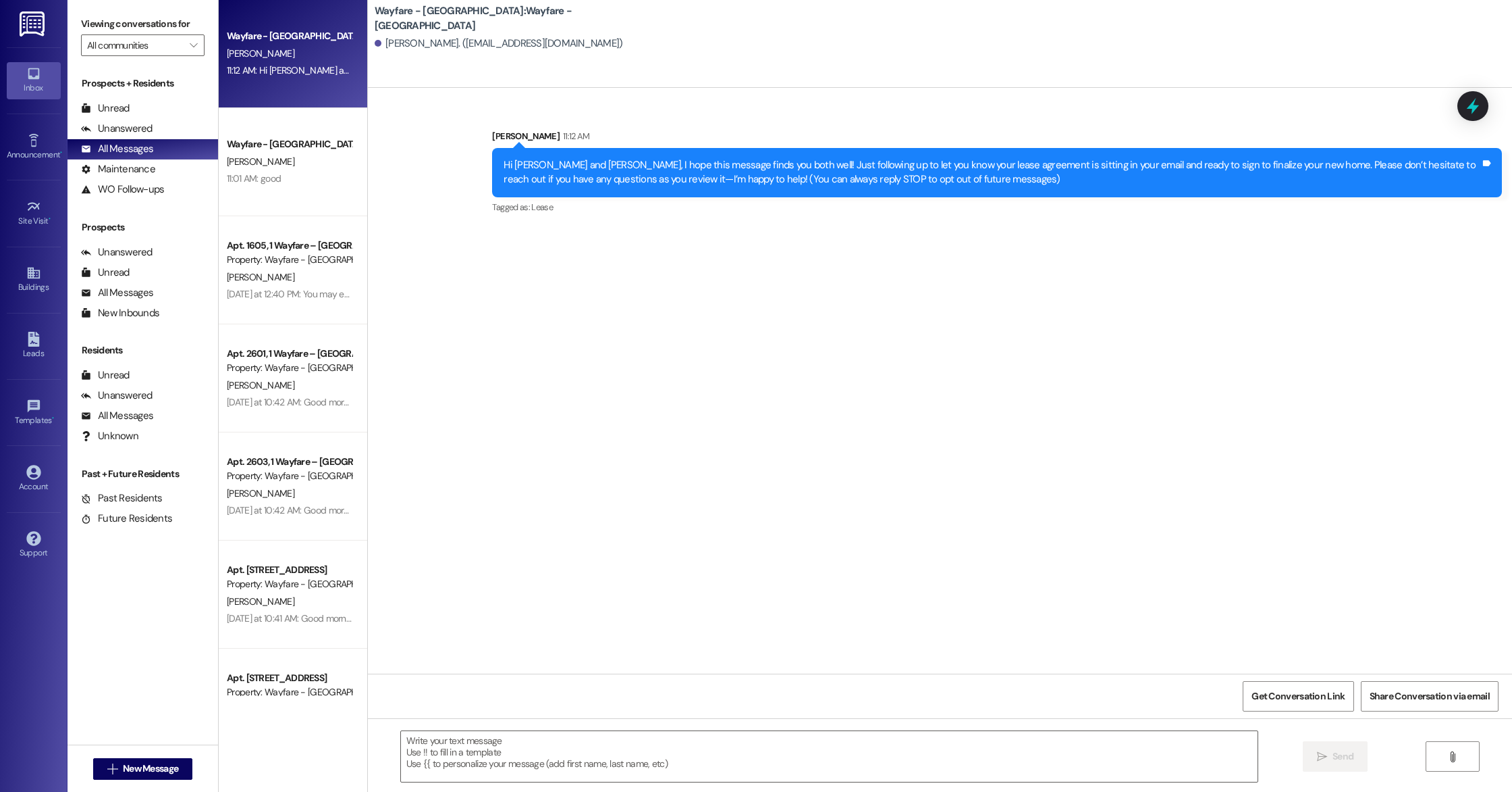
click at [1171, 112] on div "Sent via SMS Cindy Alvarez 11:12 AM Hi Sean and Callie, I hope this message fin…" at bounding box center [940, 162] width 1145 height 128
click at [152, 151] on div "All Messages (undefined)" at bounding box center [142, 149] width 150 height 20
click at [122, 149] on div "All Messages" at bounding box center [117, 149] width 72 height 14
click at [122, 146] on div "All Messages" at bounding box center [117, 149] width 72 height 14
click at [228, 49] on span "[PERSON_NAME]" at bounding box center [260, 52] width 68 height 12
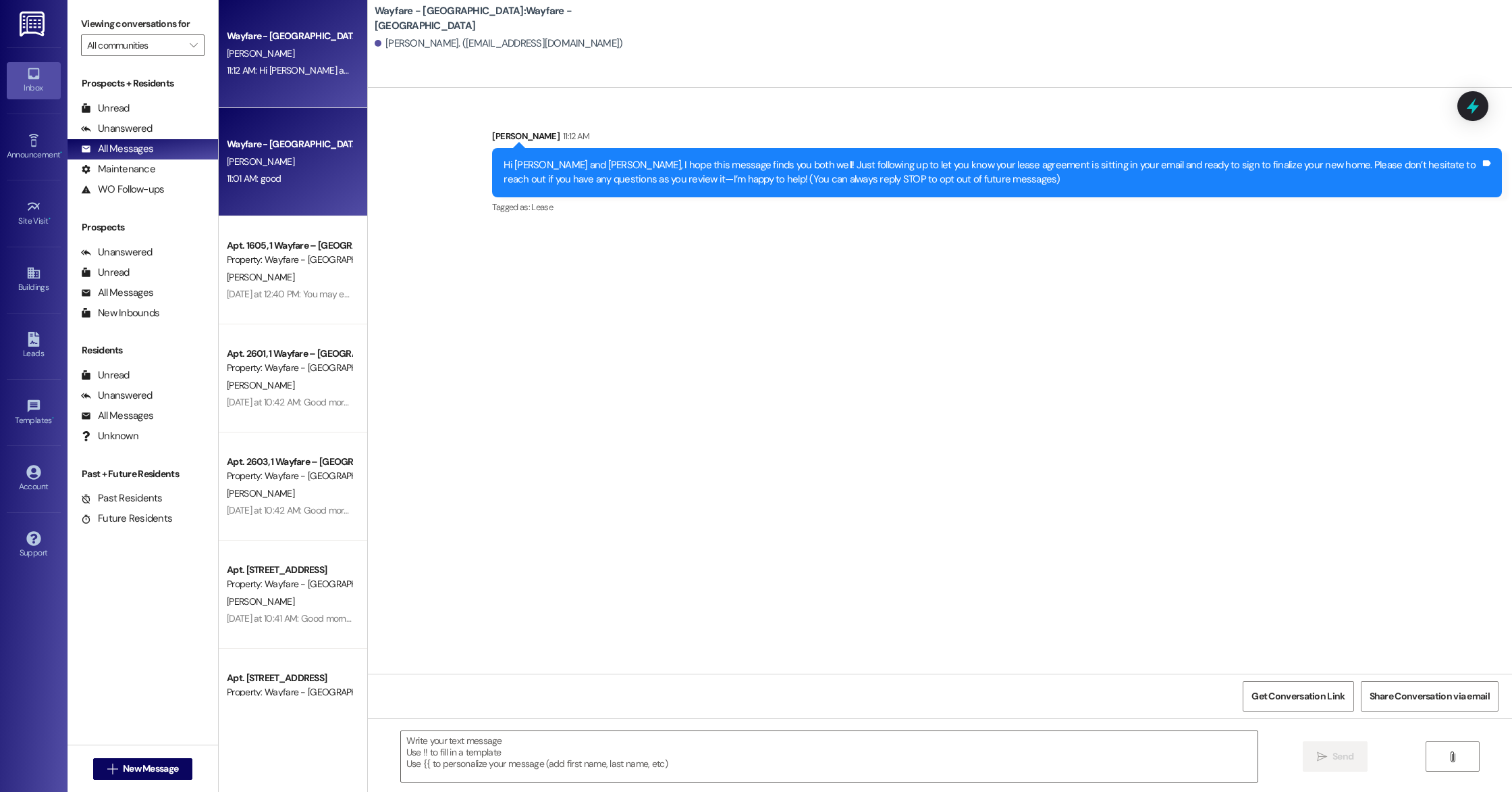
click at [267, 161] on div "[PERSON_NAME]" at bounding box center [289, 161] width 128 height 17
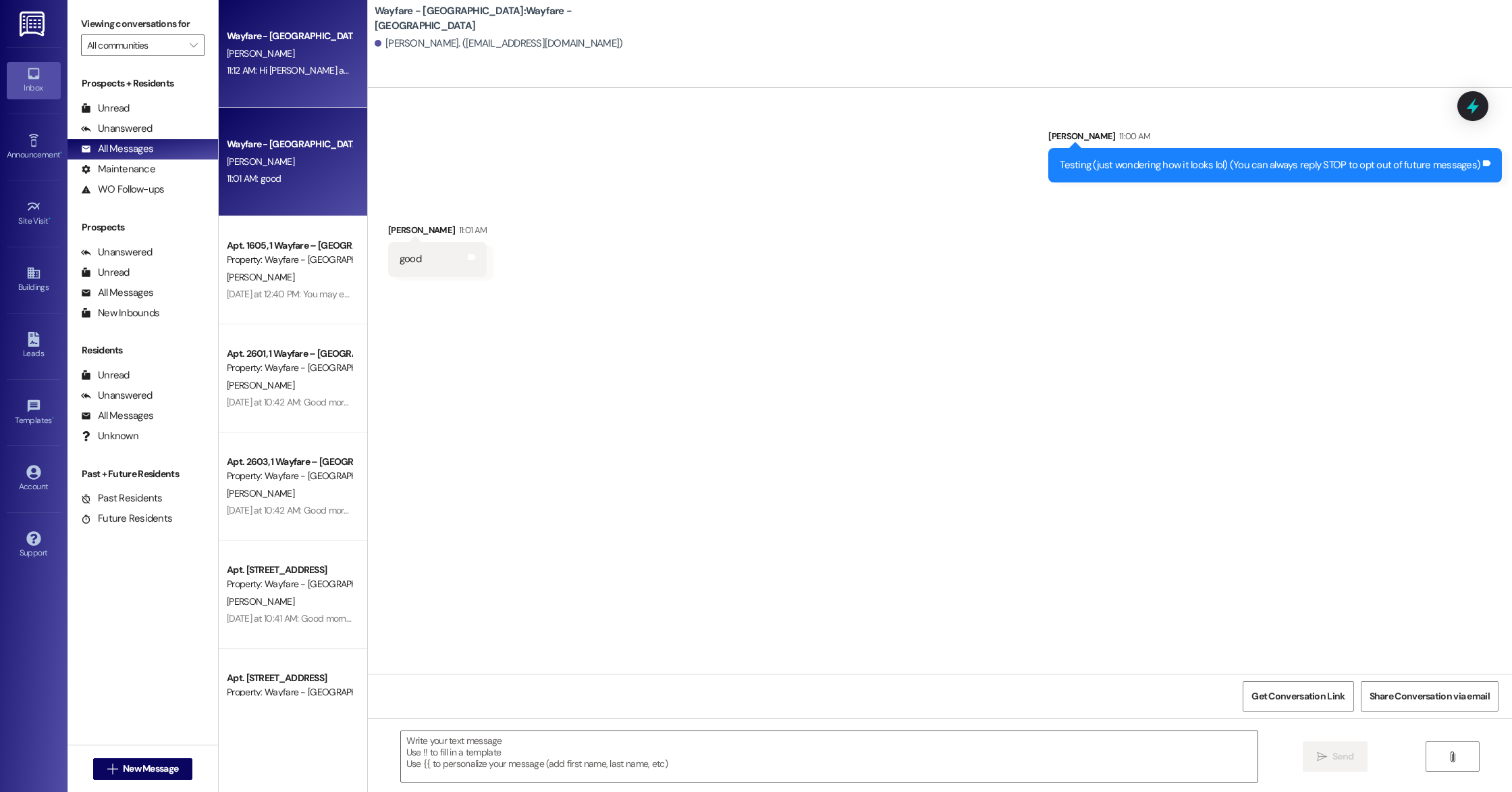
click at [247, 87] on div "Wayfare - Cumberland Park Prospect S. Gibson 11:12 AM: Hi Sean and Callie, I ho…" at bounding box center [293, 54] width 149 height 108
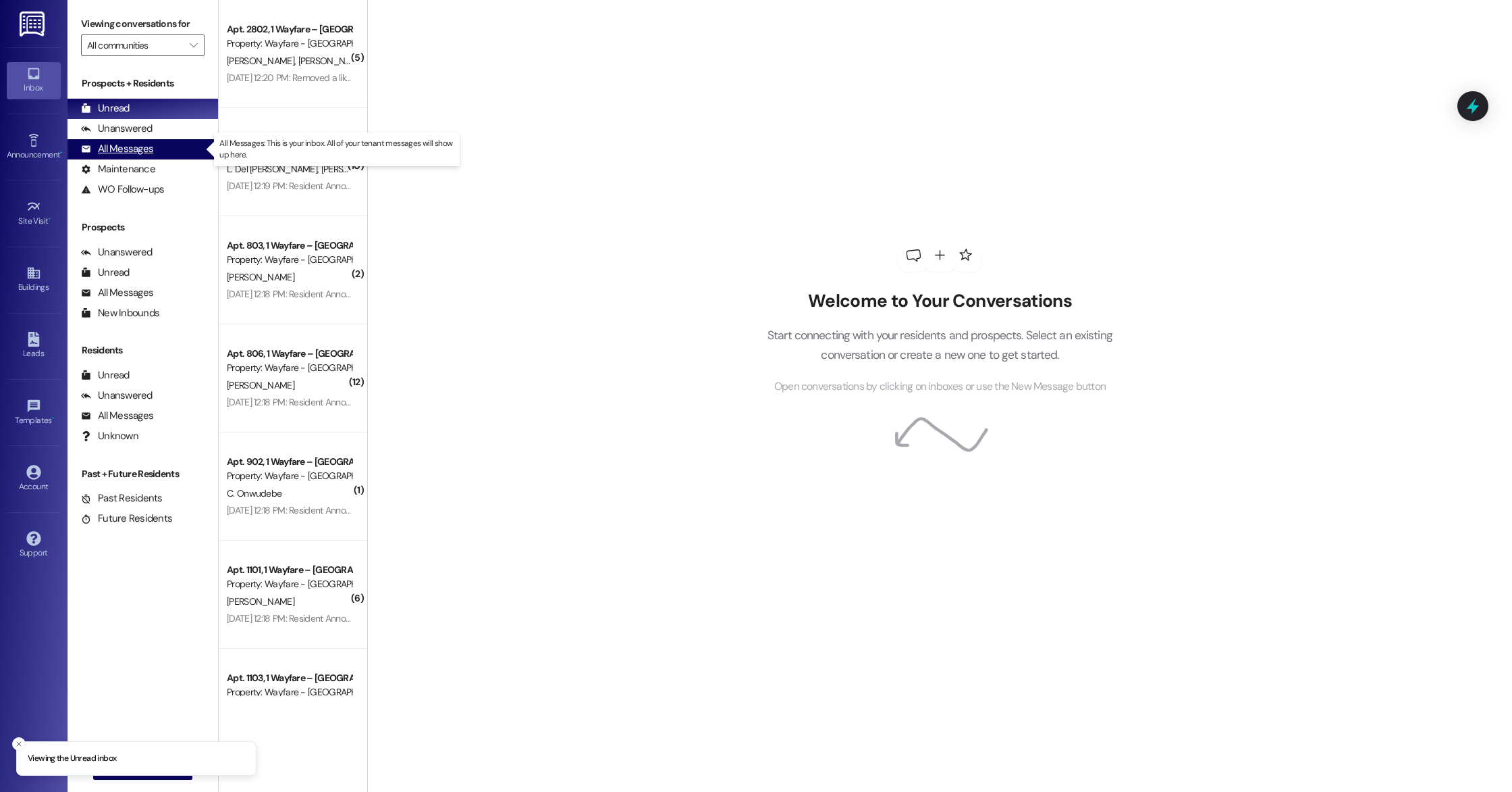
click at [116, 151] on div "All Messages" at bounding box center [117, 149] width 72 height 14
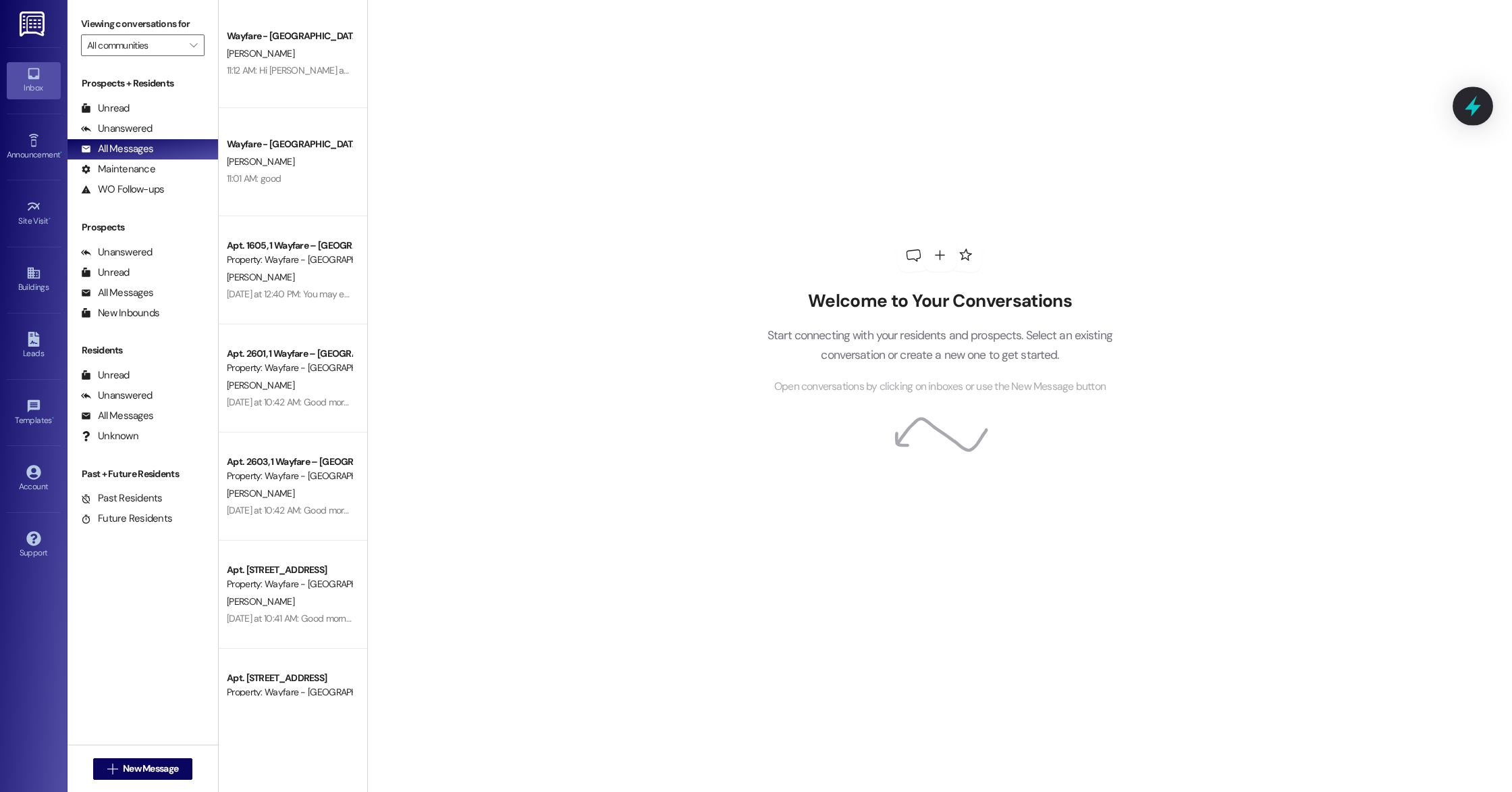
click at [1471, 104] on icon at bounding box center [1473, 105] width 16 height 21
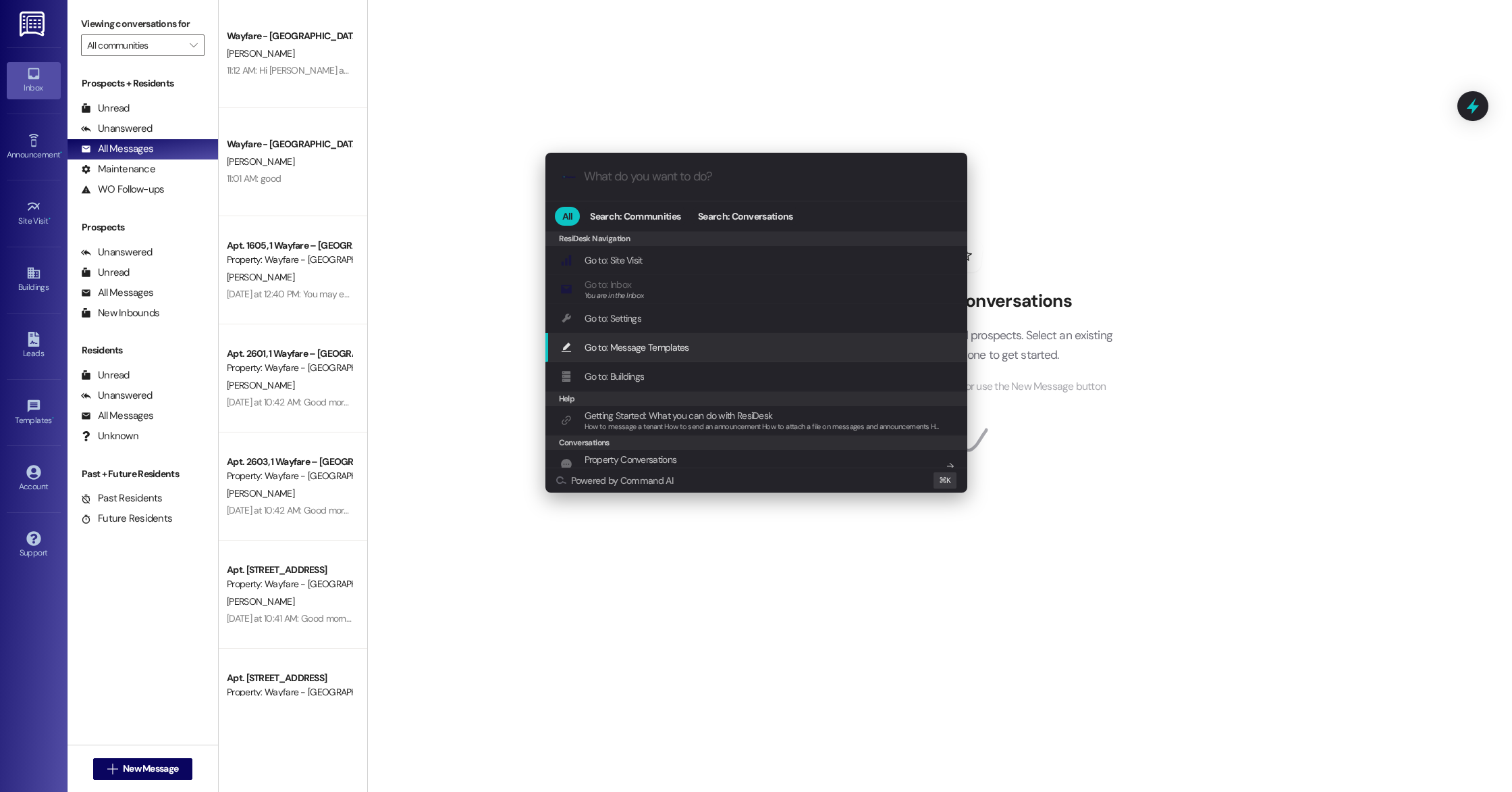
click at [1037, 469] on div ".cls-1{fill:#0a055f;}.cls-2{fill:#0cc4c4;} resideskLogoBlueOrange All Search: C…" at bounding box center [756, 396] width 1512 height 792
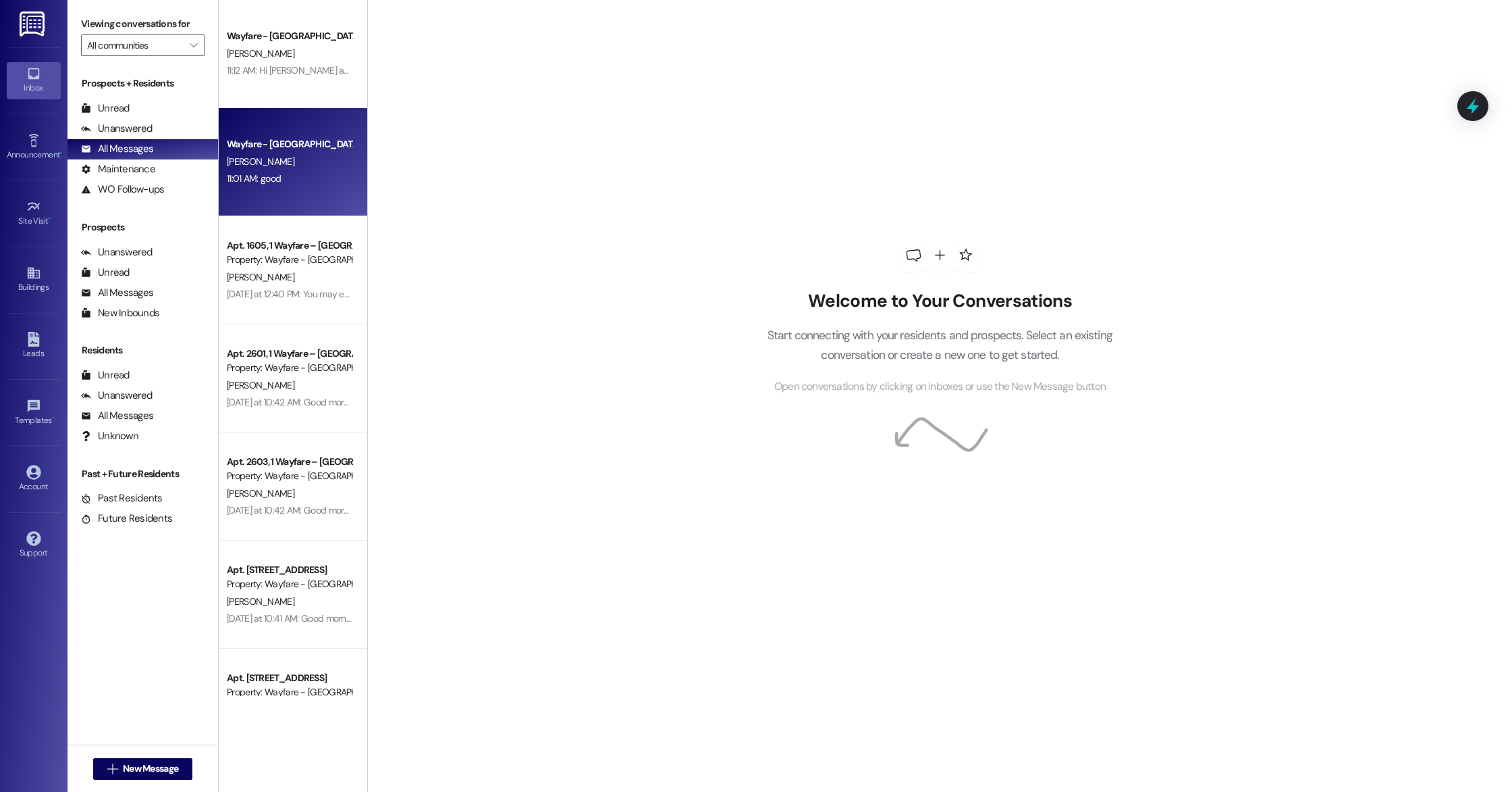
click at [227, 182] on div "11:01 AM: good 11:01 AM: good" at bounding box center [254, 178] width 54 height 12
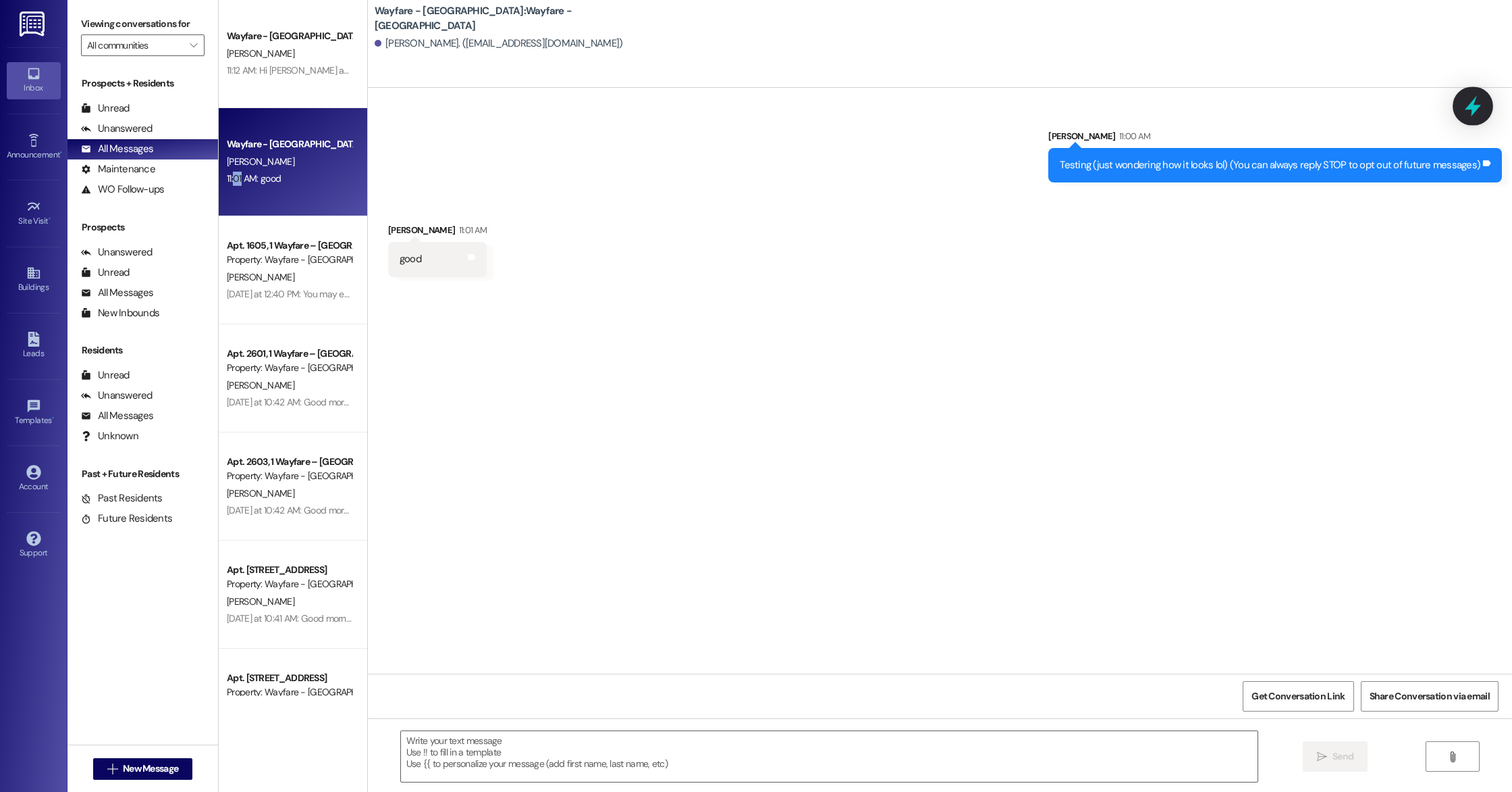
click at [1480, 101] on icon at bounding box center [1472, 105] width 23 height 23
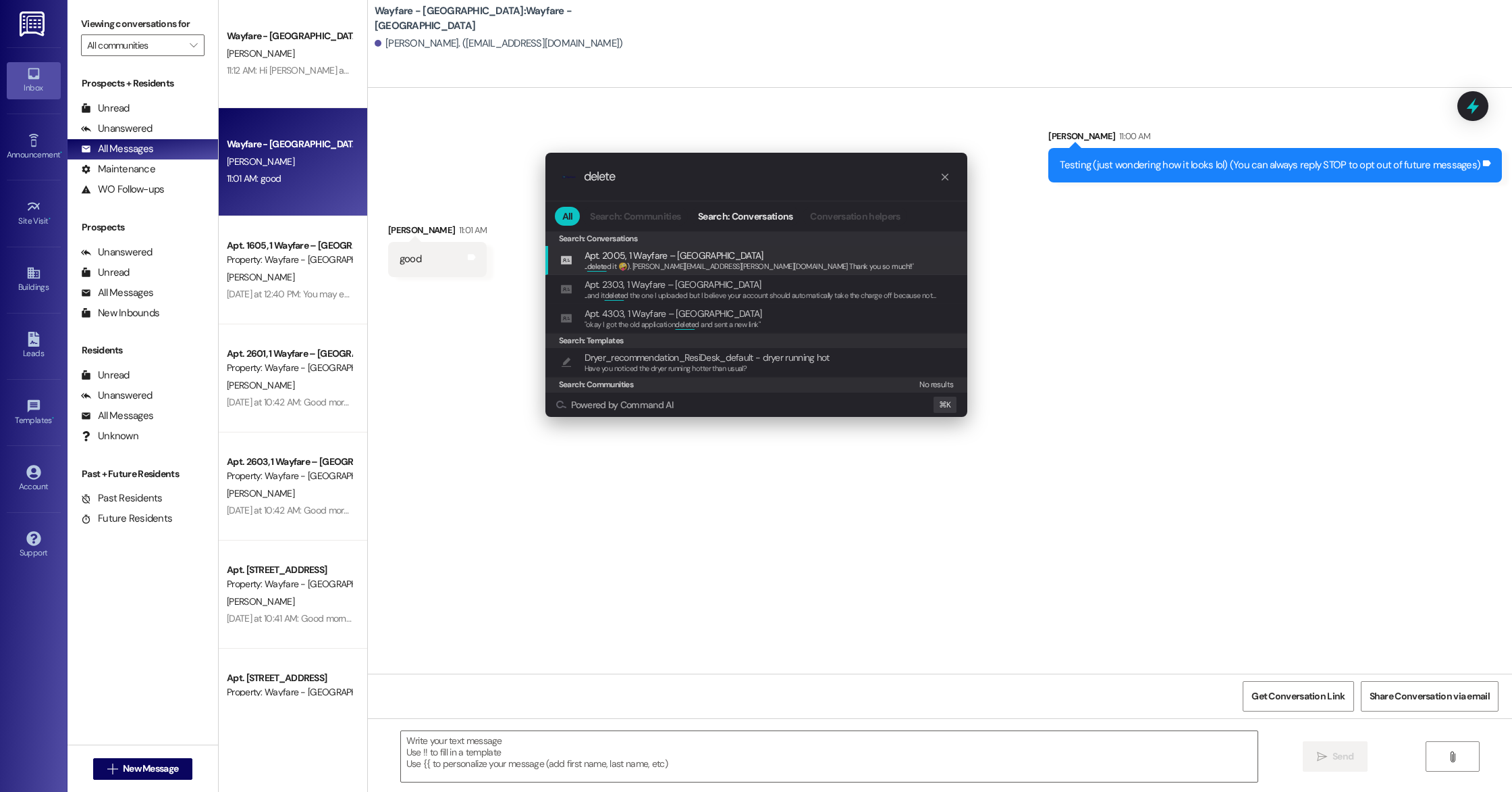
type input "delete"
click at [611, 256] on span "Apt. 2005, 1 Wayfare – [GEOGRAPHIC_DATA]" at bounding box center [674, 255] width 179 height 14
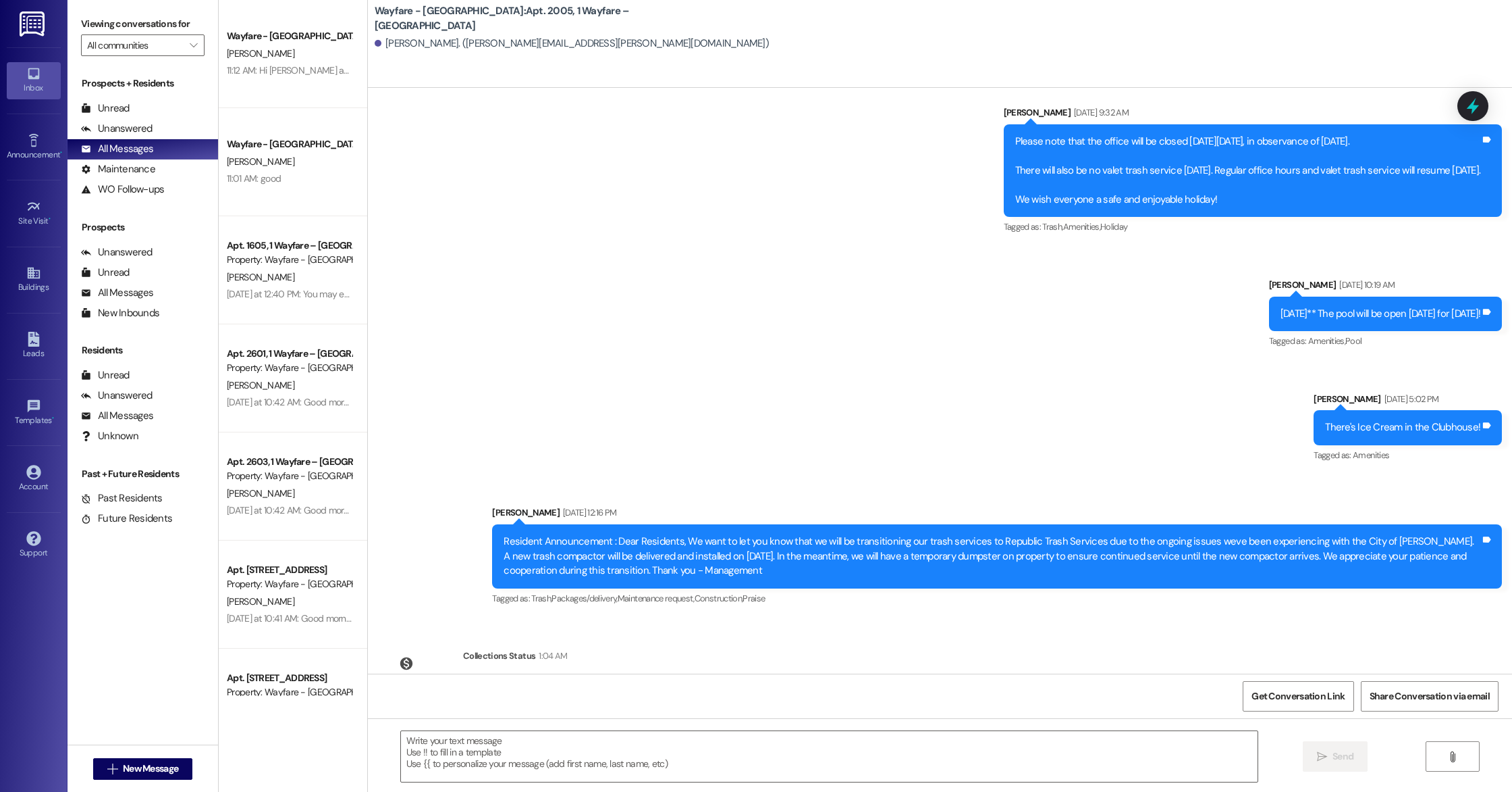
scroll to position [11808, 0]
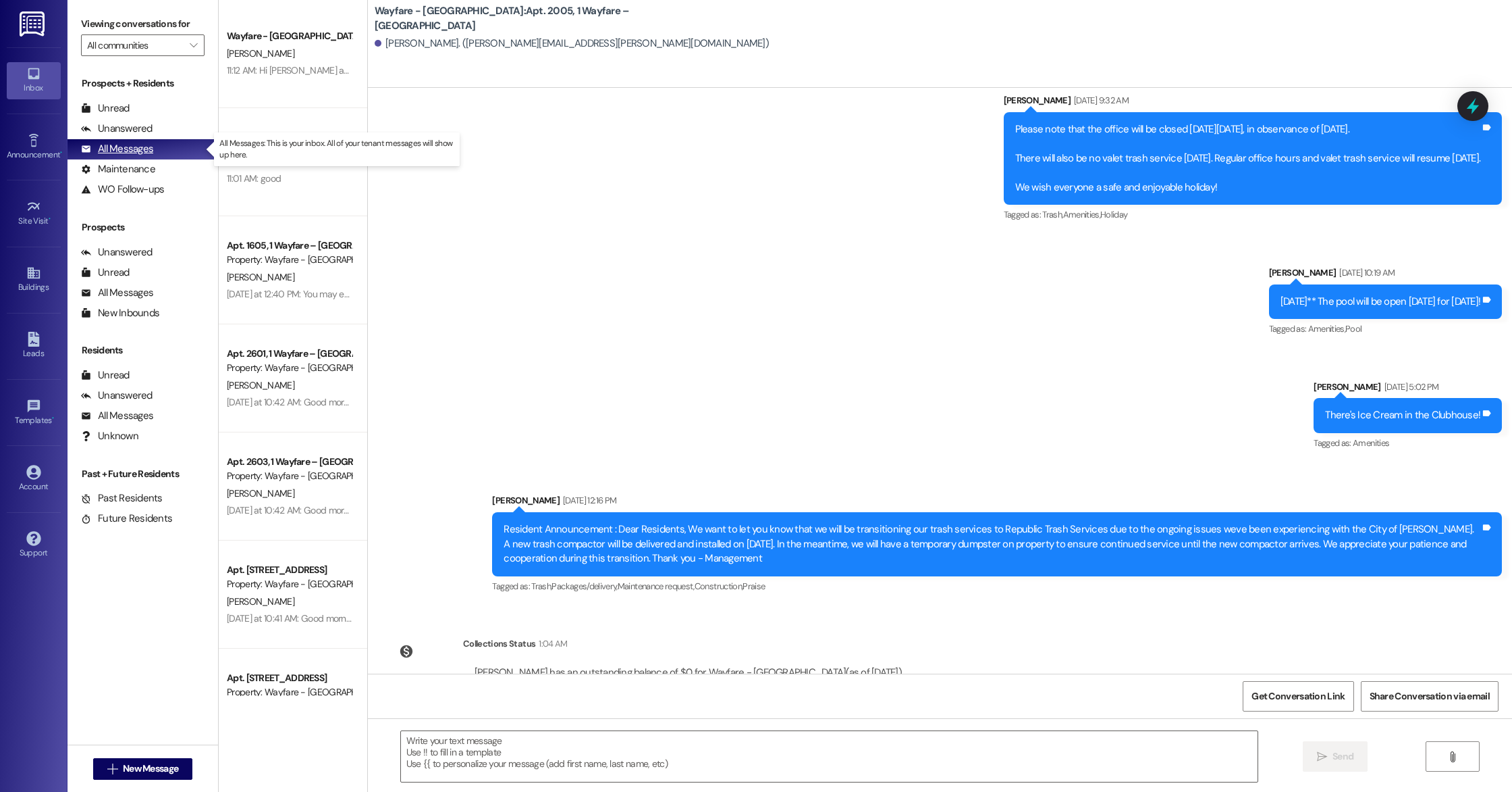
click at [133, 144] on div "All Messages" at bounding box center [117, 149] width 72 height 14
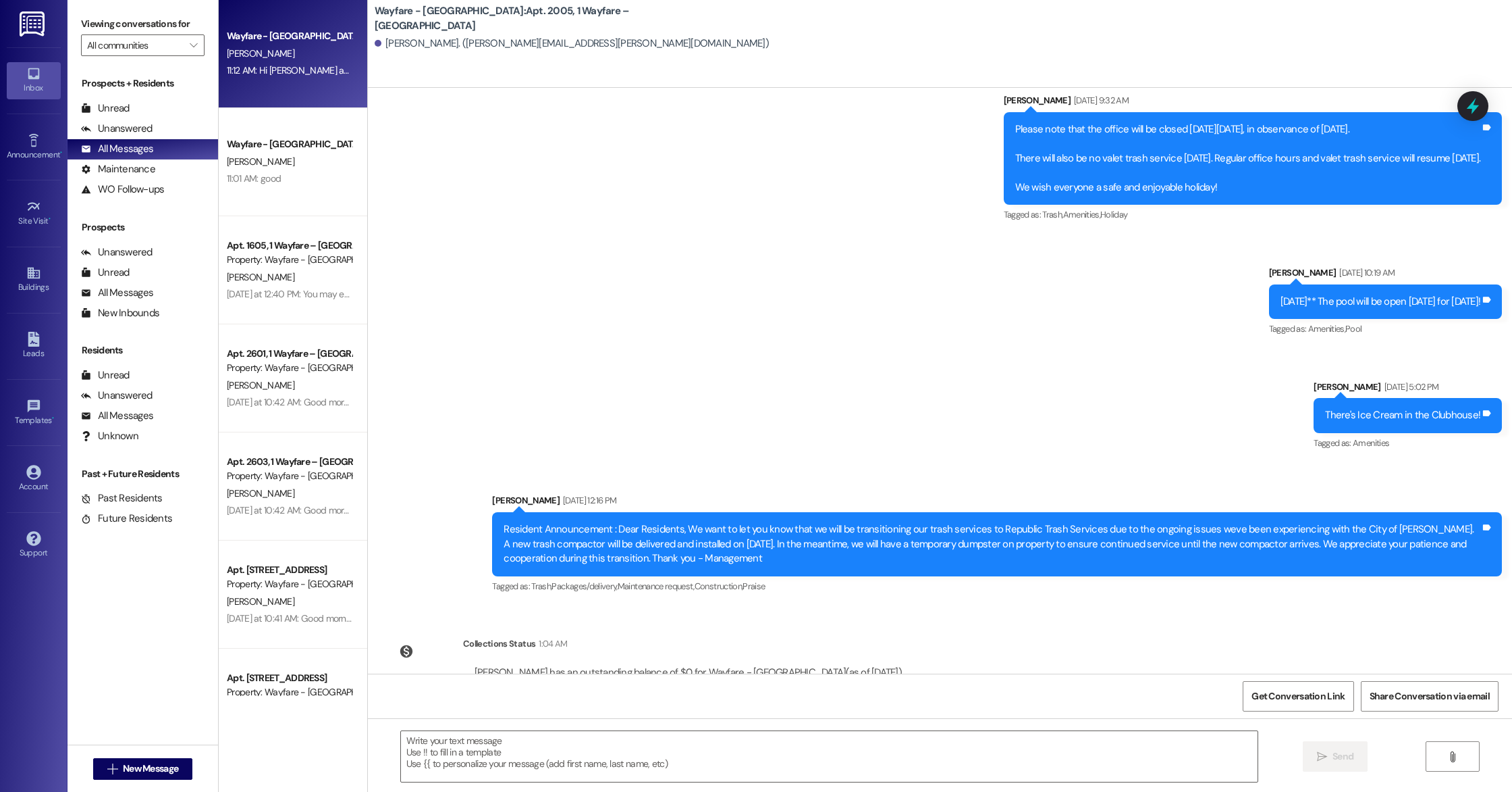
click at [255, 50] on div "[PERSON_NAME]" at bounding box center [289, 53] width 128 height 17
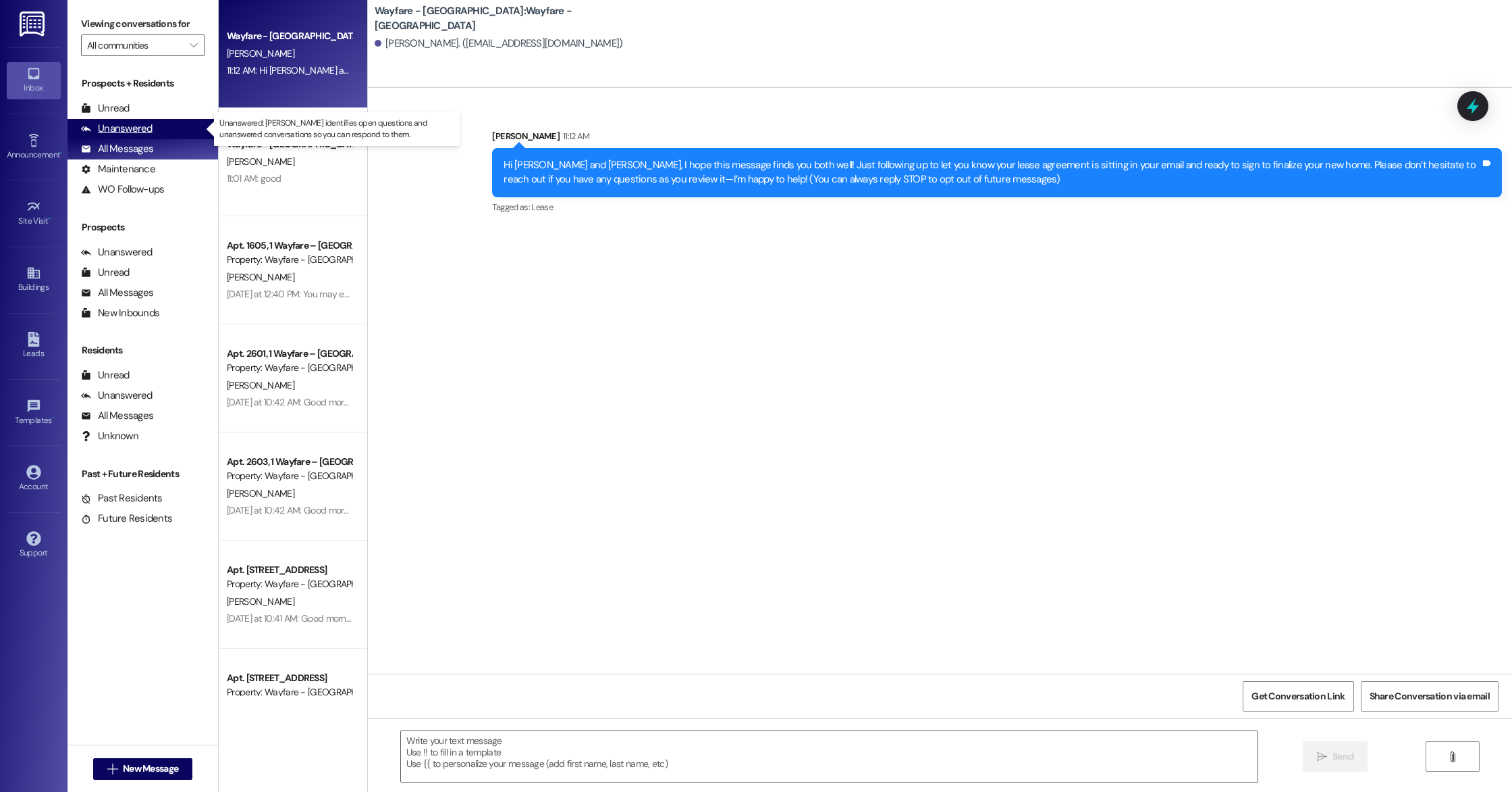
click at [136, 127] on div "Unanswered" at bounding box center [116, 129] width 71 height 14
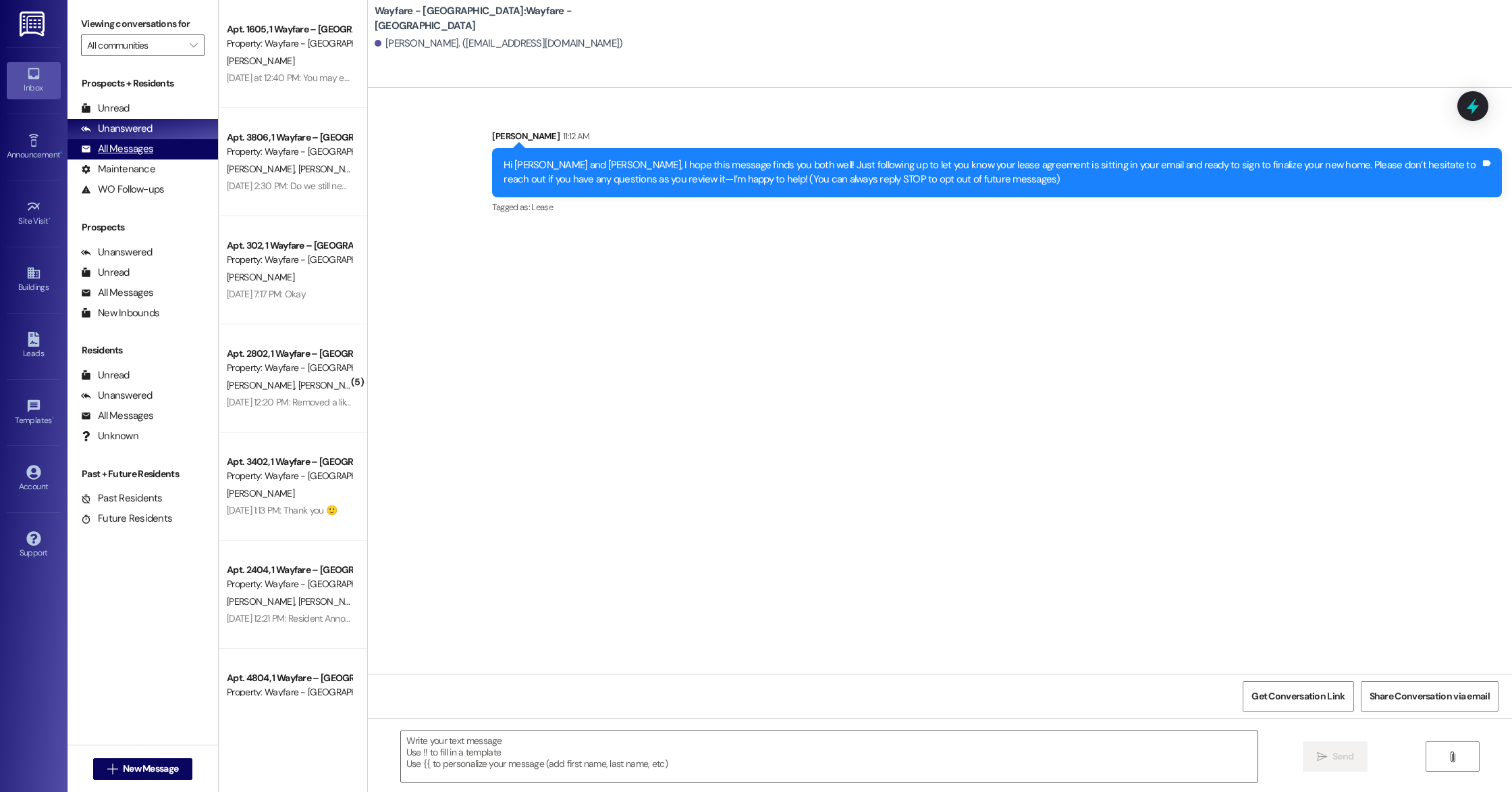
click at [128, 150] on div "All Messages" at bounding box center [117, 149] width 72 height 14
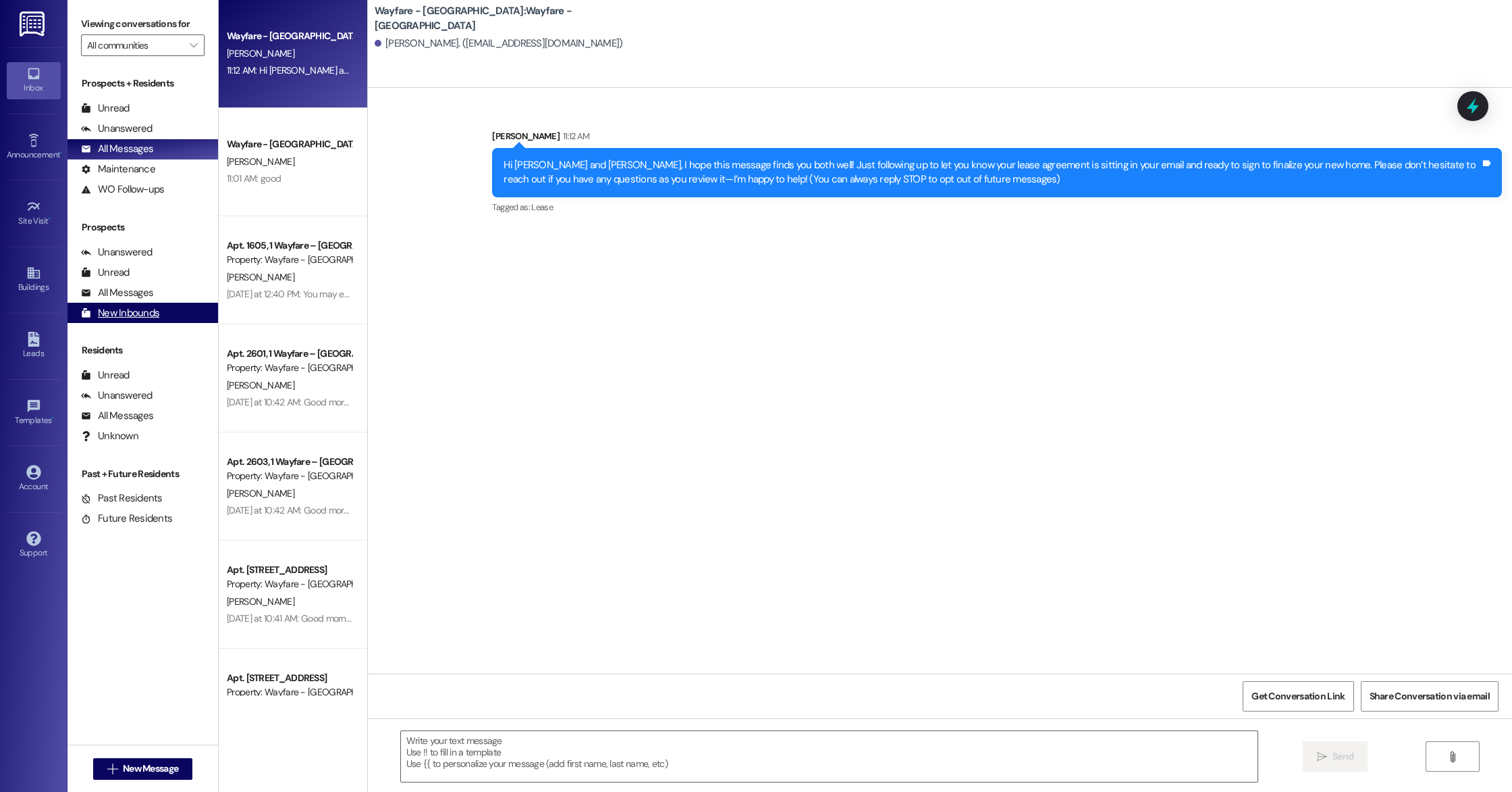
click at [160, 312] on div "New Inbounds (0)" at bounding box center [142, 313] width 150 height 20
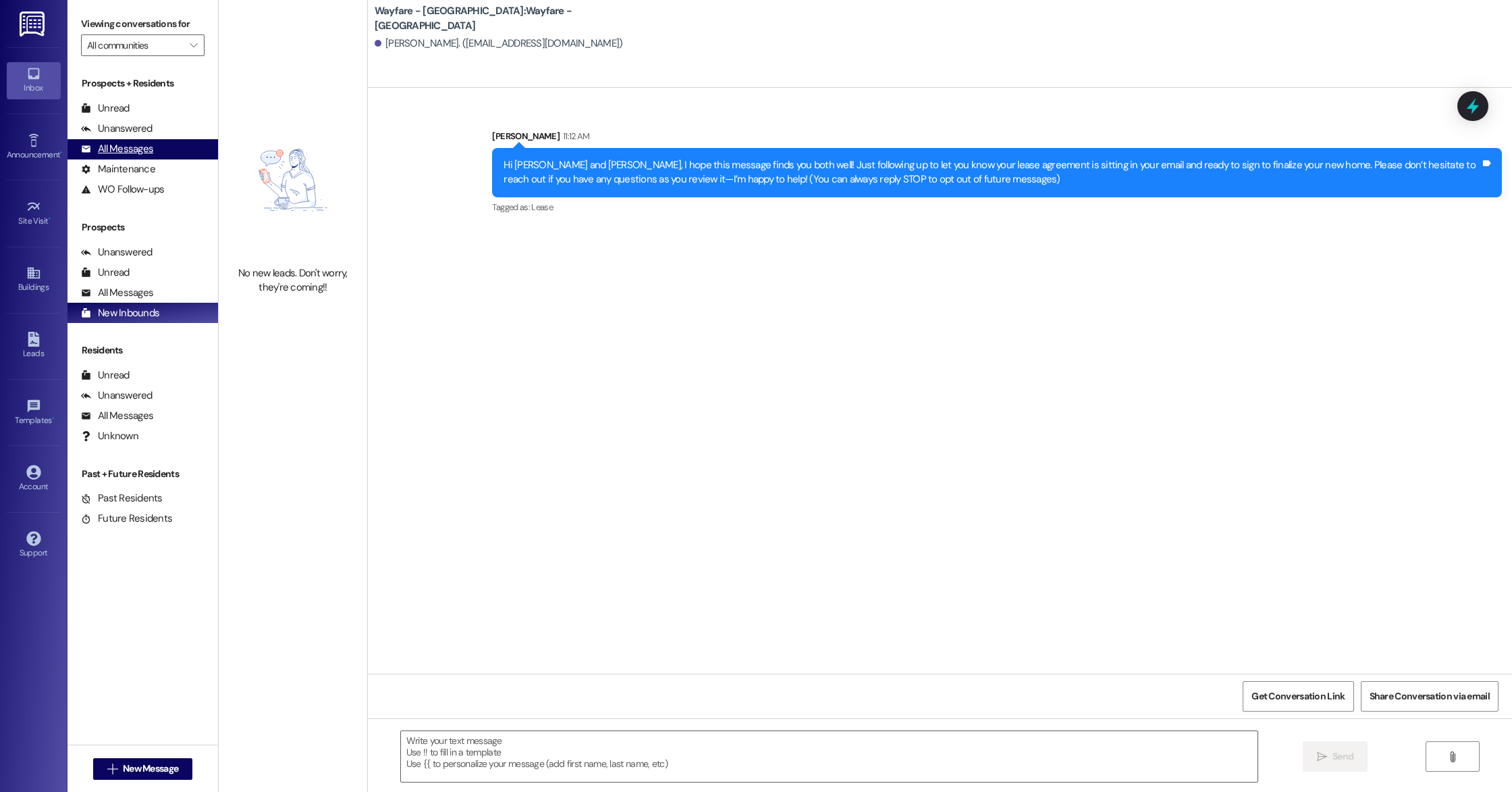
click at [139, 140] on div "All Messages (undefined)" at bounding box center [142, 149] width 150 height 20
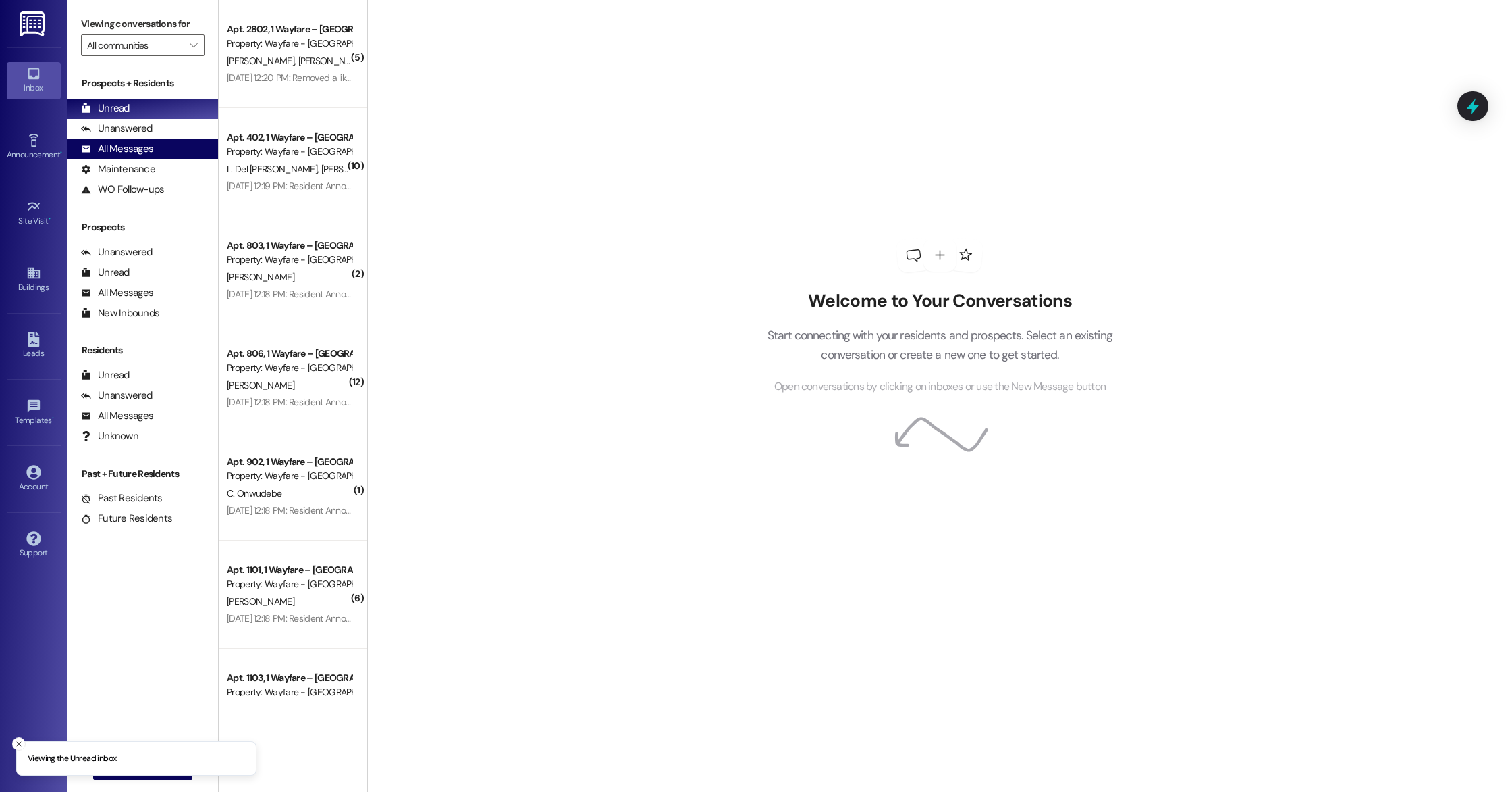
click at [133, 155] on div "All Messages" at bounding box center [117, 149] width 72 height 14
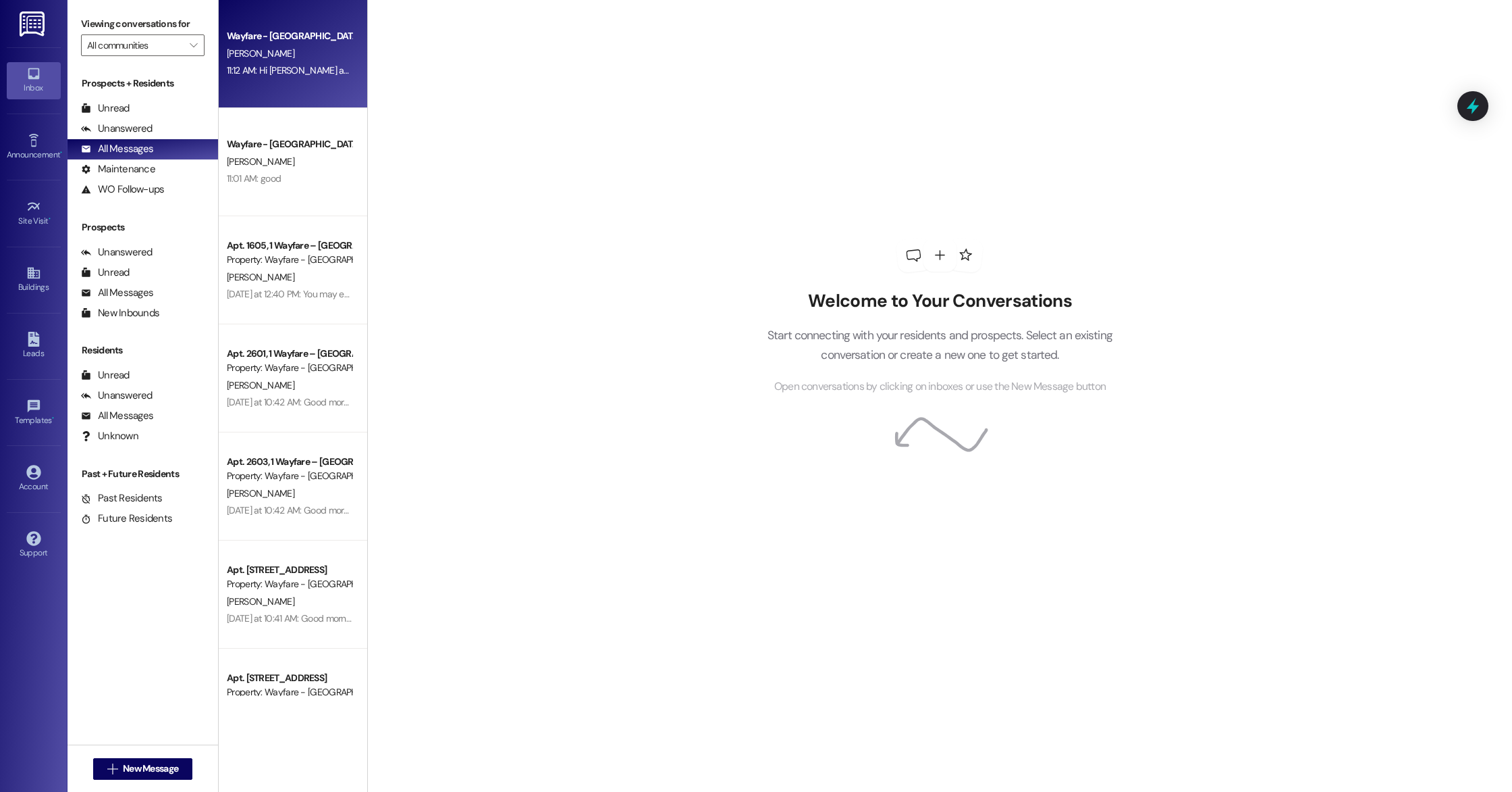
click at [232, 93] on div "Wayfare - [GEOGRAPHIC_DATA] [PERSON_NAME] 11:12 AM: Hi [PERSON_NAME] and [PERSO…" at bounding box center [293, 54] width 149 height 108
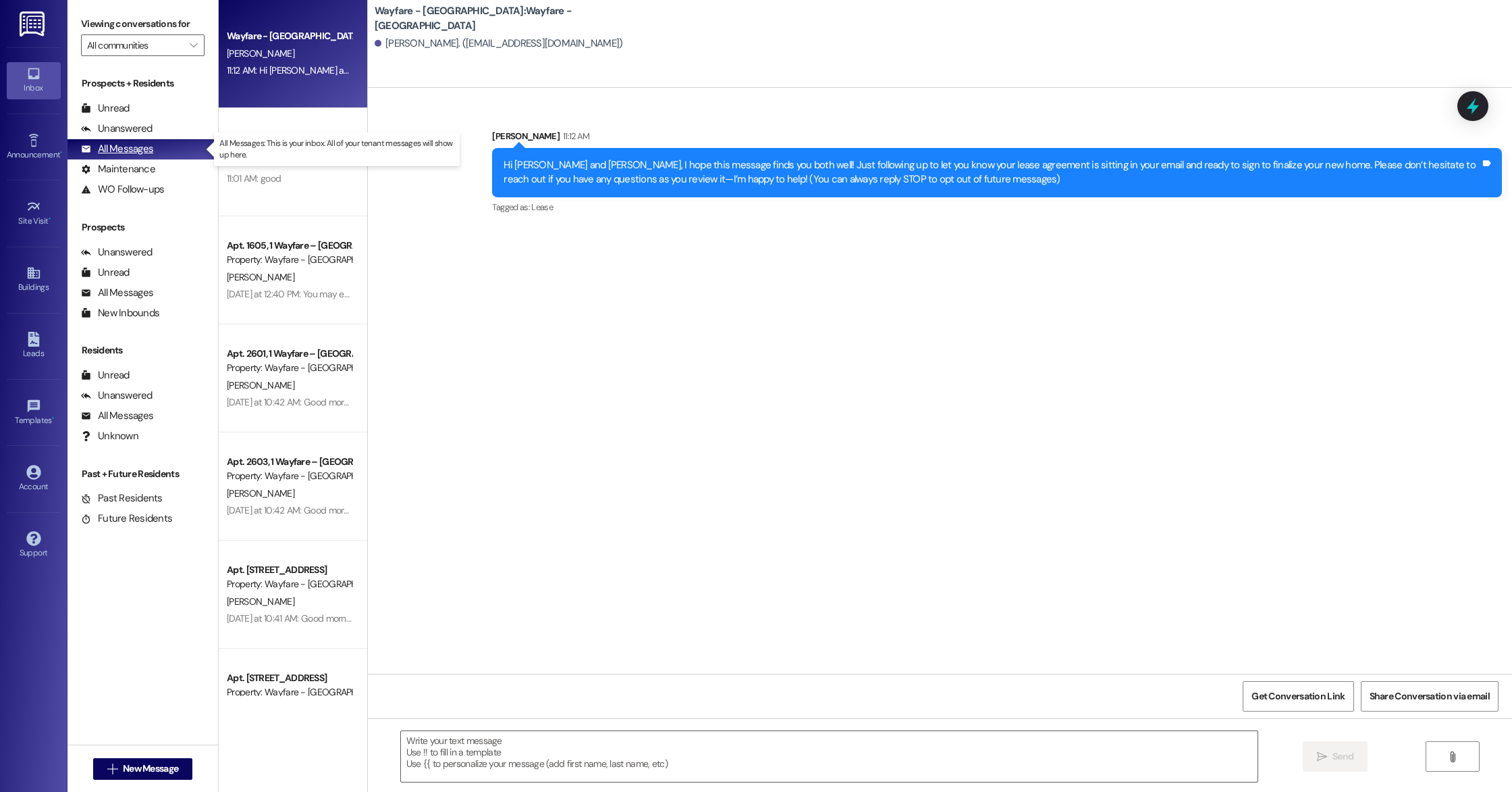
click at [158, 145] on div "All Messages (undefined)" at bounding box center [142, 149] width 150 height 20
click at [144, 127] on div "Unanswered" at bounding box center [116, 129] width 71 height 14
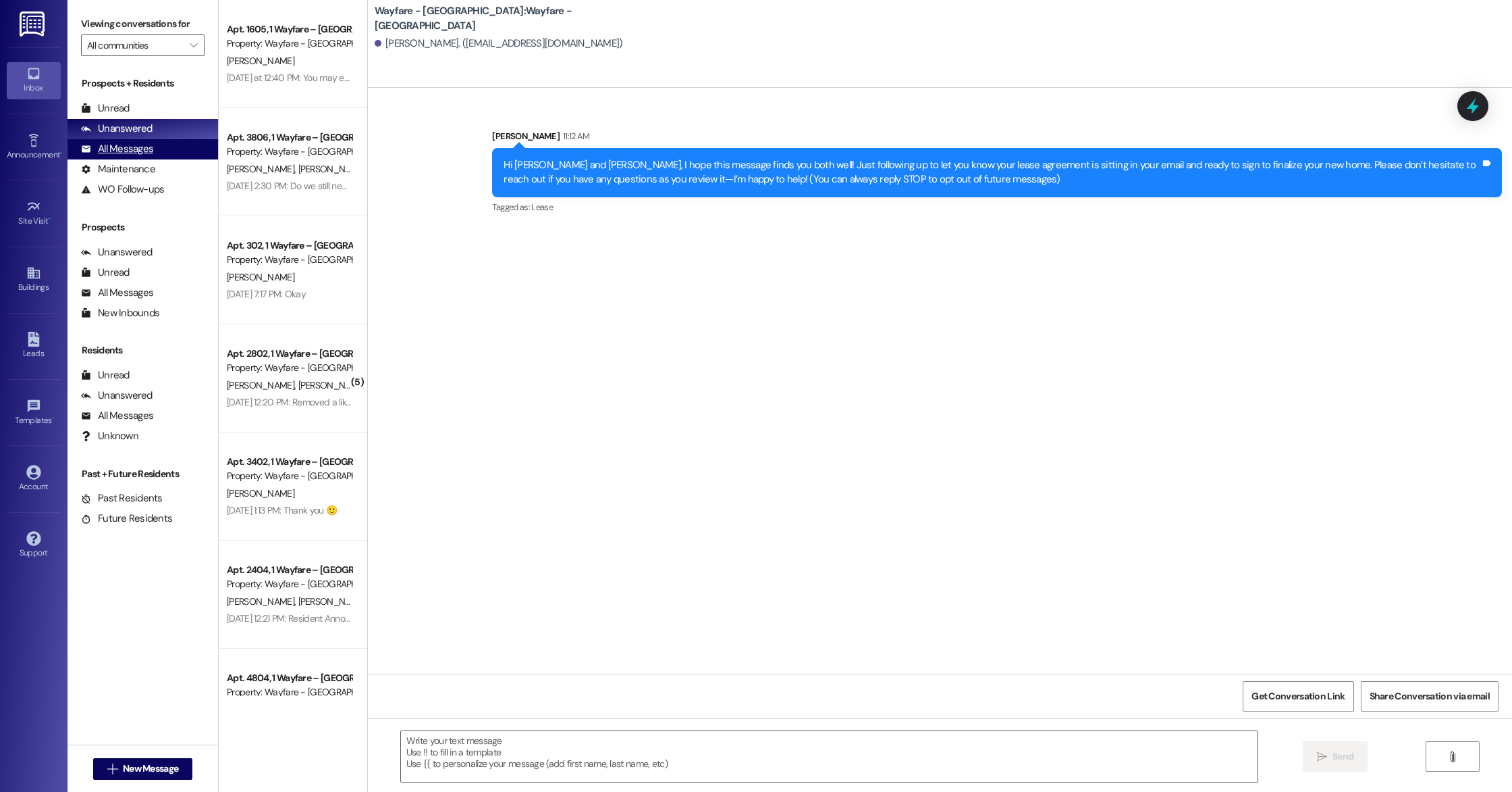
click at [142, 147] on div "All Messages" at bounding box center [117, 149] width 72 height 14
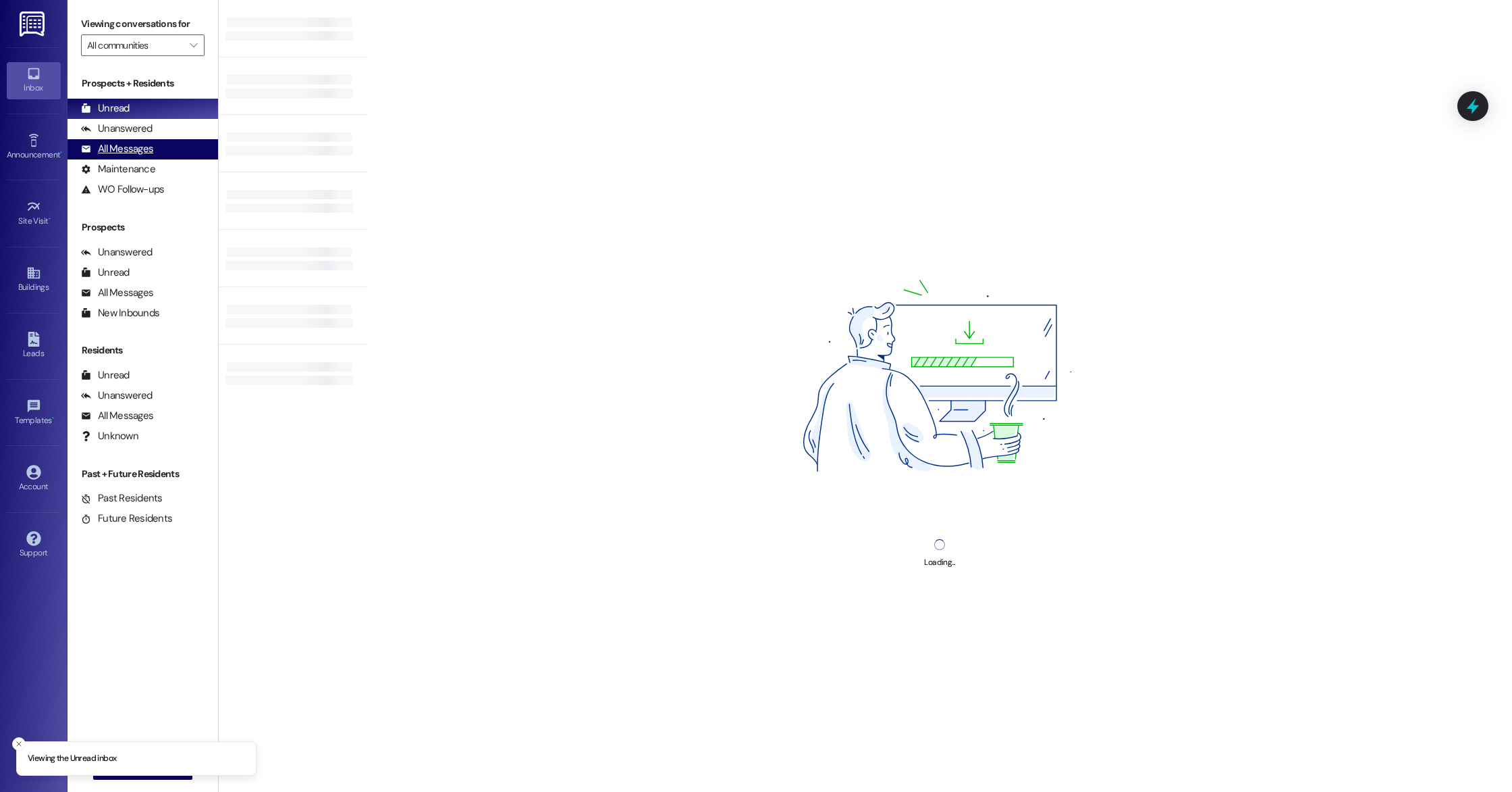
click at [127, 153] on div "All Messages" at bounding box center [117, 149] width 72 height 14
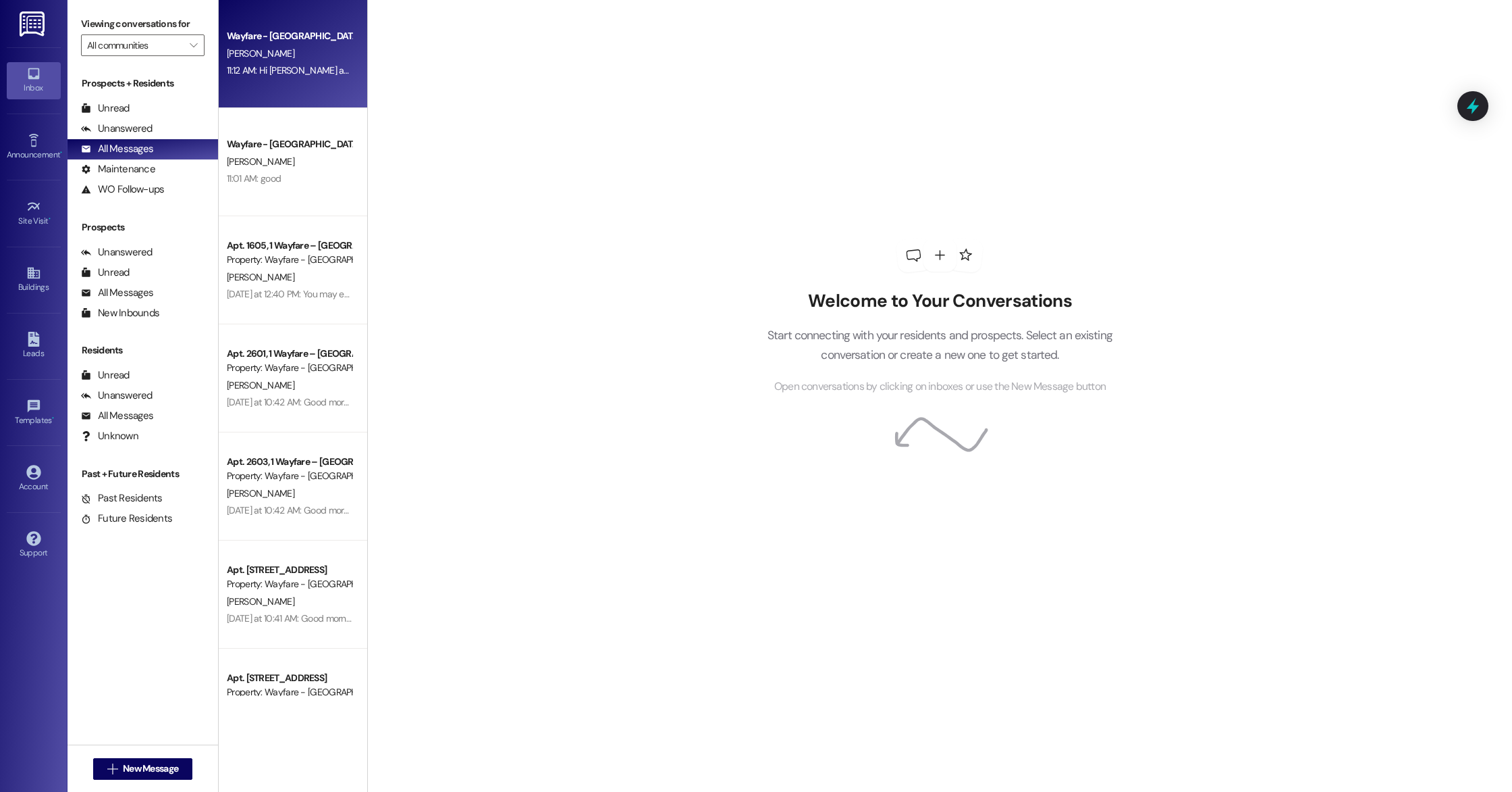
click at [271, 35] on div "Wayfare - [GEOGRAPHIC_DATA]" at bounding box center [289, 36] width 125 height 14
